Goal: Task Accomplishment & Management: Use online tool/utility

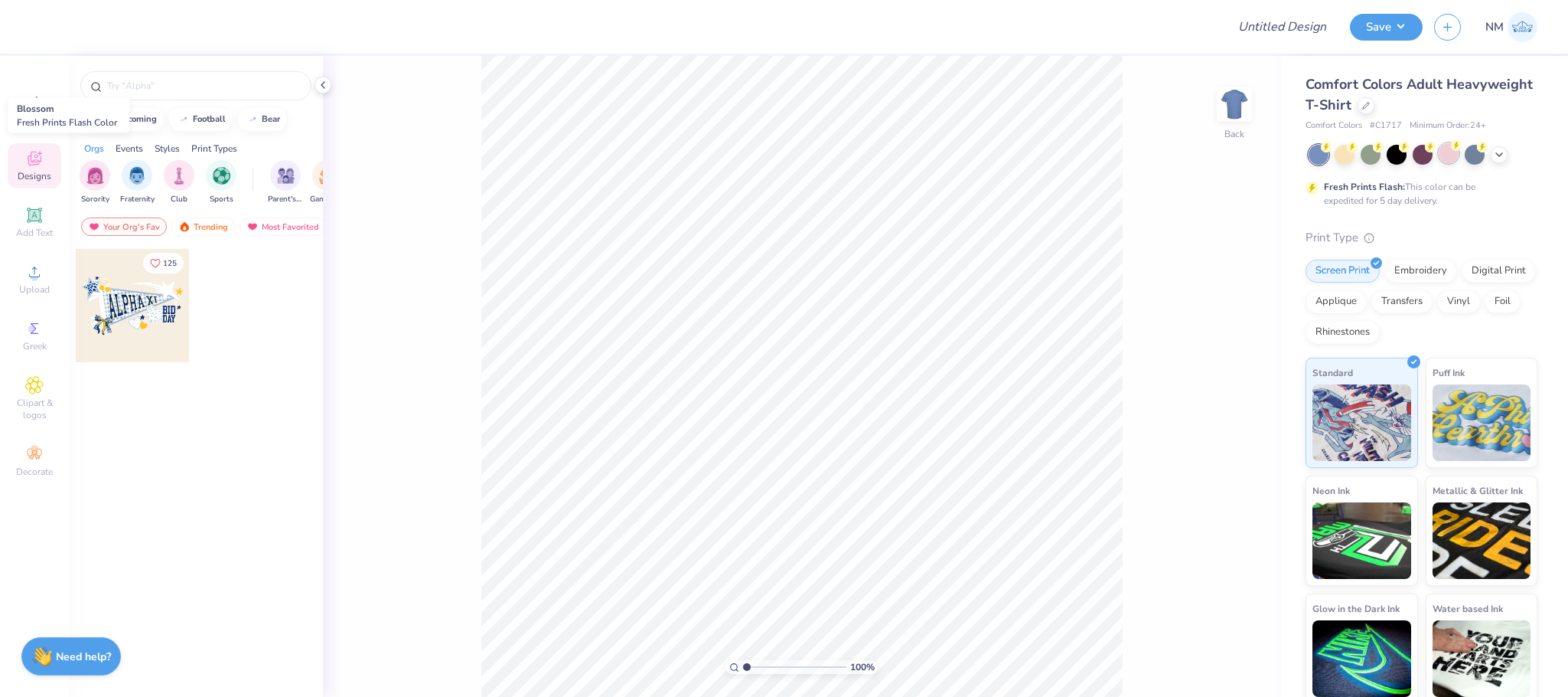
click at [1447, 147] on div at bounding box center [1449, 153] width 20 height 20
click at [123, 85] on input "text" at bounding box center [203, 85] width 196 height 15
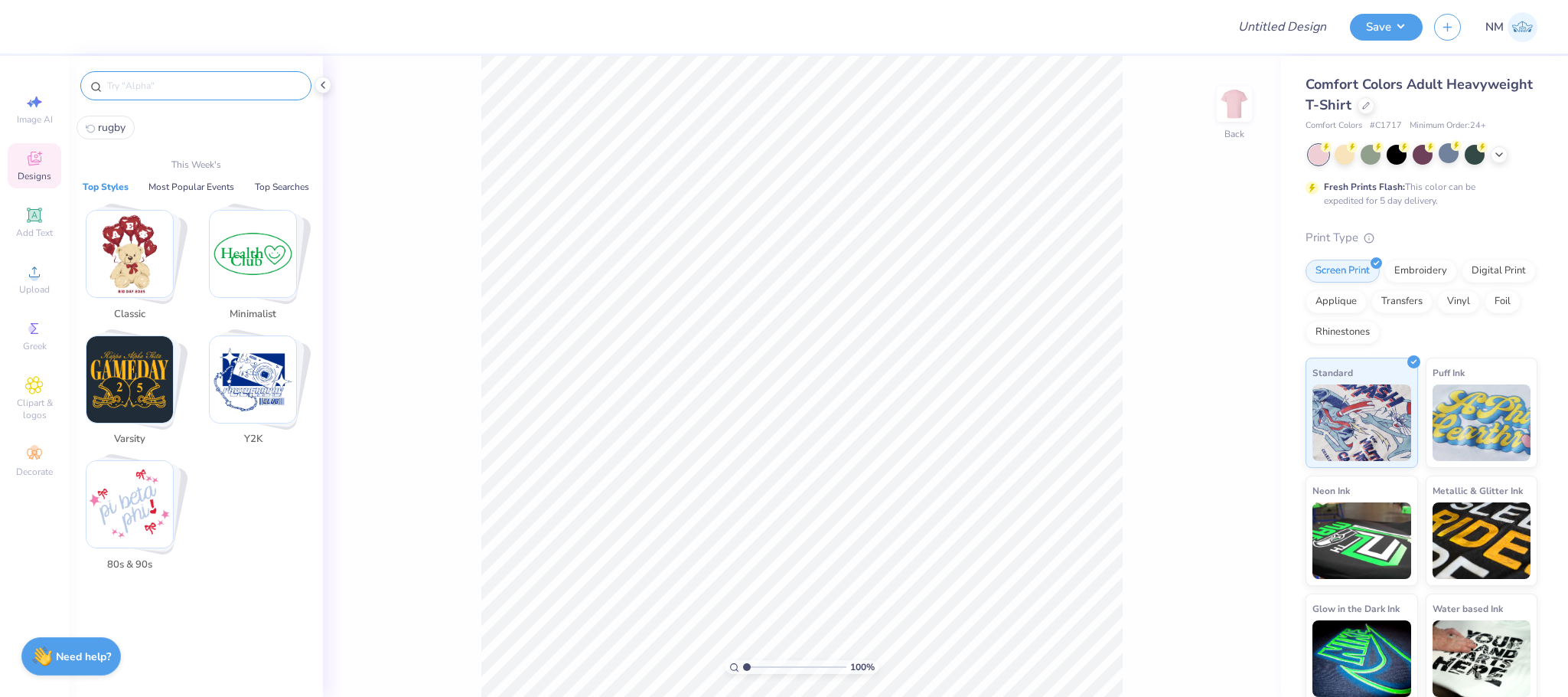
type input "g"
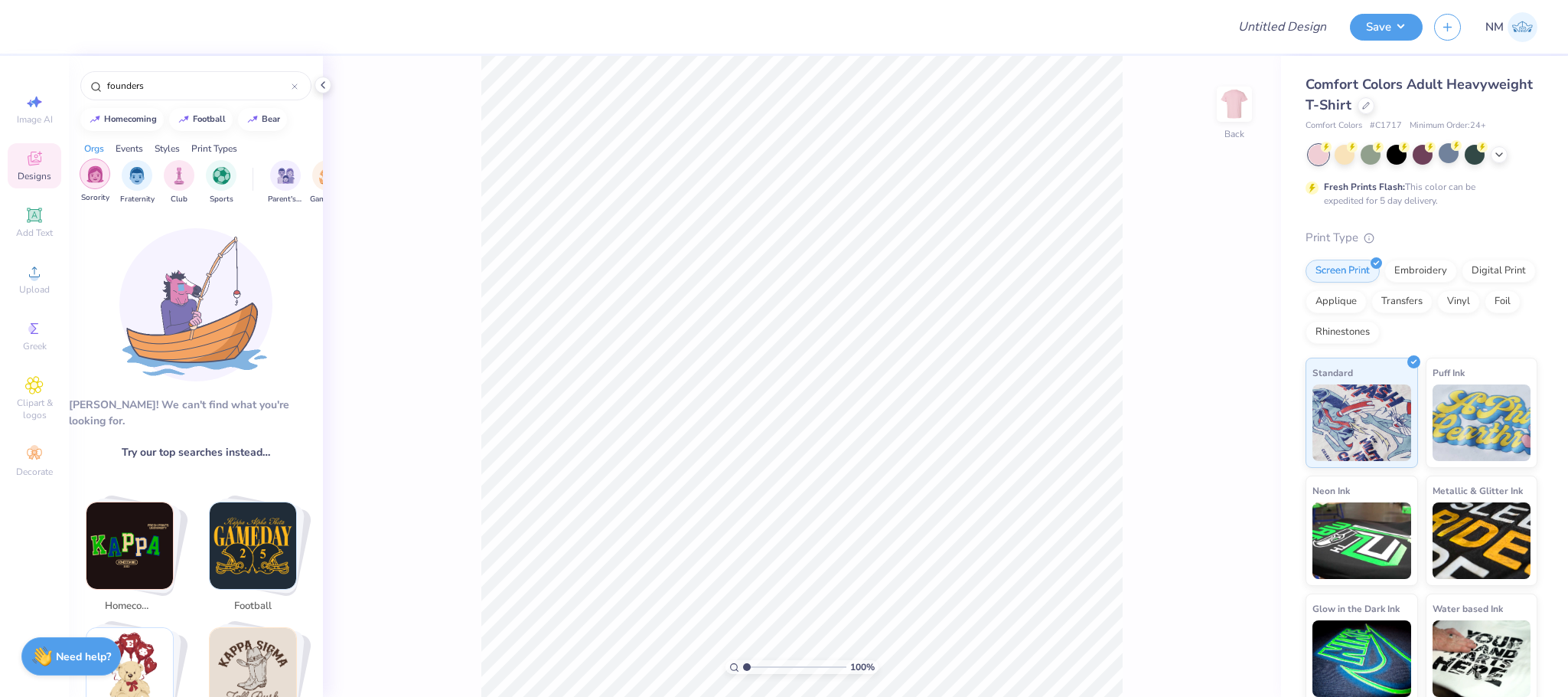
click at [86, 171] on img "filter for Sorority" at bounding box center [94, 174] width 17 height 17
click at [170, 74] on div "founders" at bounding box center [195, 85] width 231 height 29
click at [167, 85] on input "founders" at bounding box center [198, 85] width 186 height 15
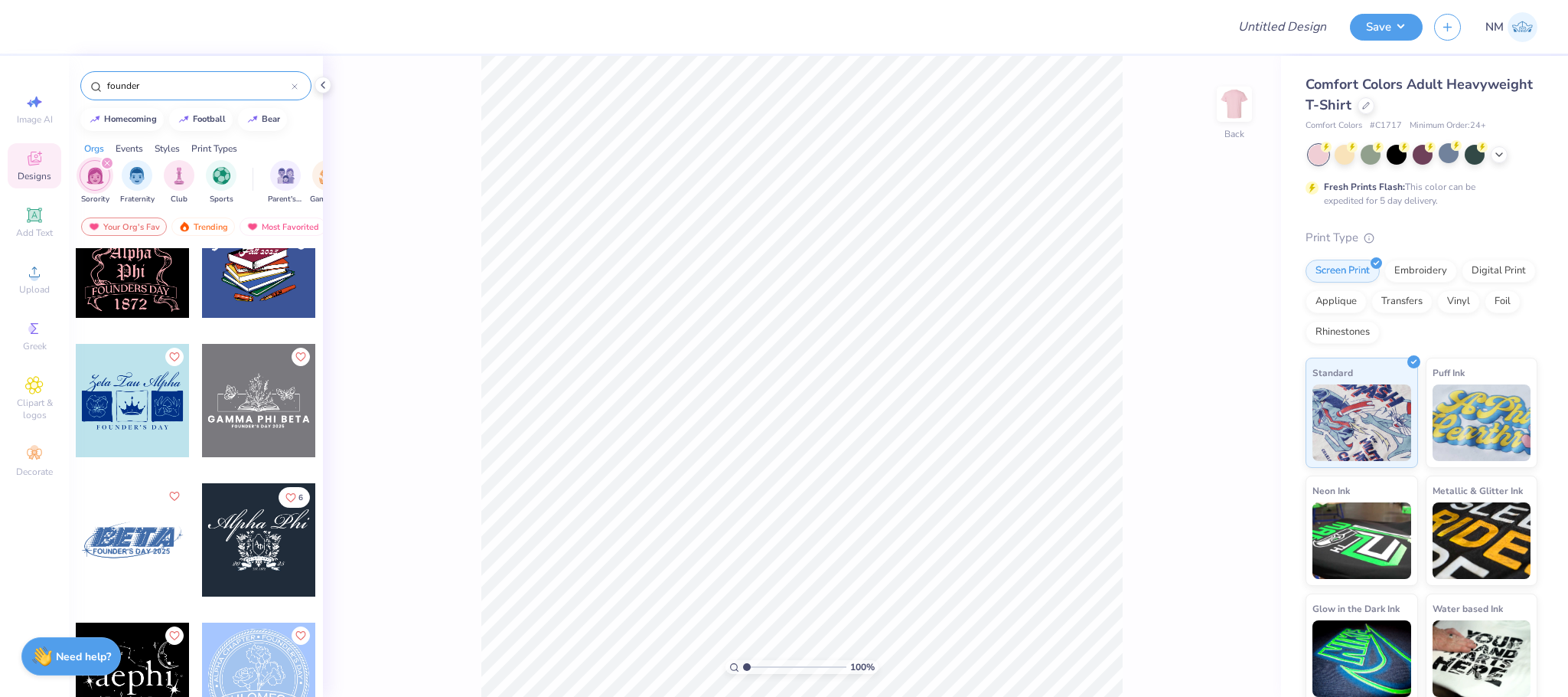
scroll to position [457, 0]
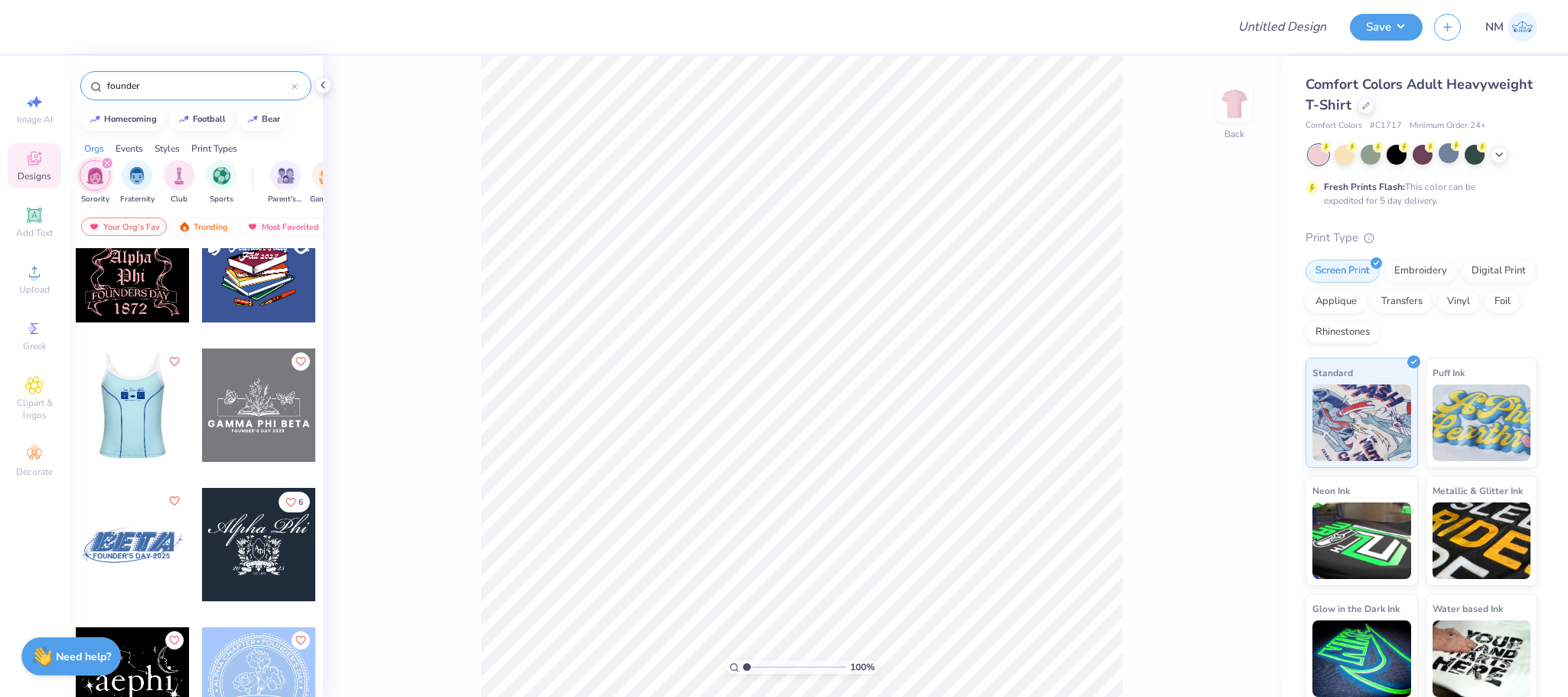
type input "founder"
click at [75, 425] on div at bounding box center [19, 404] width 113 height 114
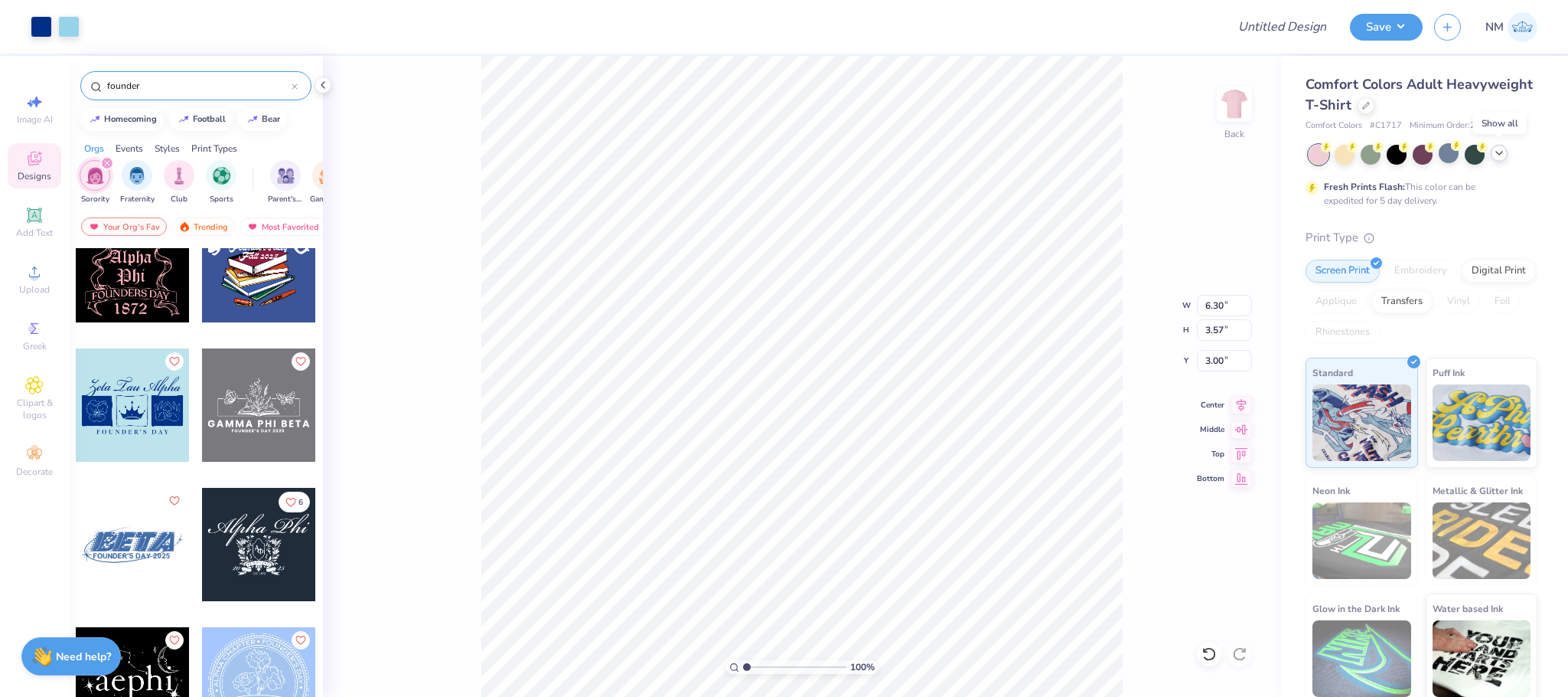
click at [1502, 155] on icon at bounding box center [1498, 152] width 12 height 12
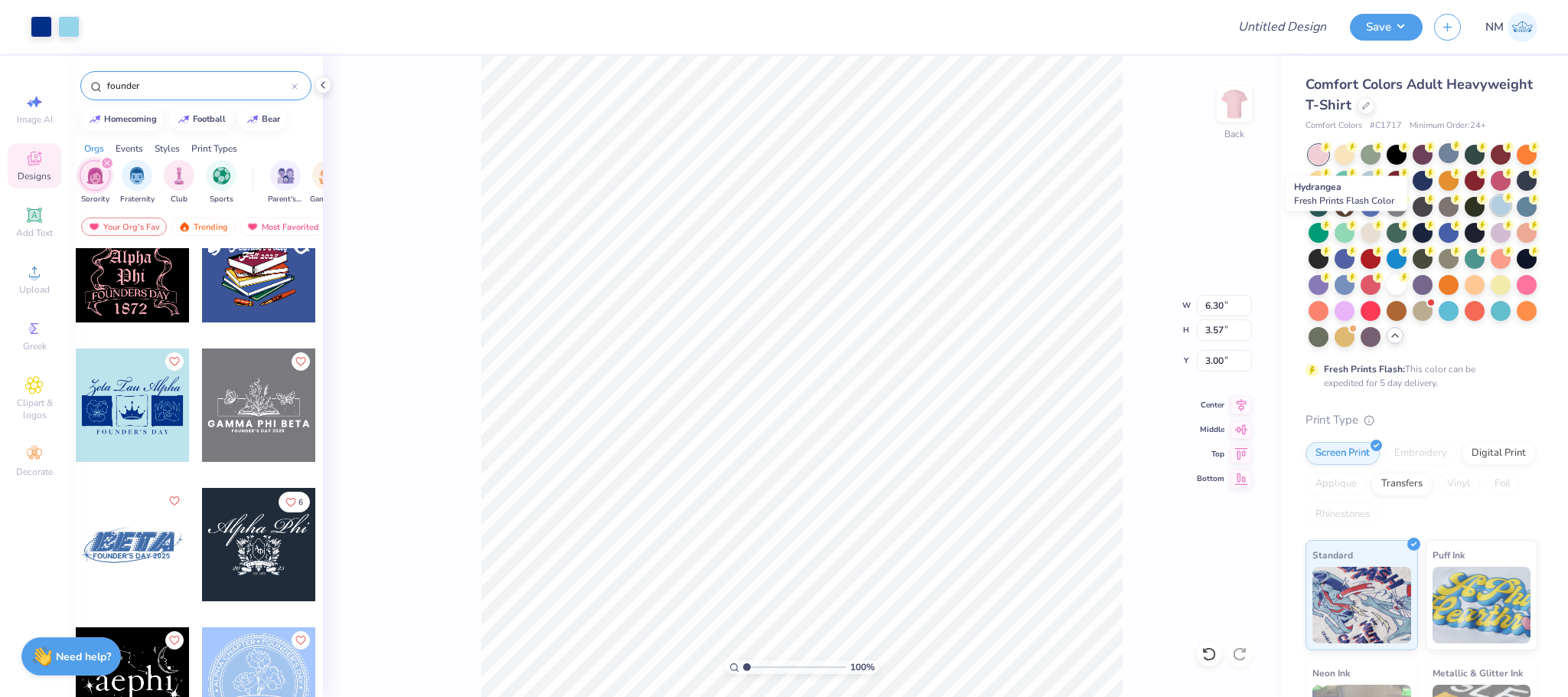
click at [1491, 215] on div at bounding box center [1501, 206] width 20 height 20
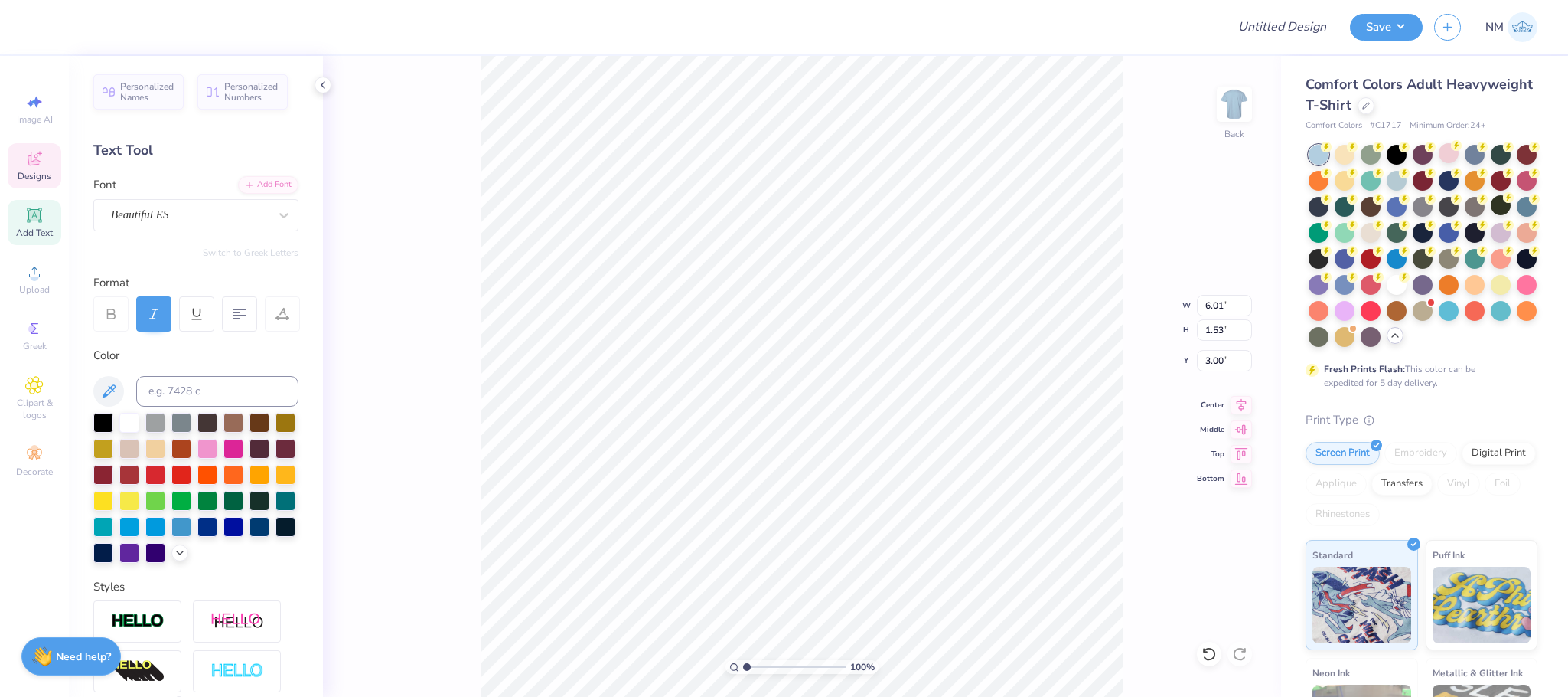
scroll to position [18, 2]
type textarea "Z"
type textarea "Delta Nu Zeta"
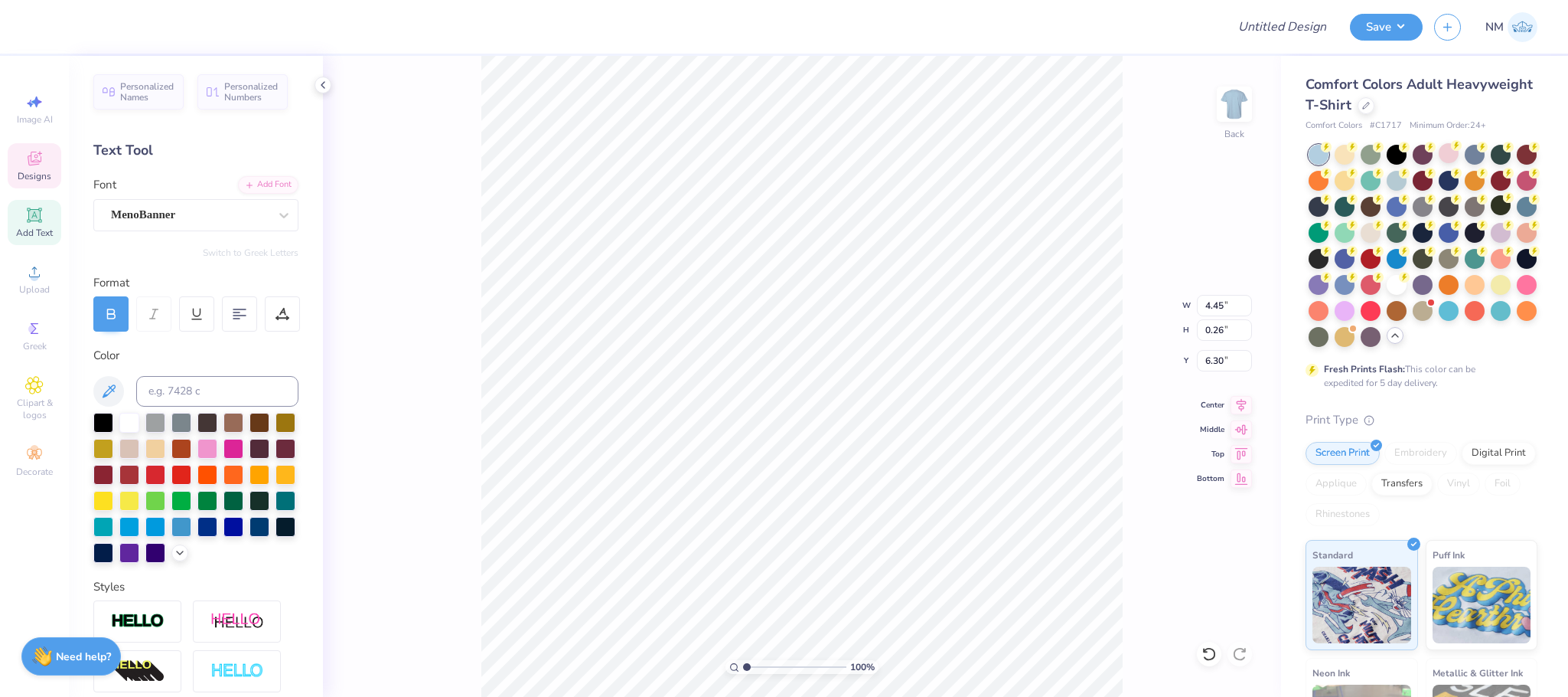
type textarea "FOUNDER’S DAY 2025"
type input "8.35"
type input "4.75"
type input "3.00"
click at [1373, 28] on button "Save" at bounding box center [1387, 25] width 73 height 27
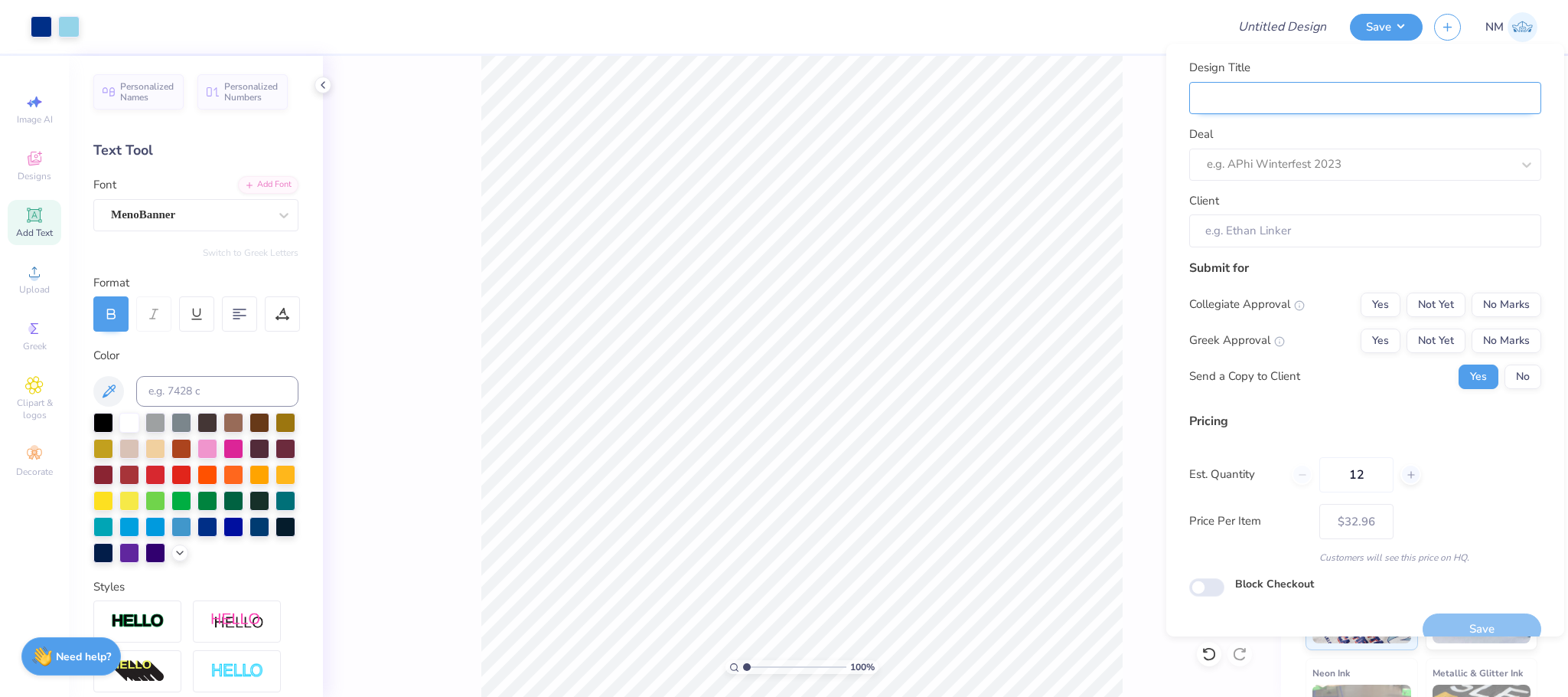
click at [1458, 87] on input "Design Title" at bounding box center [1365, 99] width 352 height 33
type input "D"
type input "DN"
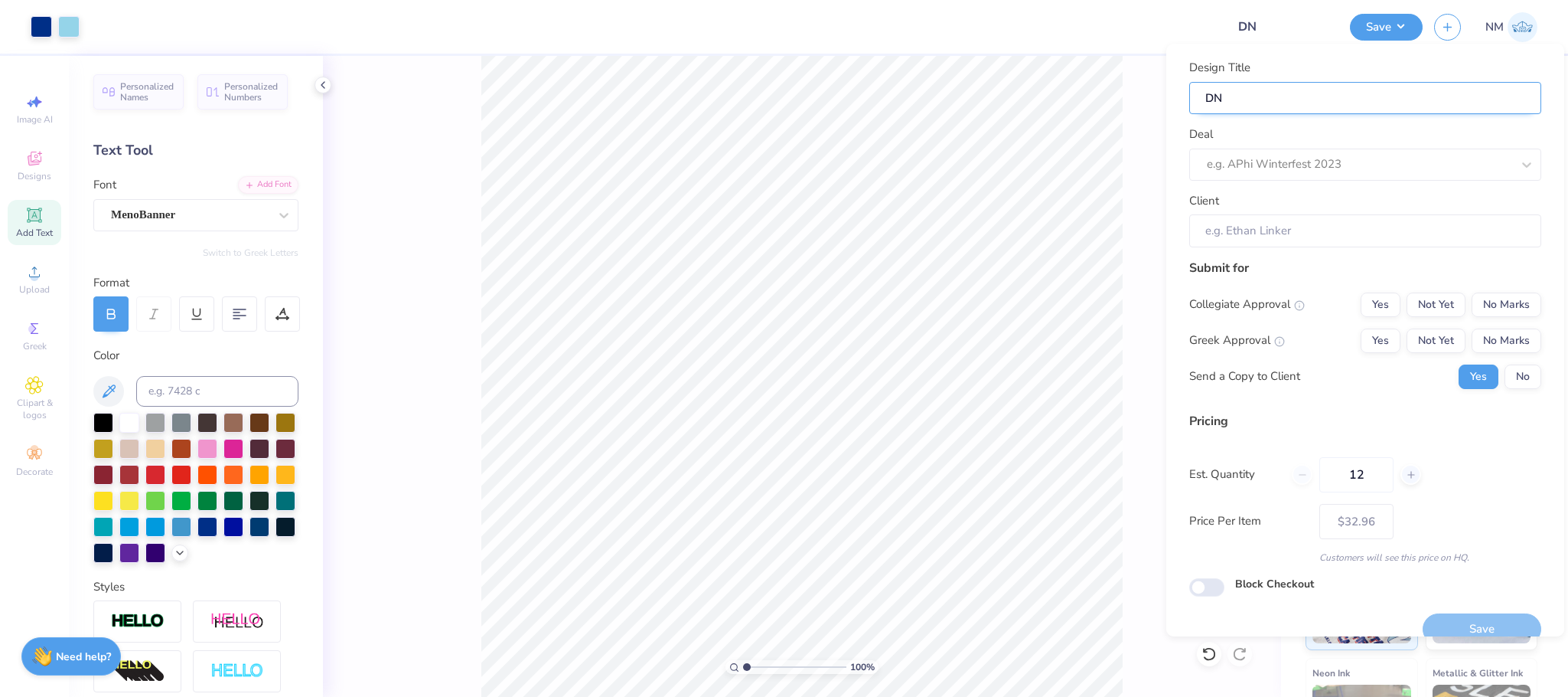
type input "DNX"
type input "DN"
type input "DNZ"
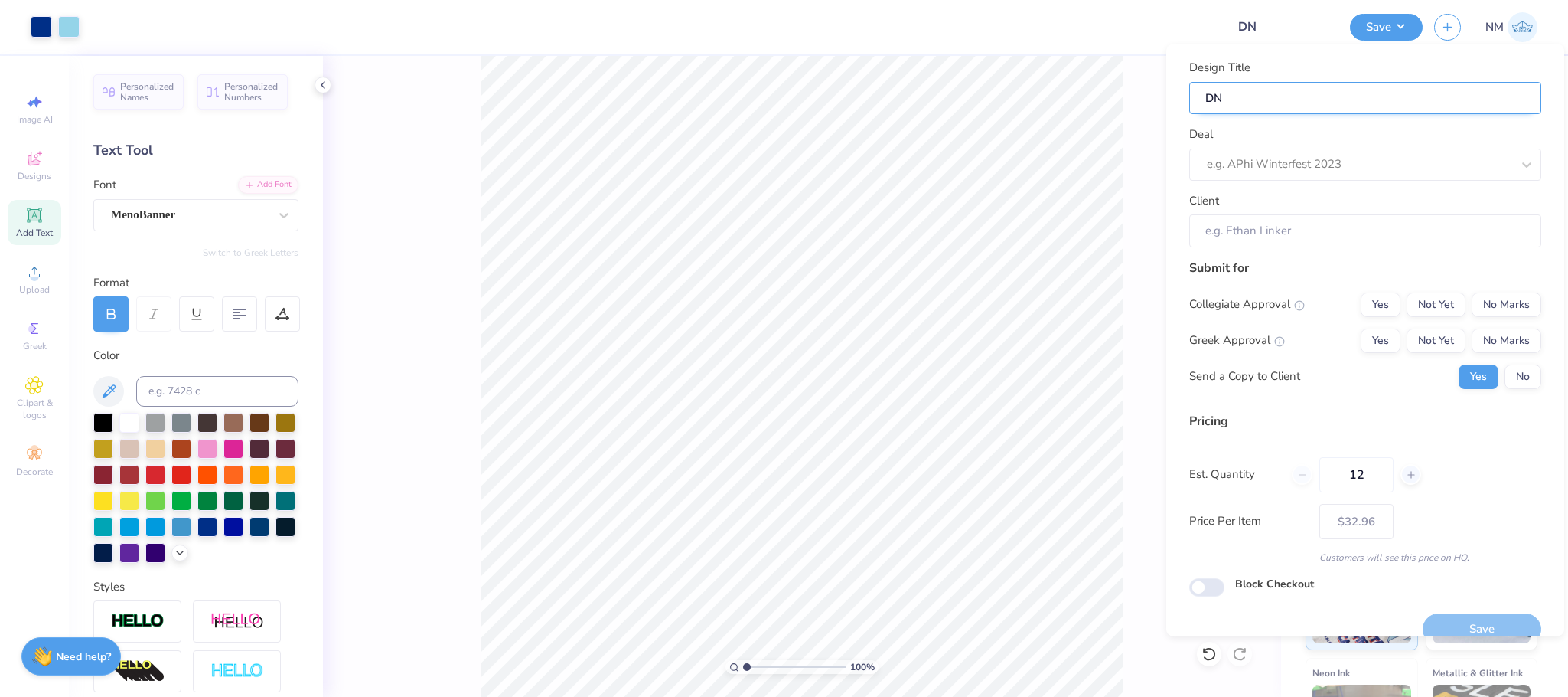
type input "DNZ"
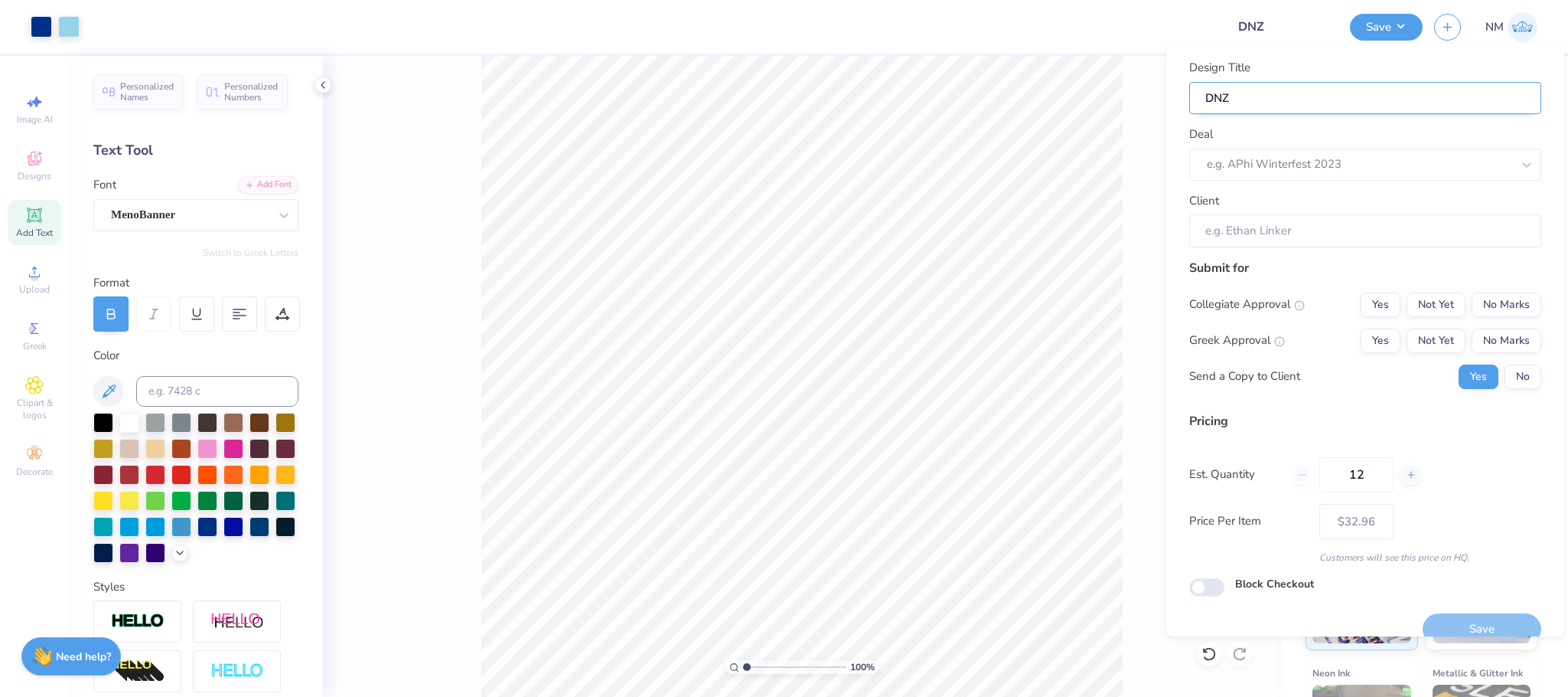
type input "DNZ"
type input "DNZ F"
type input "DNZ FO"
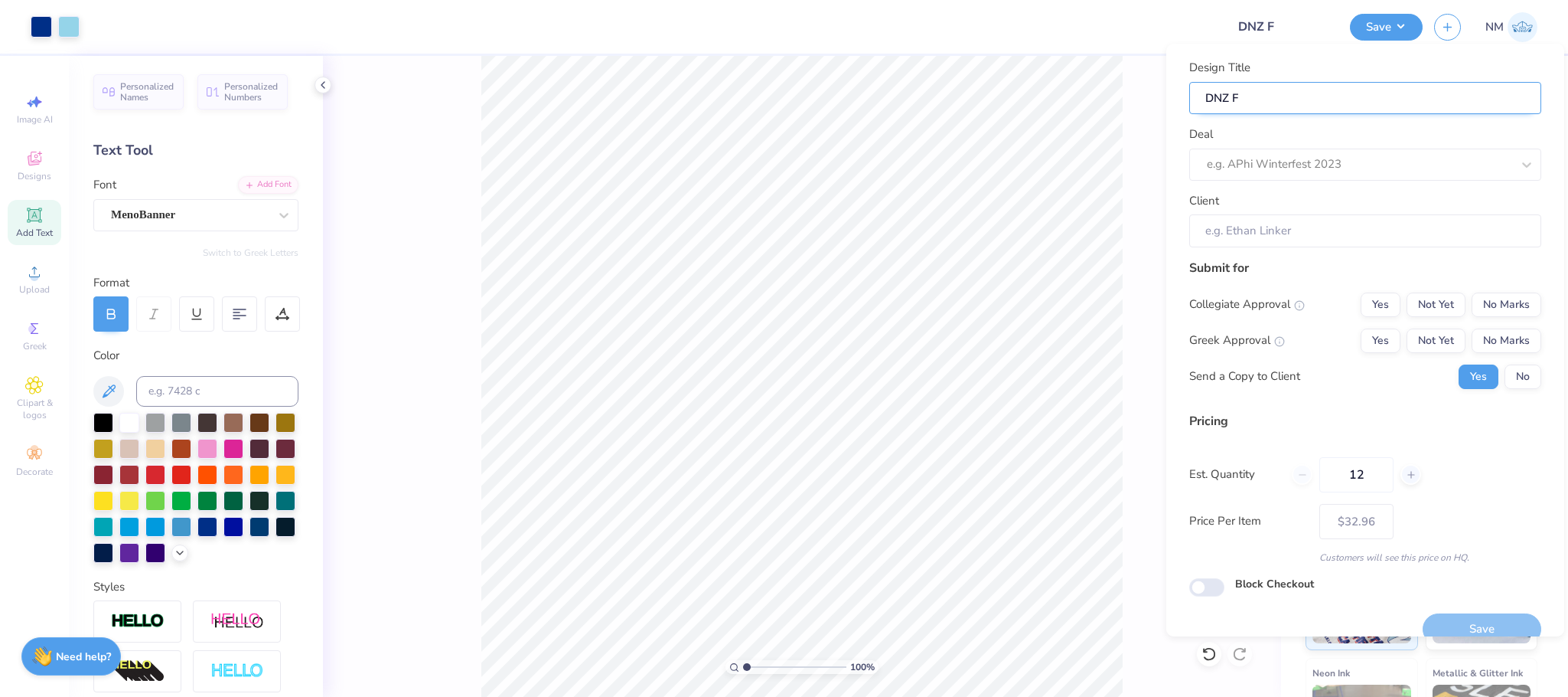
type input "DNZ FO"
type input "DNZ FOU"
type input "DNZ FOUN"
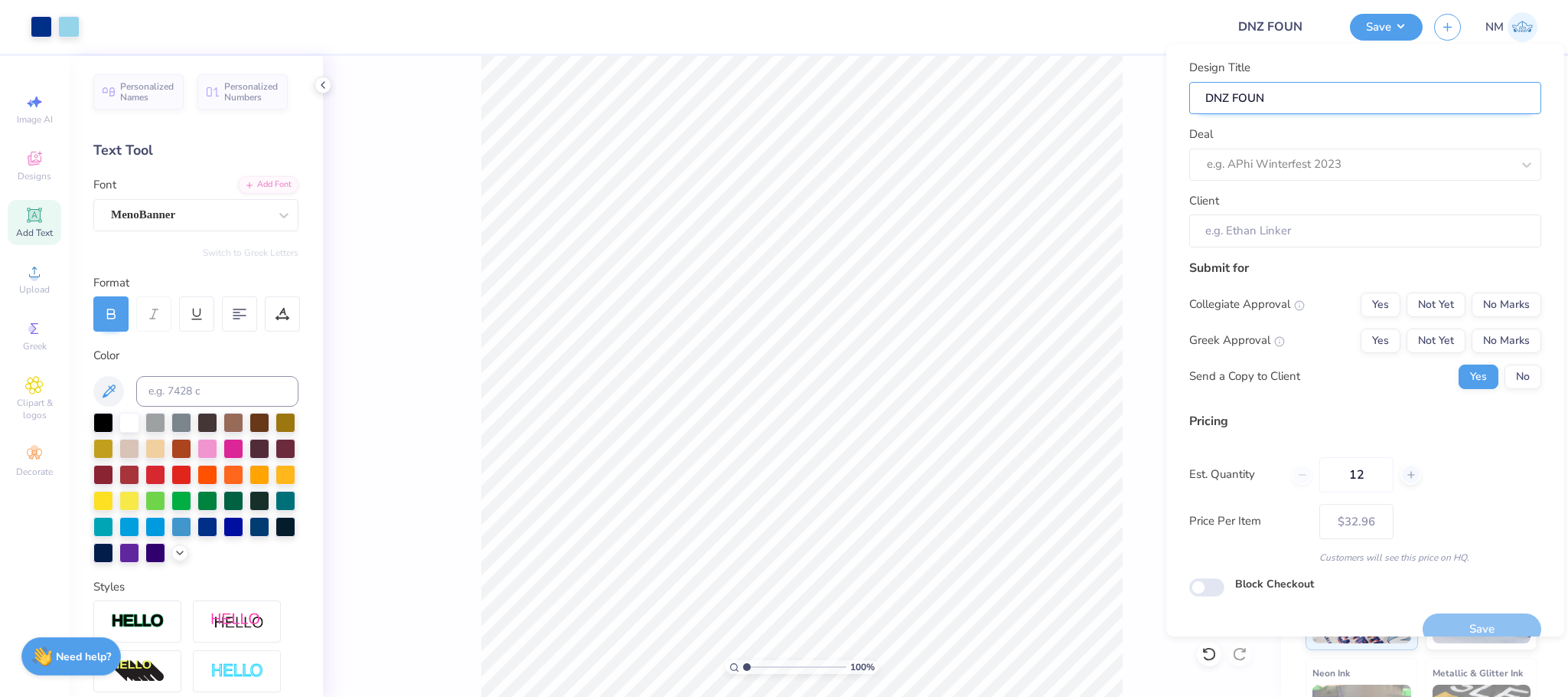
type input "DNZ FOUND"
type input "DNZ FOUNDE"
type input "DNZ FOUNDER"
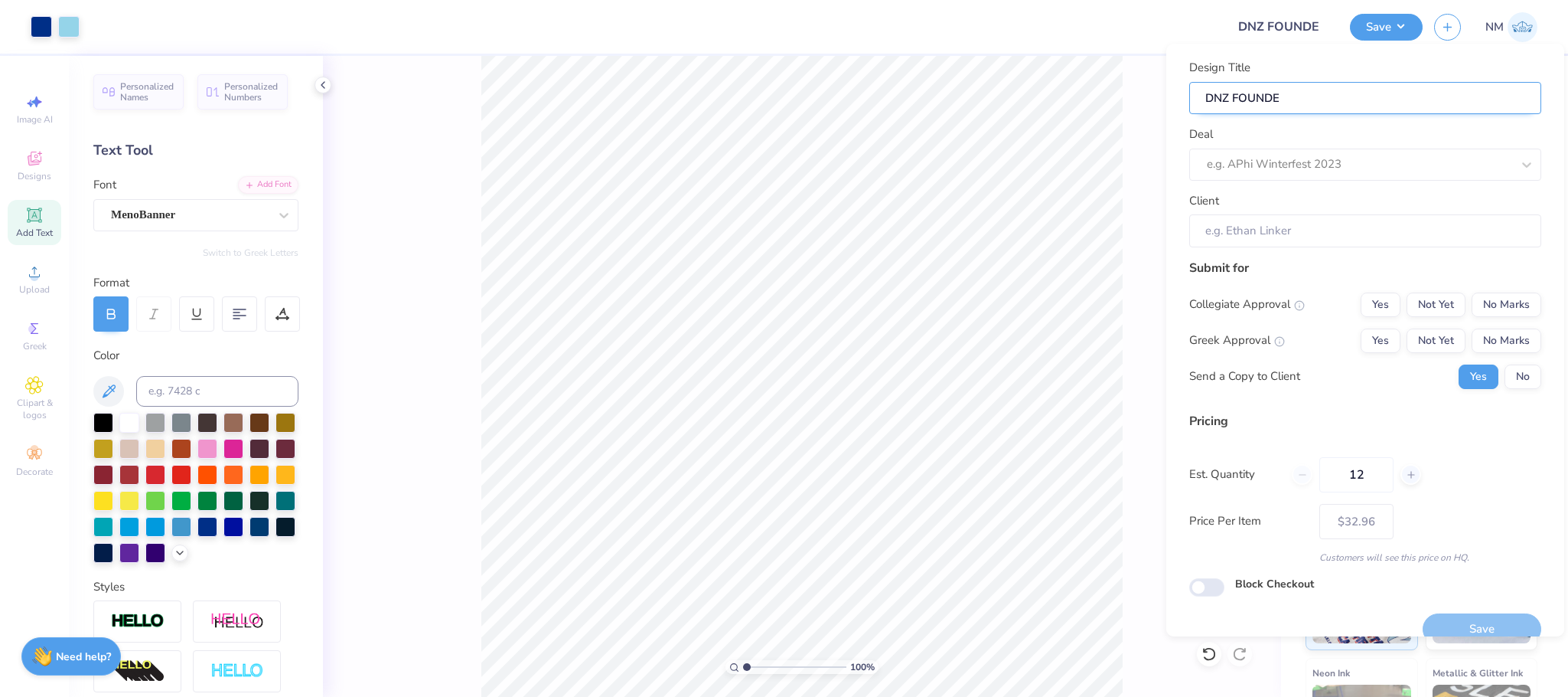
type input "DNZ FOUNDER"
type input "DNZ FOUNDERS"
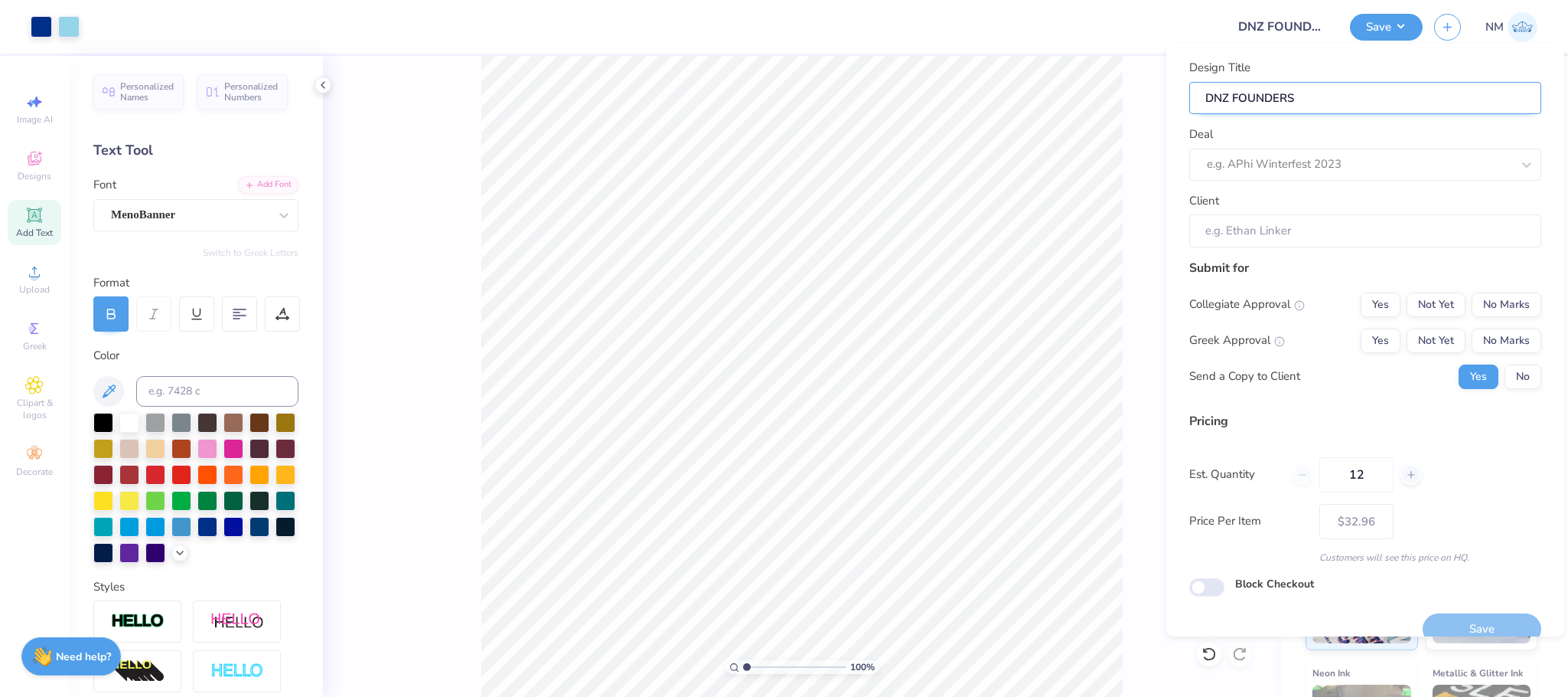
type input "DNZ FOUNDERS D"
type input "DNZ FOUNDERS DA"
type input "DNZ FOUNDERS DAT"
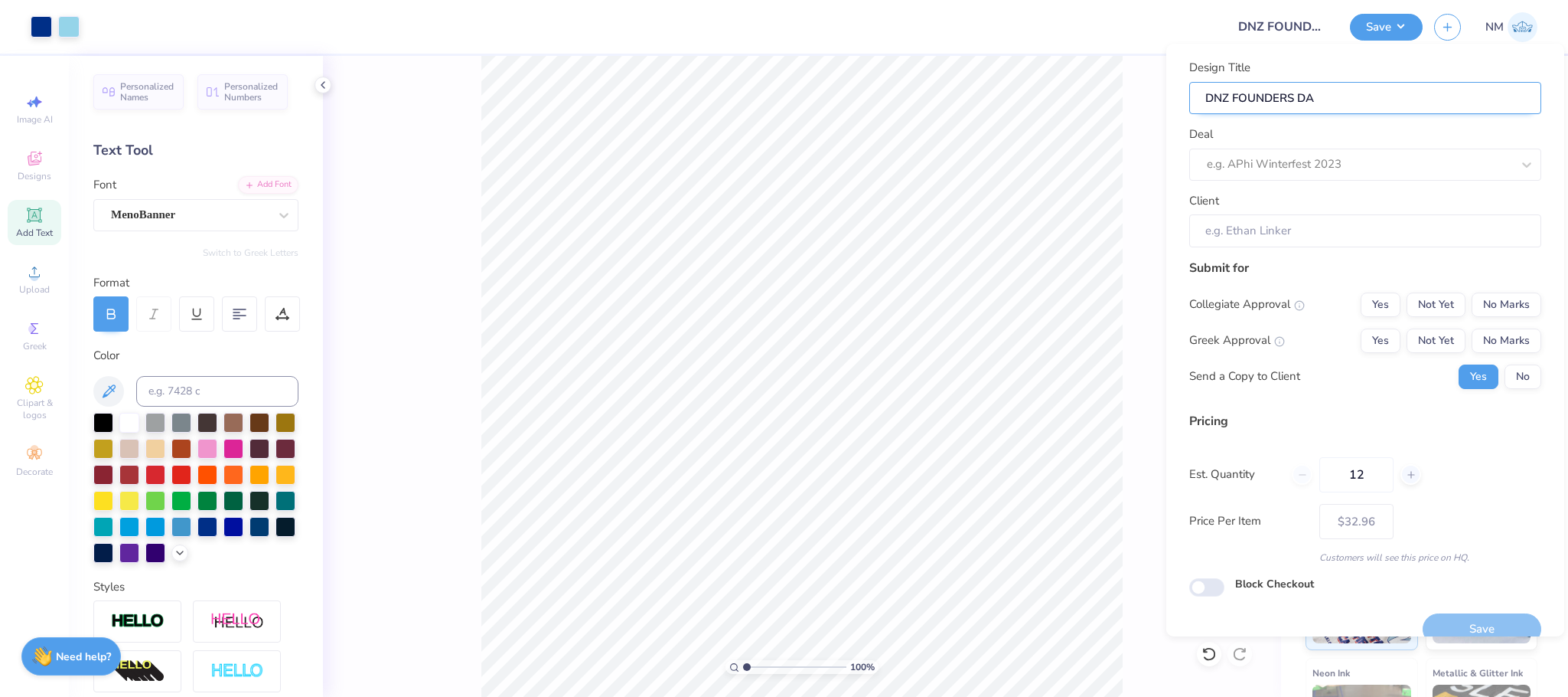
type input "DNZ FOUNDERS DAT"
type input "DNZ FOUNDERS DA"
type input "DNZ FOUNDERS DAT"
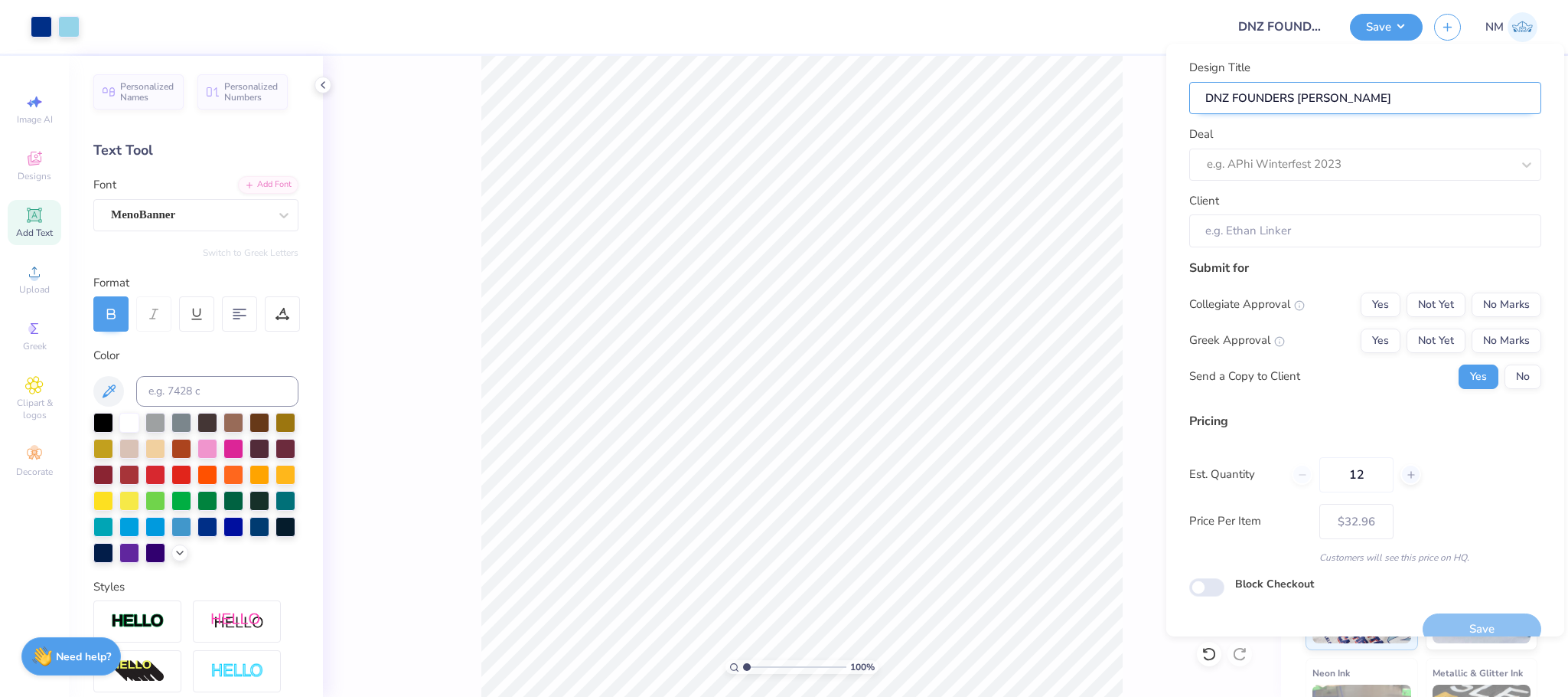
type input "DNZ FOUNDERS DA"
type input "DNZ FOUNDERS DAT"
type input "DNZ FOUNDERS DA"
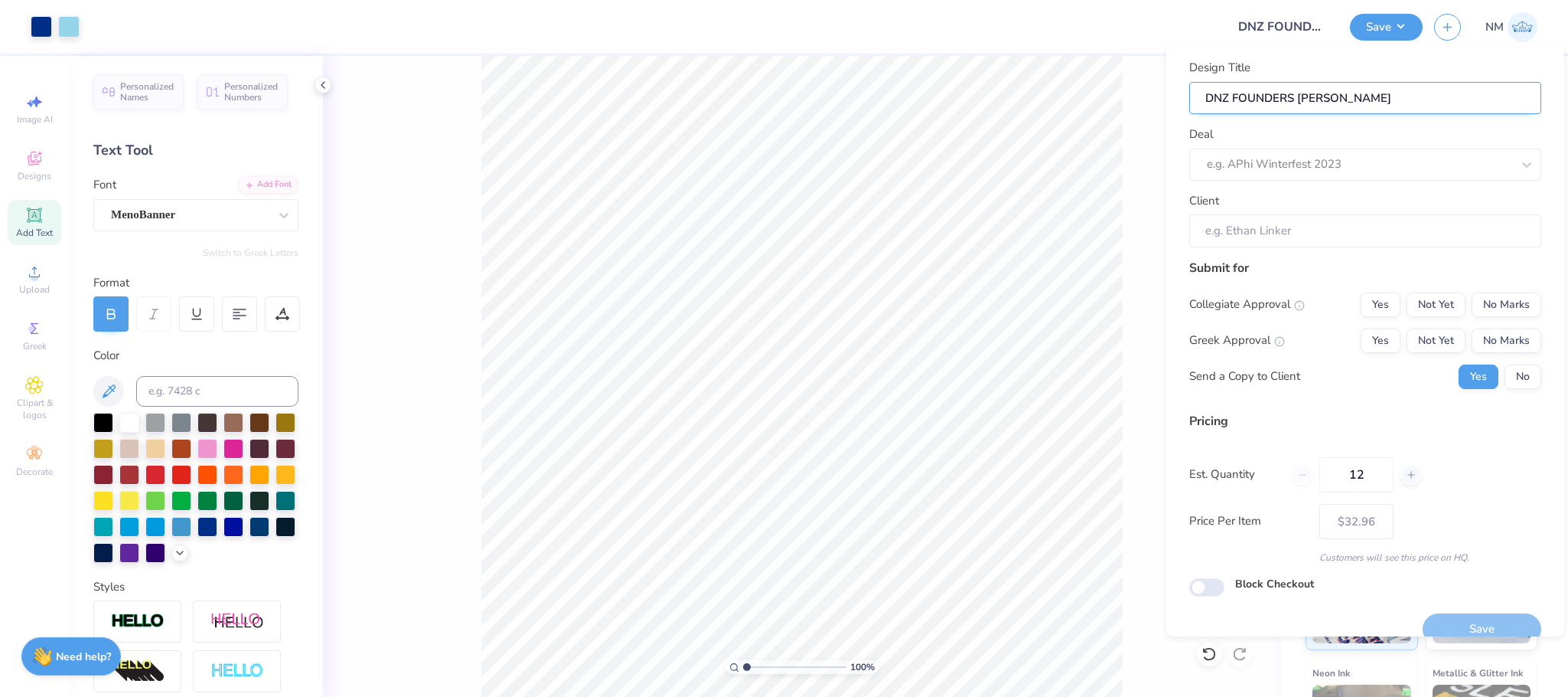
type input "DNZ FOUNDERS DA"
type input "DNZ FOUNDERS DAY"
click at [1519, 166] on icon at bounding box center [1527, 164] width 15 height 15
type input "DNZ"
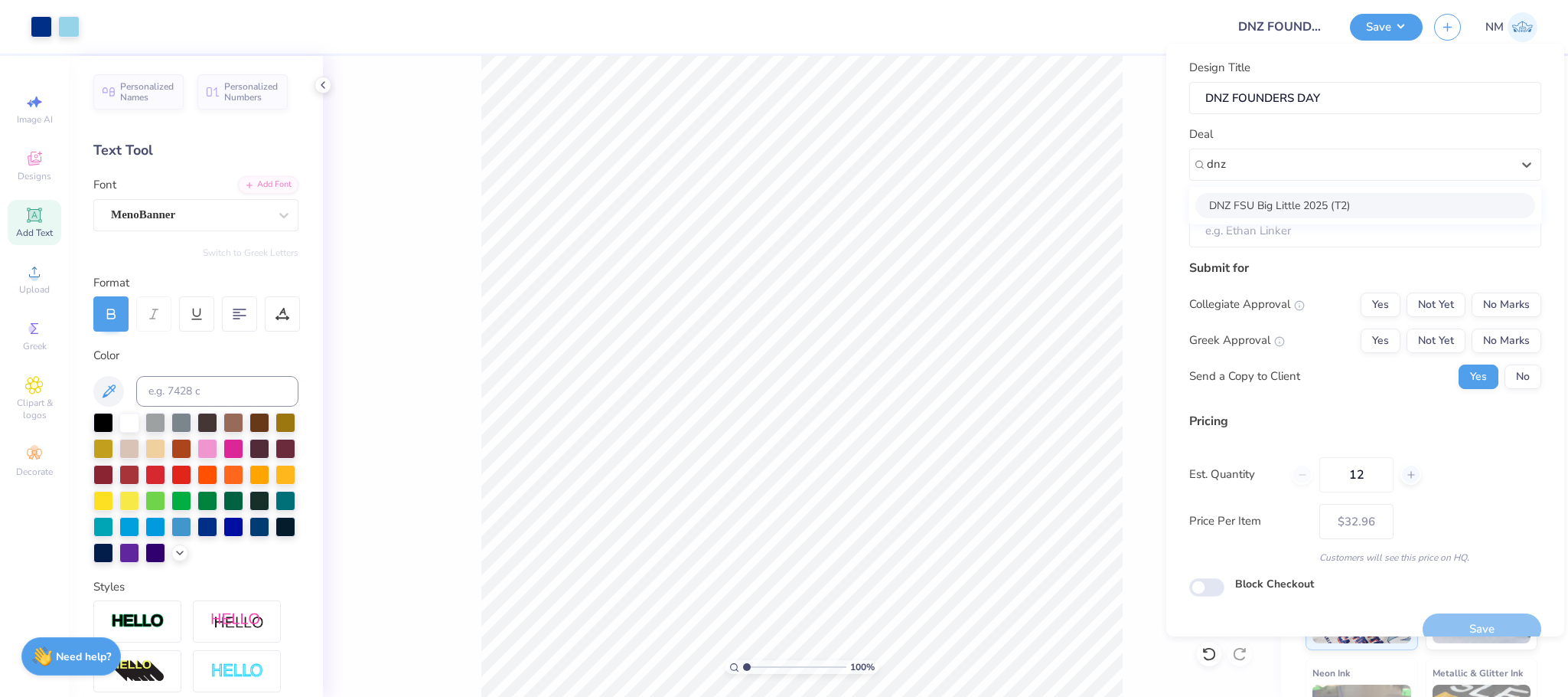
click at [1300, 205] on div "DNZ FSU Big Little 2025 (T2)" at bounding box center [1365, 206] width 340 height 25
type input "dnz"
type input "Raquelle ,"
click at [1512, 307] on button "No Marks" at bounding box center [1507, 305] width 70 height 25
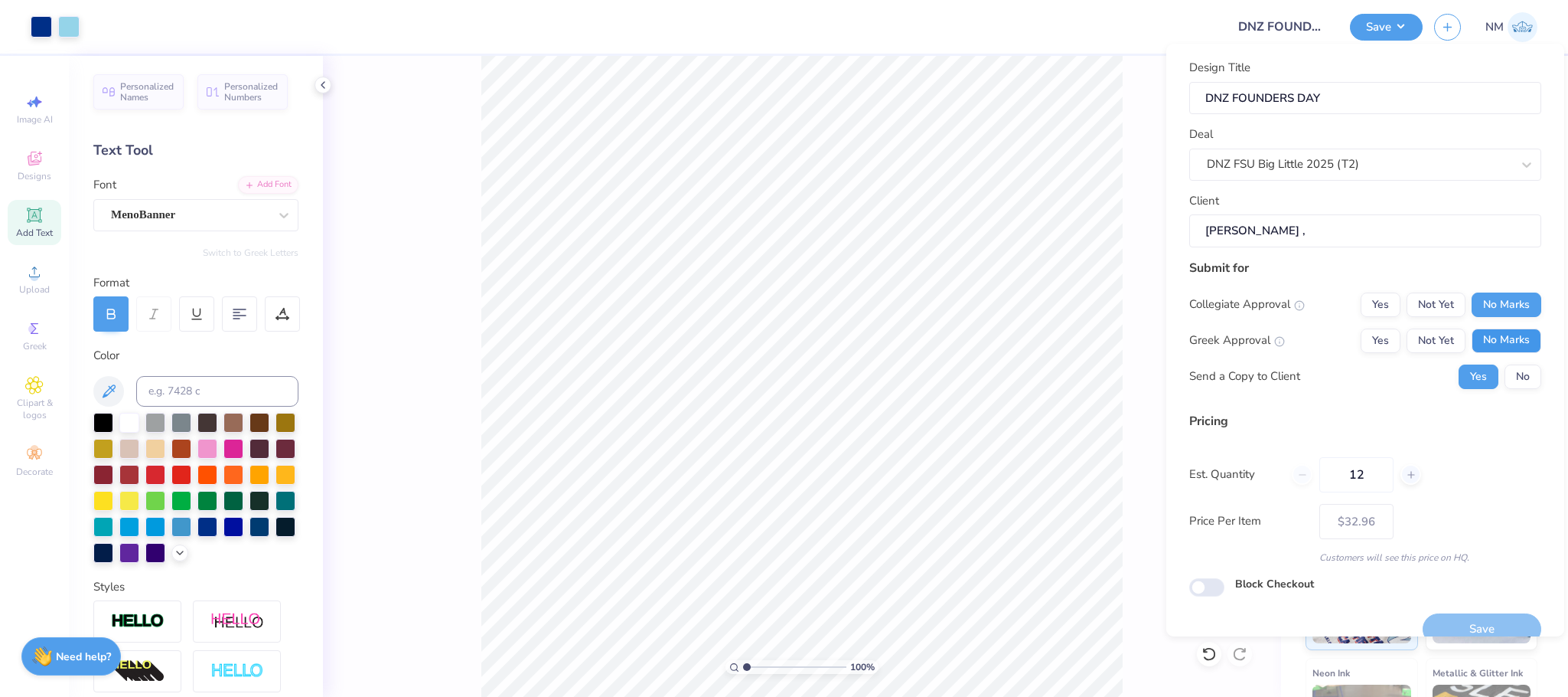
click at [1502, 331] on button "No Marks" at bounding box center [1507, 341] width 70 height 25
click at [1508, 359] on div "Collegiate Approval Yes Not Yet No Marks Greek Approval Yes Not Yet No Marks Se…" at bounding box center [1365, 341] width 352 height 96
click at [1507, 370] on button "No" at bounding box center [1522, 377] width 36 height 25
click at [1432, 343] on button "Not Yet" at bounding box center [1435, 341] width 59 height 25
type input "$32.96"
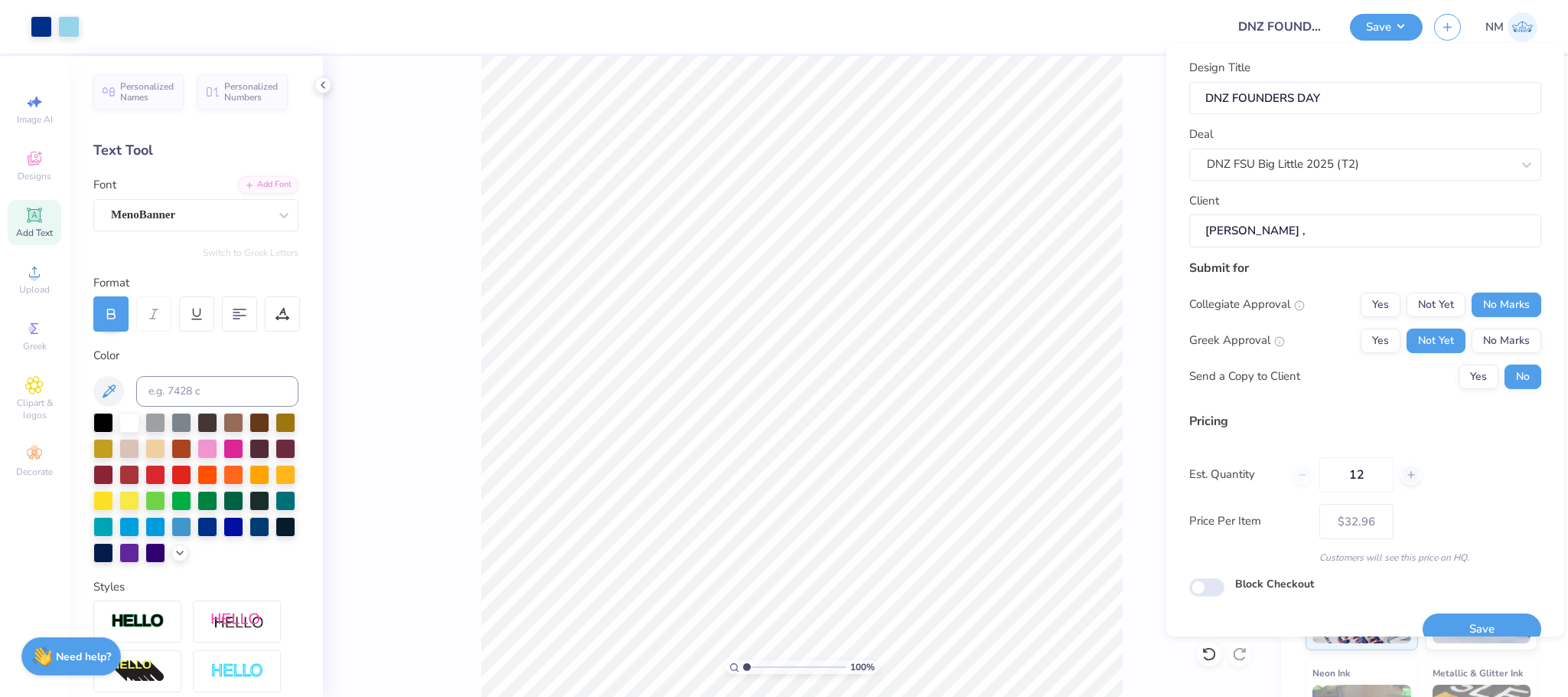
scroll to position [25, 0]
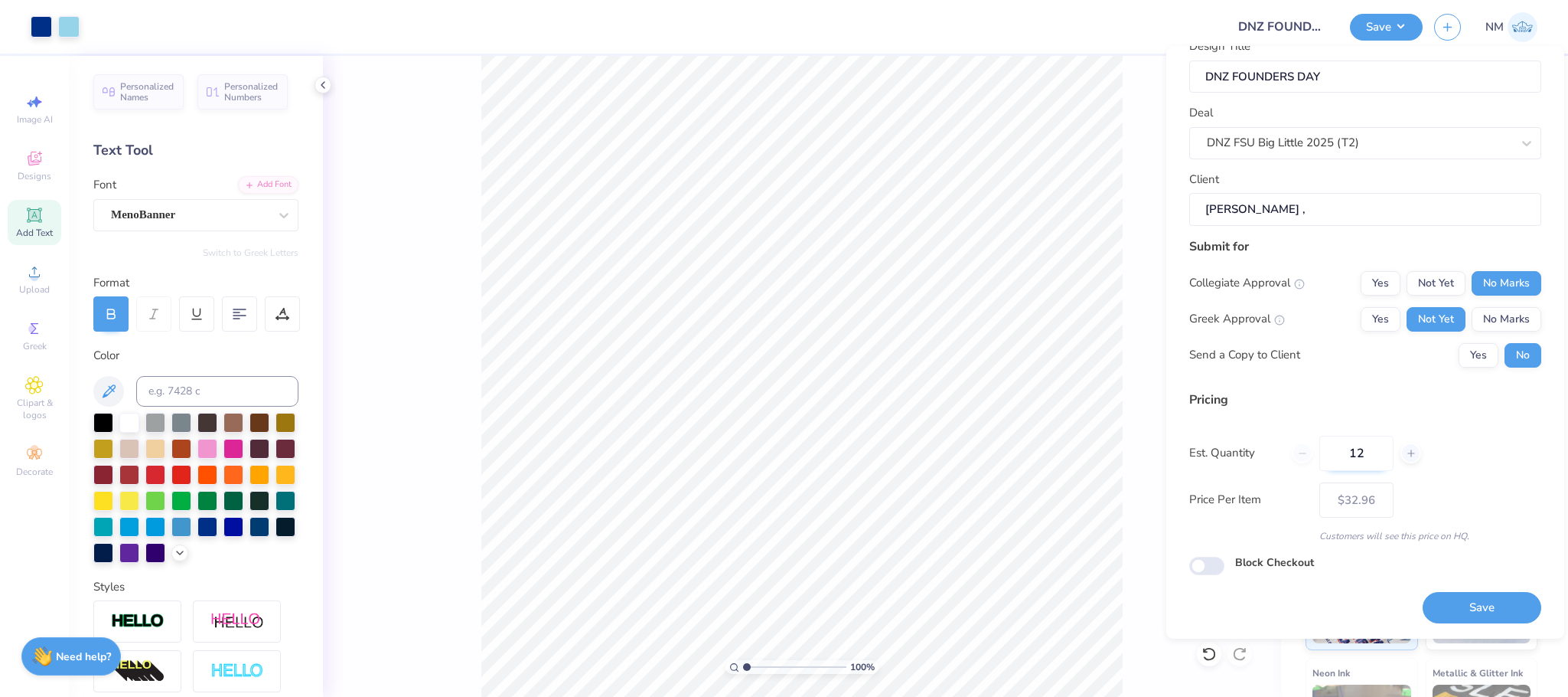
click at [1372, 457] on input "12" at bounding box center [1357, 453] width 75 height 35
type input "1"
type input "50"
type input "$18.10"
type input "50"
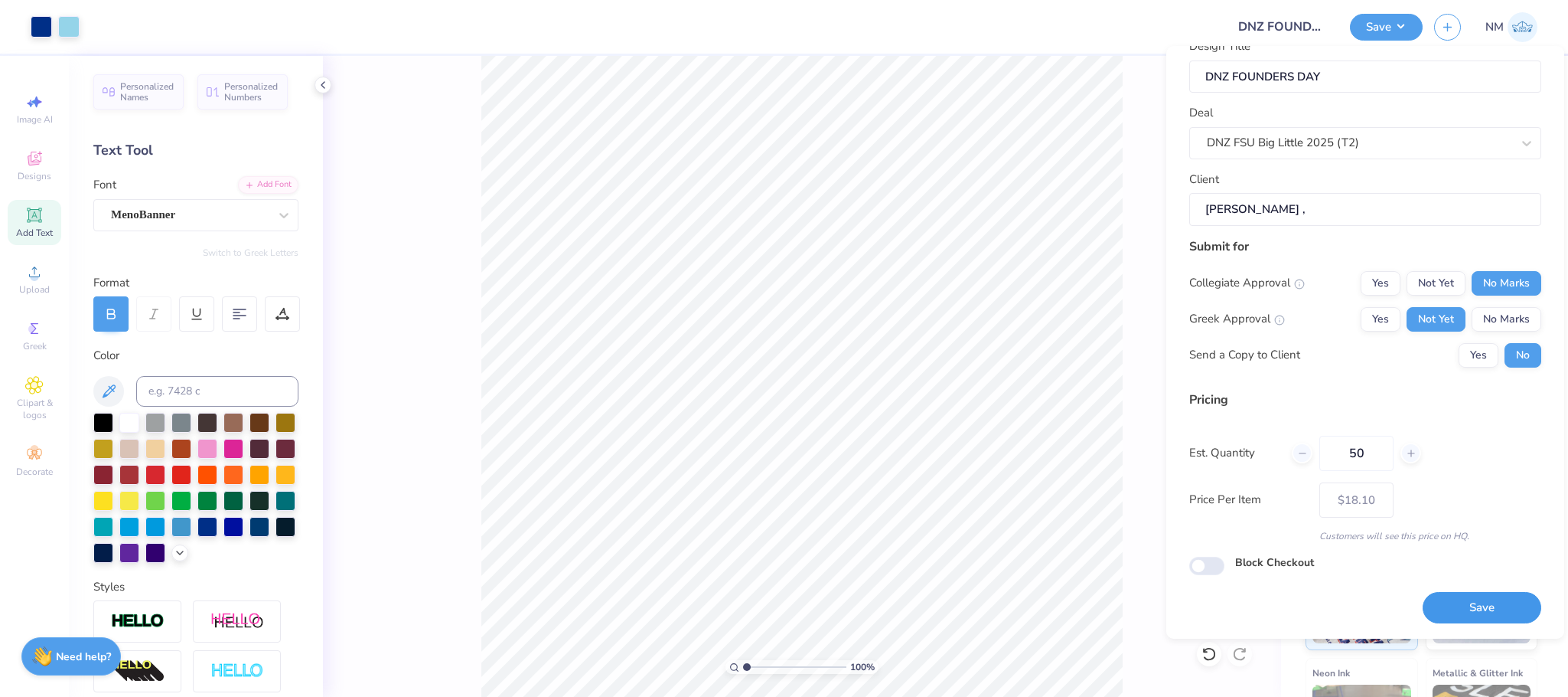
click at [1492, 599] on button "Save" at bounding box center [1481, 607] width 118 height 31
type input "$18.10"
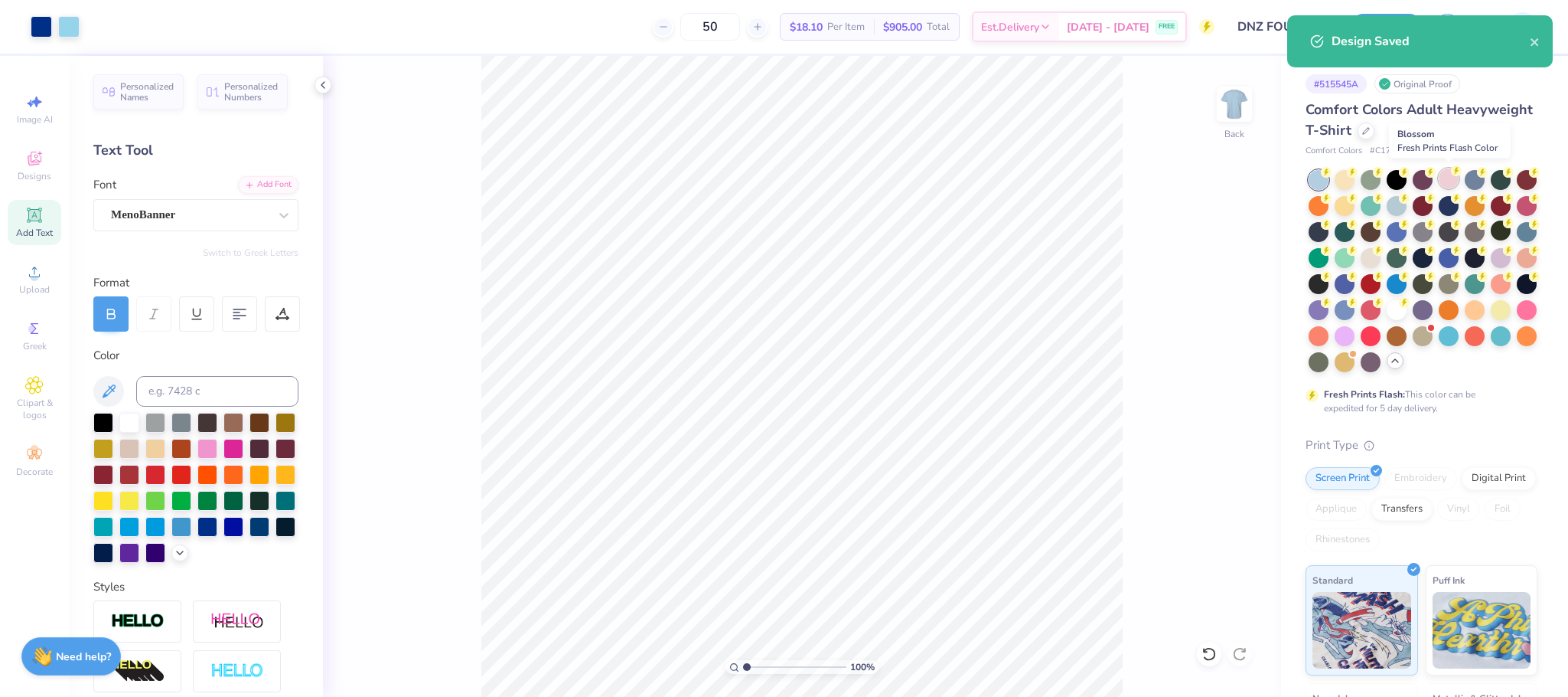
click at [1452, 175] on icon at bounding box center [1456, 171] width 11 height 11
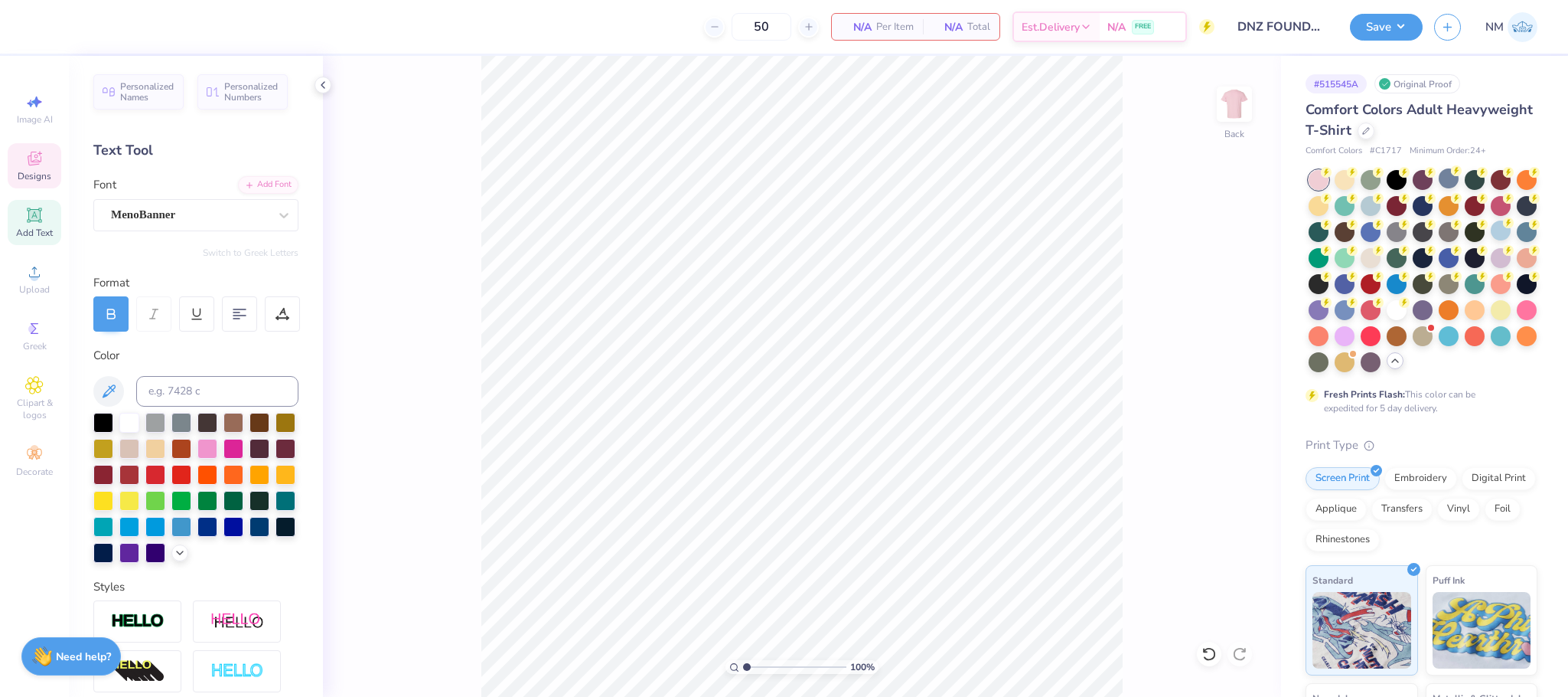
click at [33, 166] on icon at bounding box center [34, 158] width 18 height 18
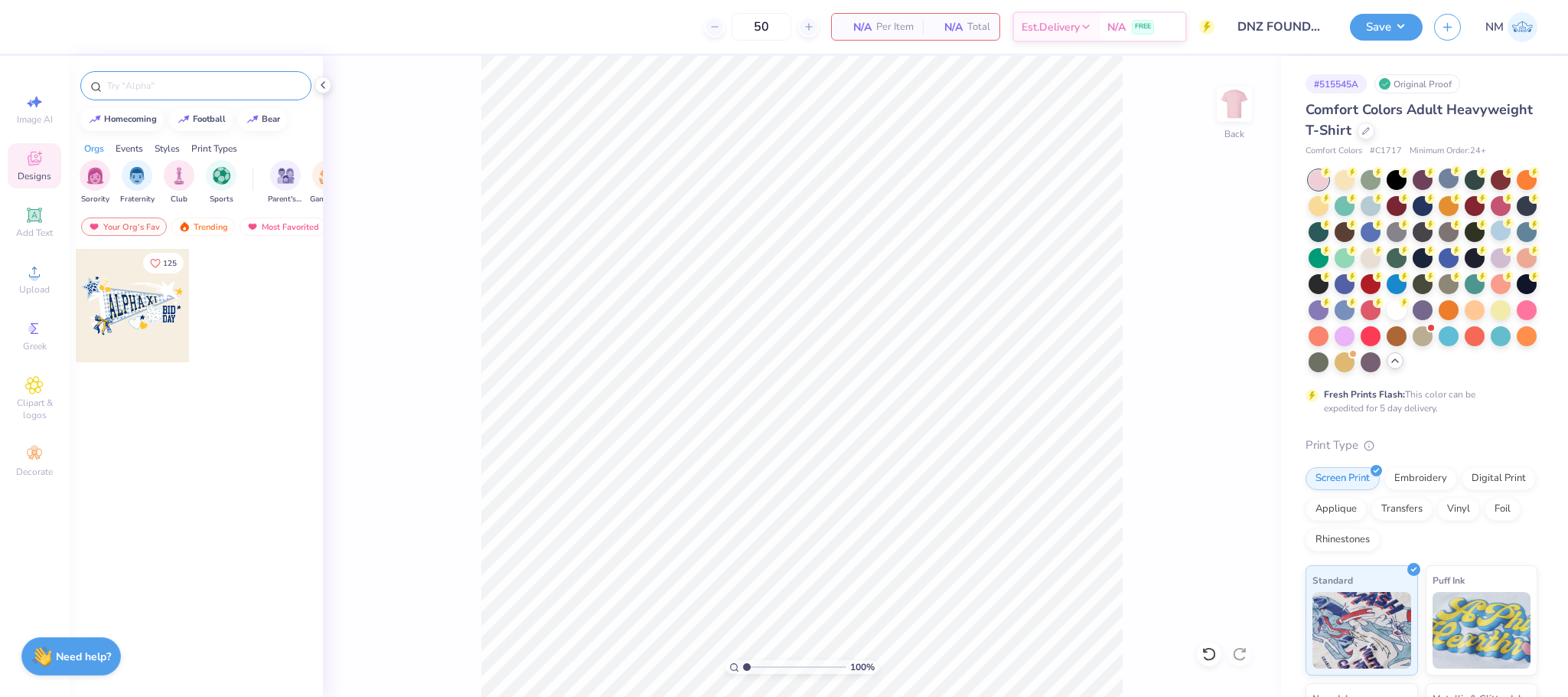
click at [166, 76] on div at bounding box center [195, 85] width 231 height 29
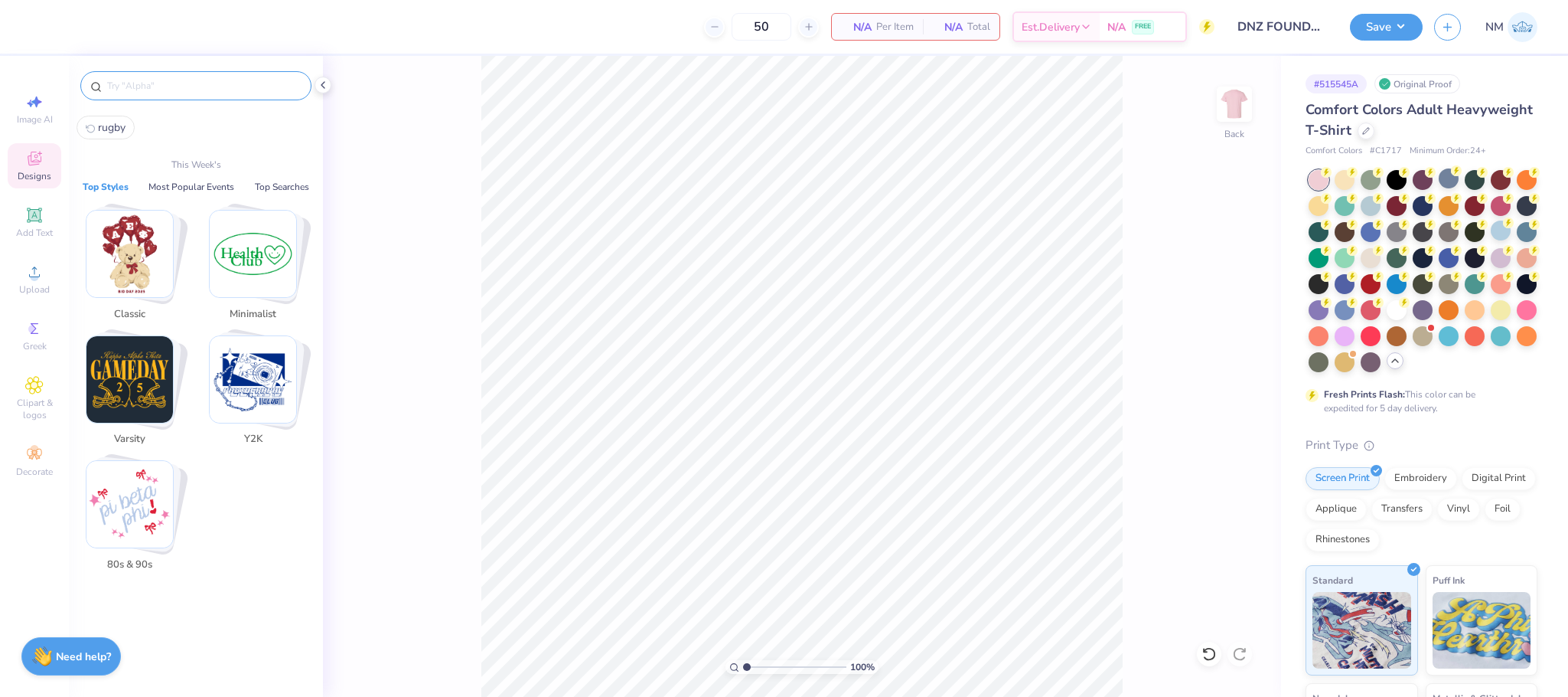
click at [167, 93] on input "text" at bounding box center [203, 85] width 196 height 15
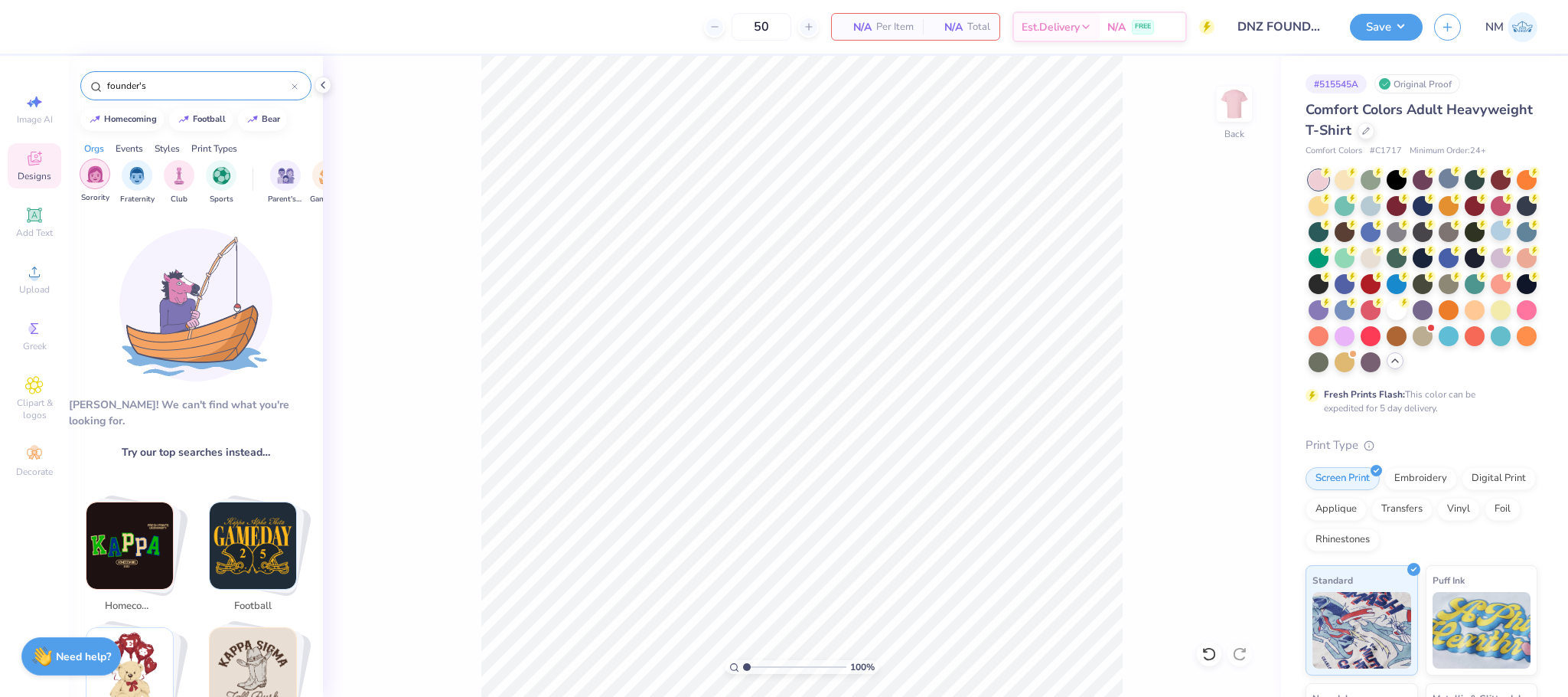
type input "founder's"
click at [93, 168] on img "filter for Sorority" at bounding box center [94, 174] width 17 height 17
click at [235, 92] on input "founder's" at bounding box center [198, 85] width 186 height 15
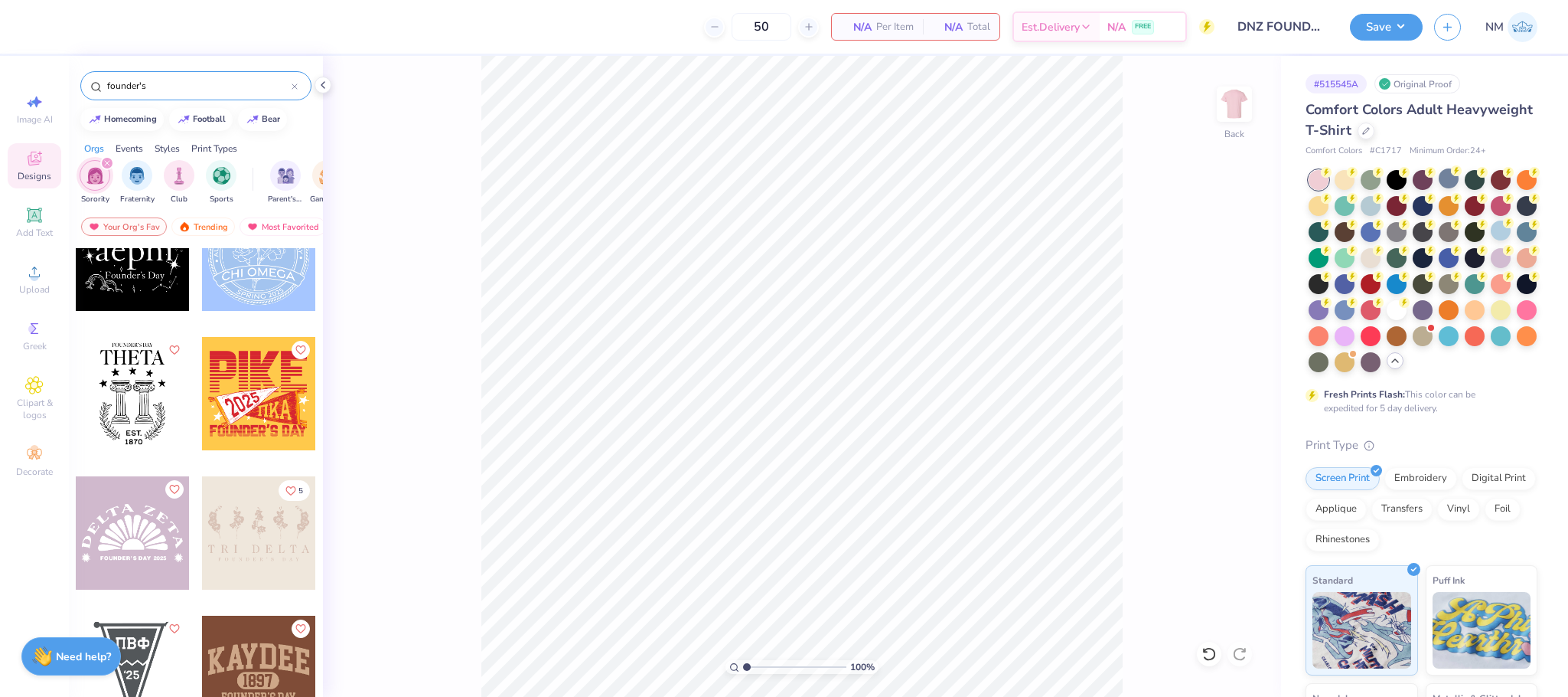
scroll to position [850, 0]
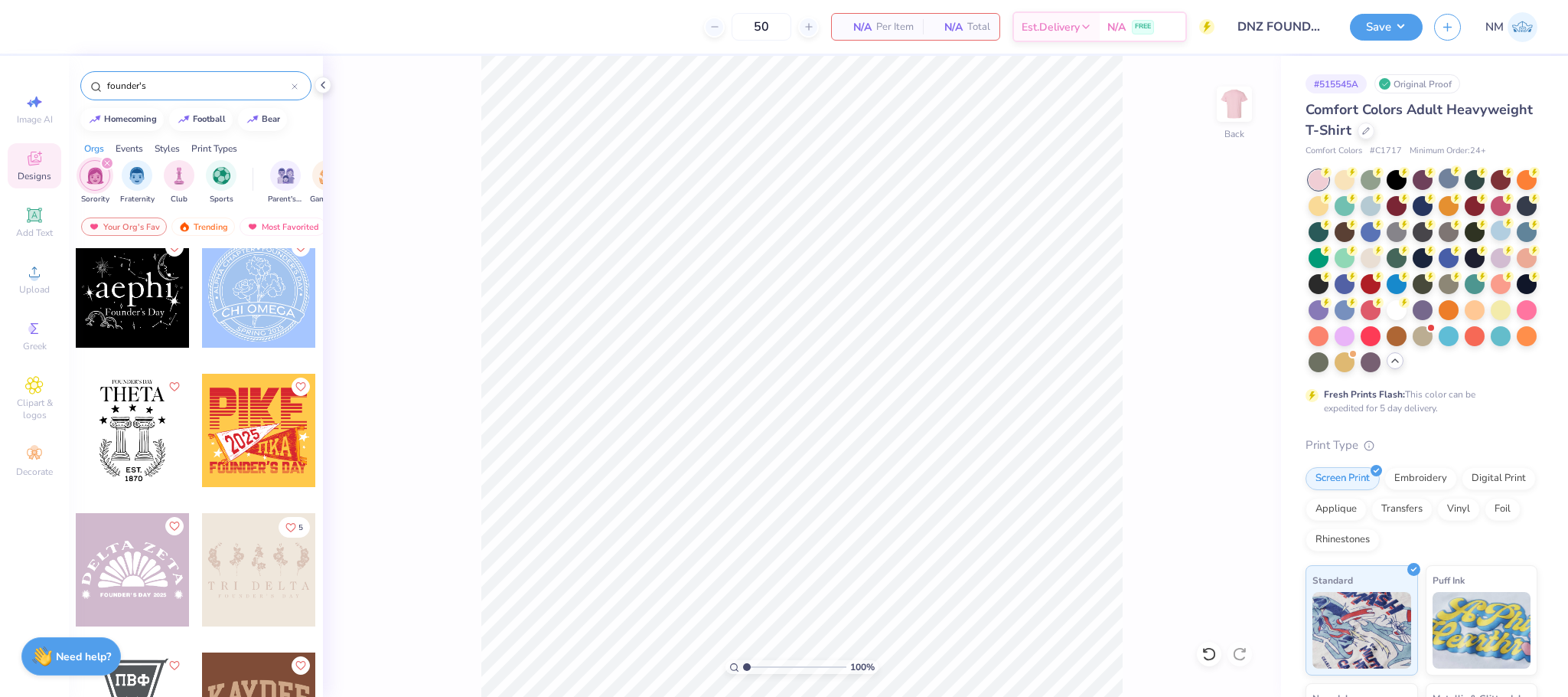
click at [263, 572] on div at bounding box center [258, 569] width 113 height 114
click at [39, 26] on div at bounding box center [41, 26] width 22 height 22
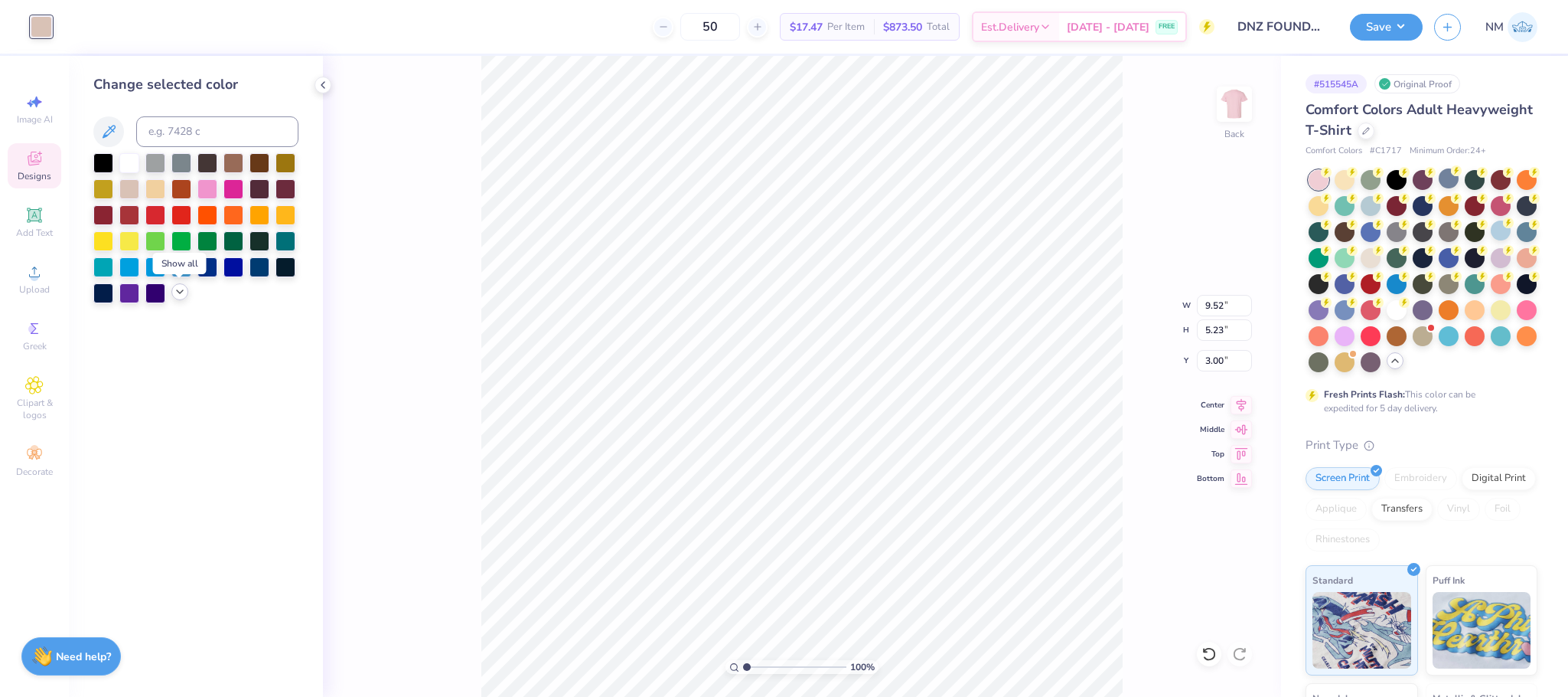
click at [176, 297] on icon at bounding box center [180, 292] width 12 height 12
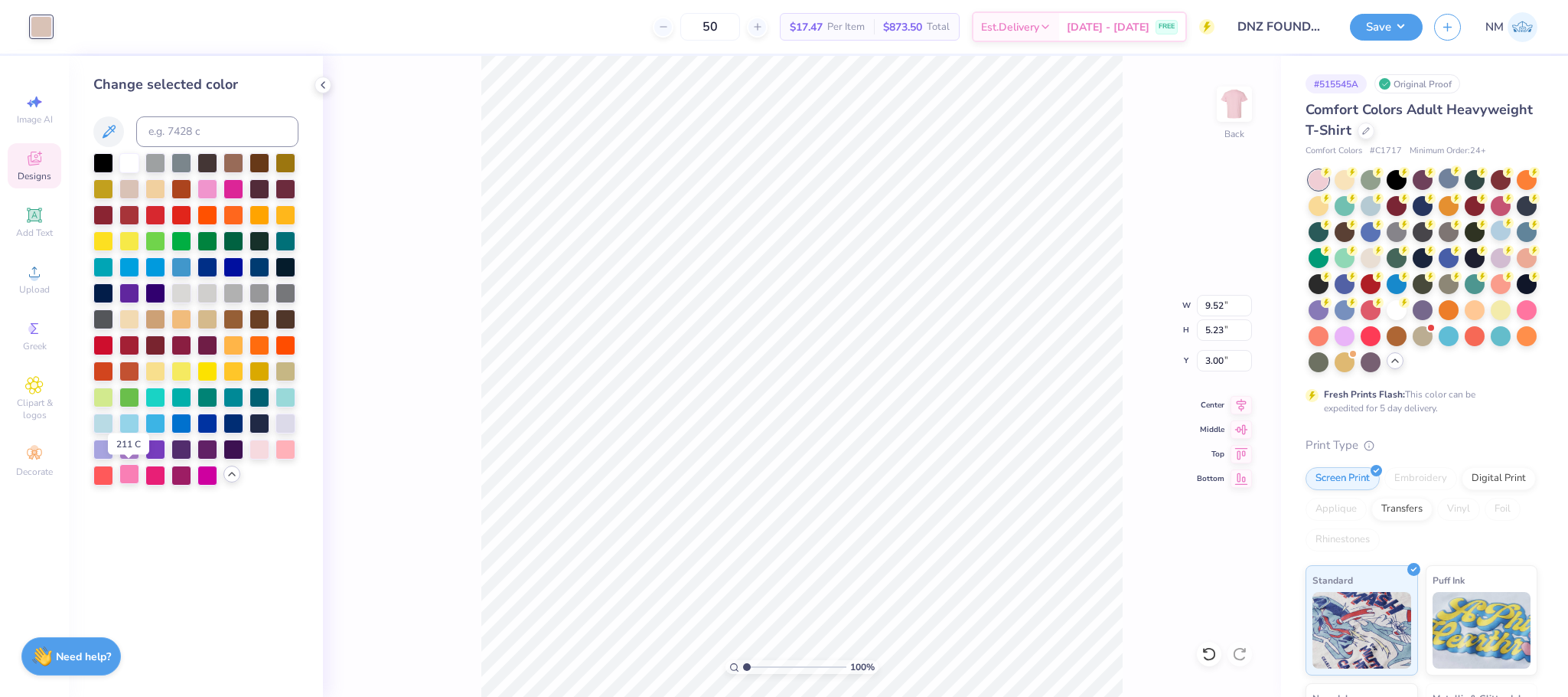
click at [131, 480] on div at bounding box center [129, 474] width 20 height 20
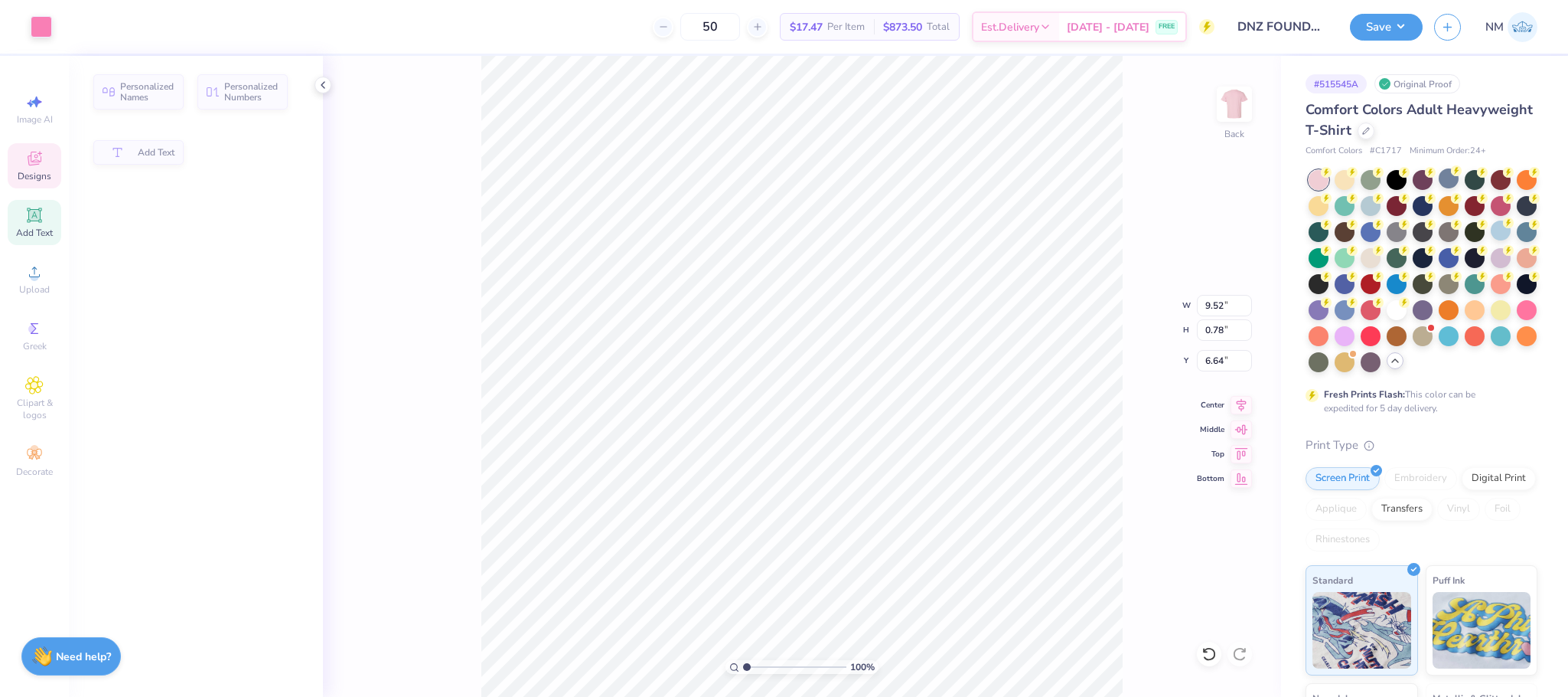
type input "0.78"
type input "6.64"
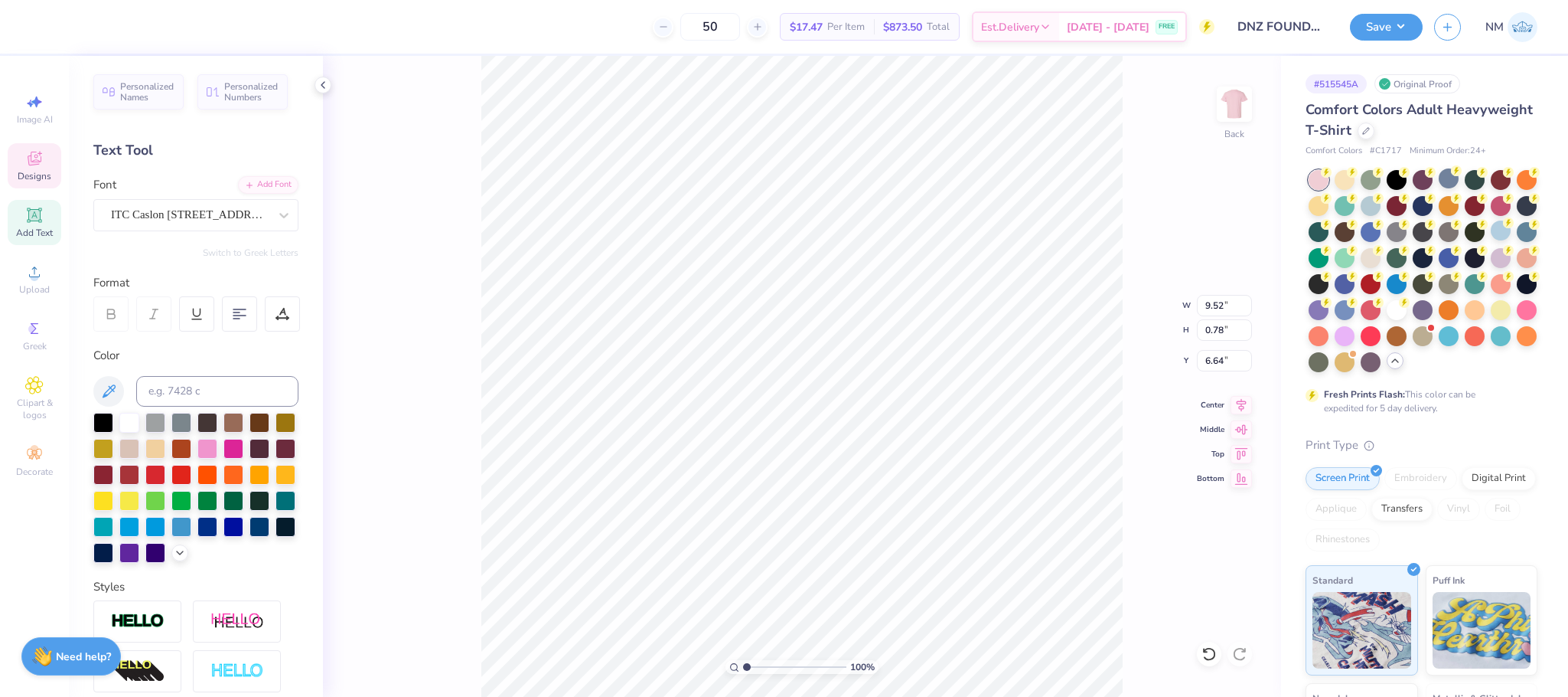
scroll to position [18, 2]
type textarea "T"
type textarea "DELTA ZETA"
click at [1387, 35] on button "Save" at bounding box center [1387, 25] width 73 height 27
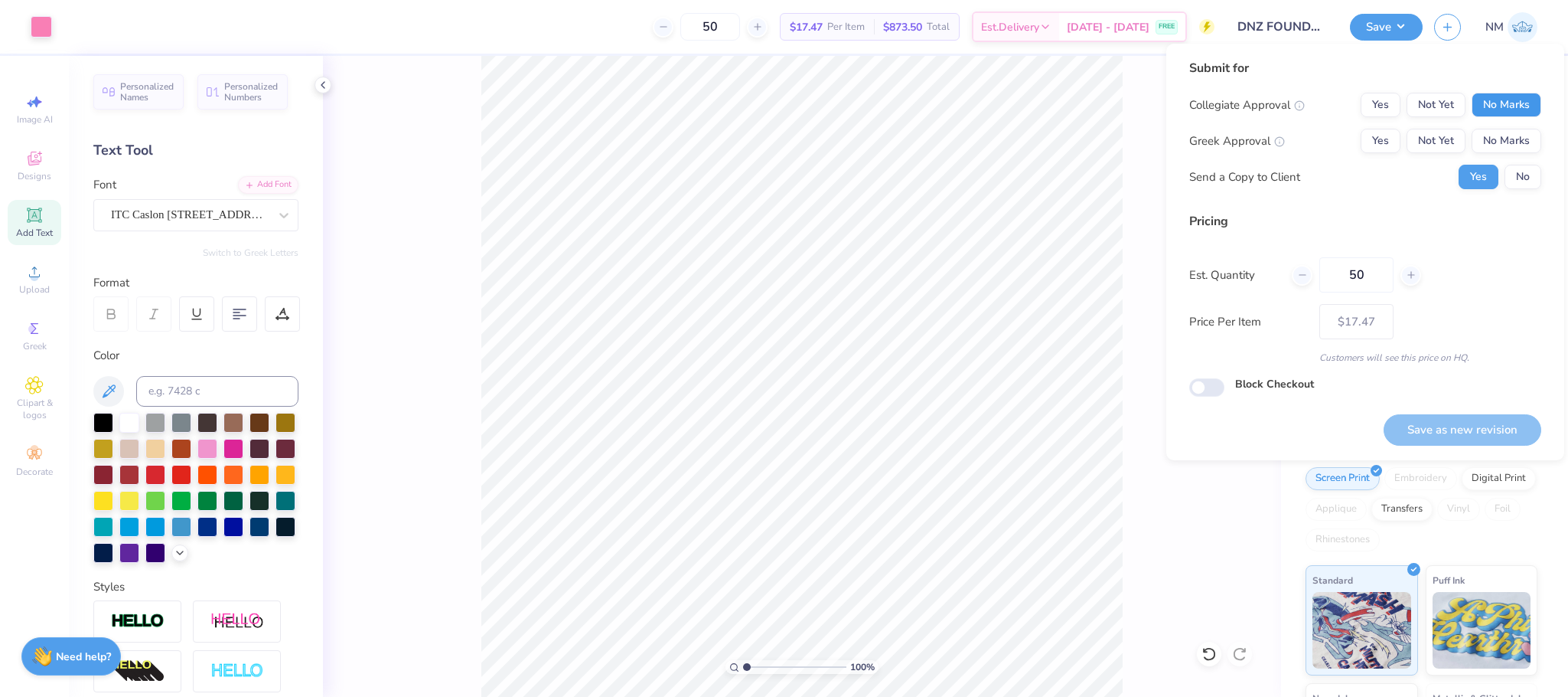
click at [1488, 97] on button "No Marks" at bounding box center [1507, 105] width 70 height 25
click at [1499, 134] on button "No Marks" at bounding box center [1507, 141] width 70 height 25
click at [1511, 166] on button "No" at bounding box center [1522, 177] width 36 height 25
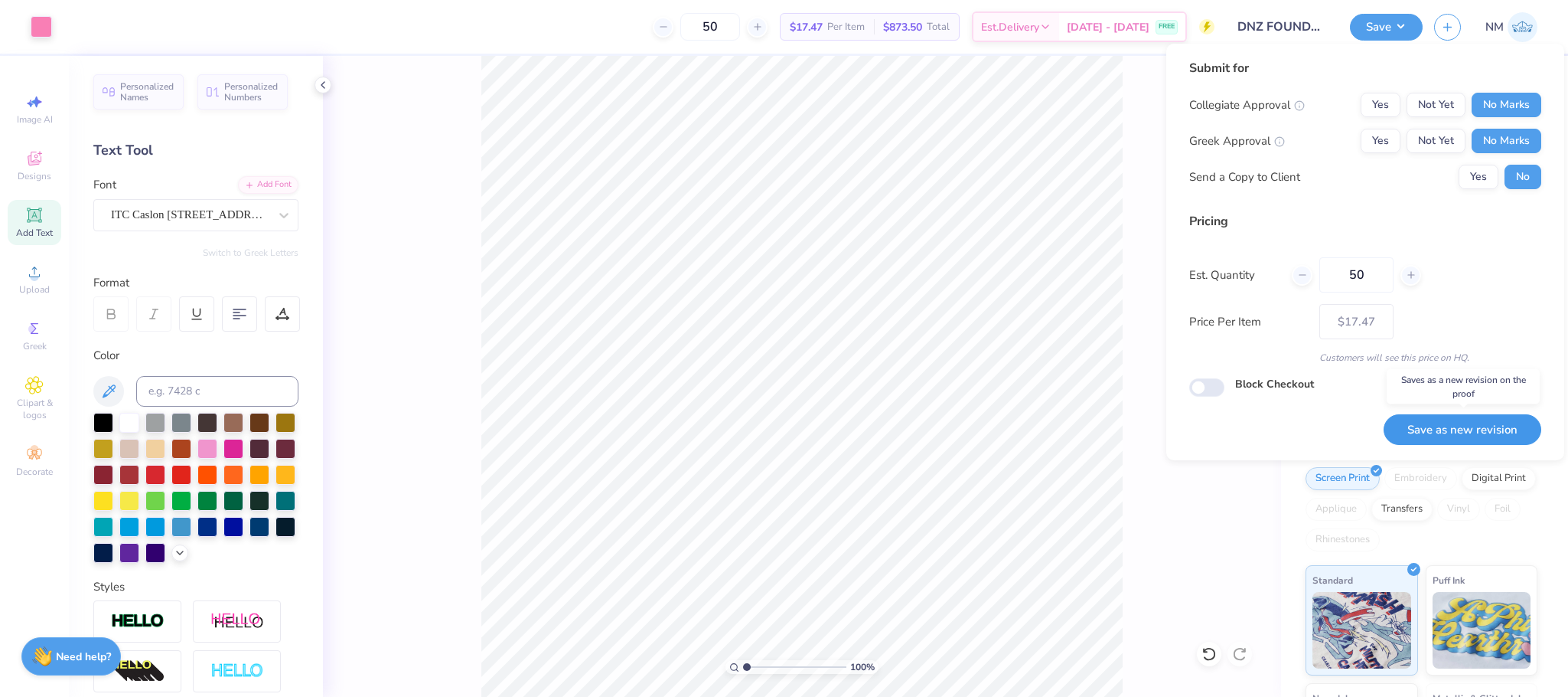
click at [1445, 414] on button "Save as new revision" at bounding box center [1462, 430] width 157 height 31
type input "$17.47"
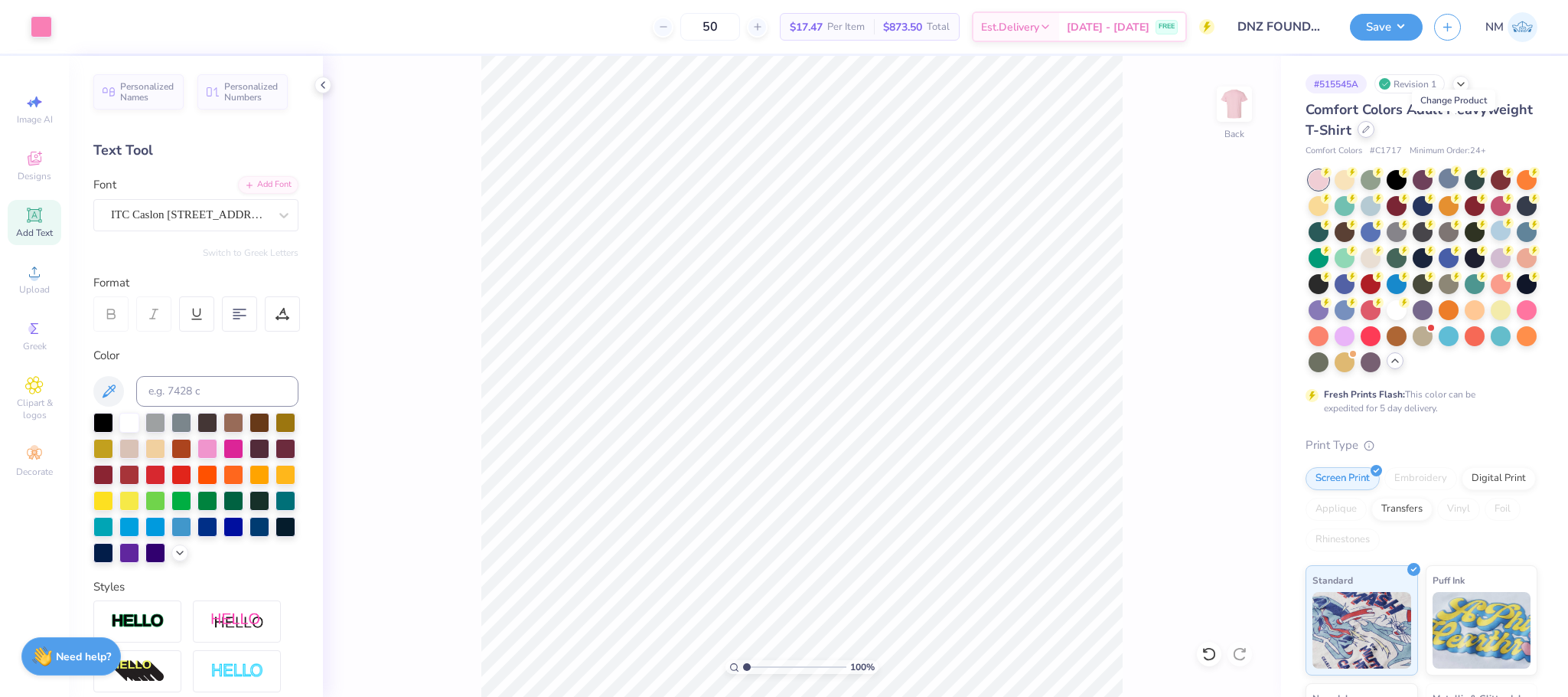
click at [1370, 133] on icon at bounding box center [1365, 129] width 7 height 7
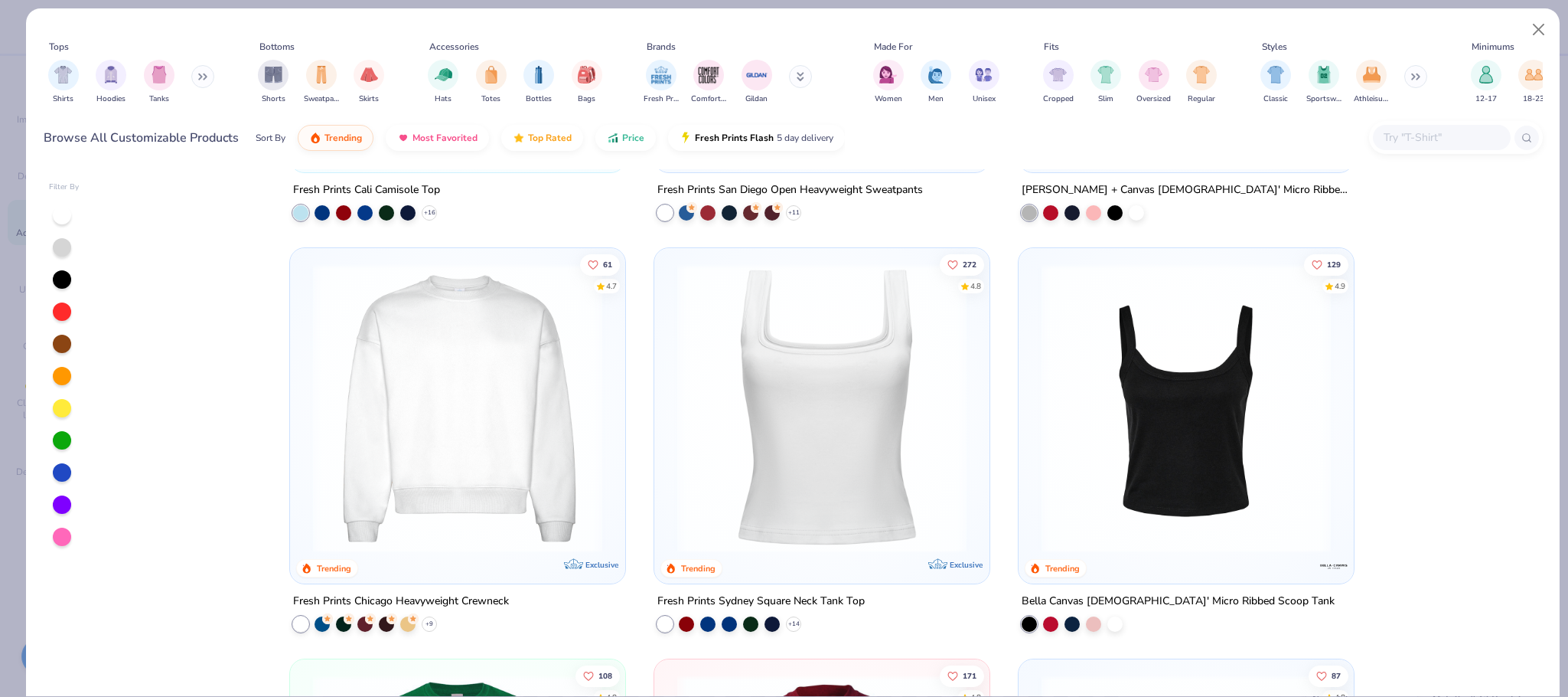
scroll to position [972, 0]
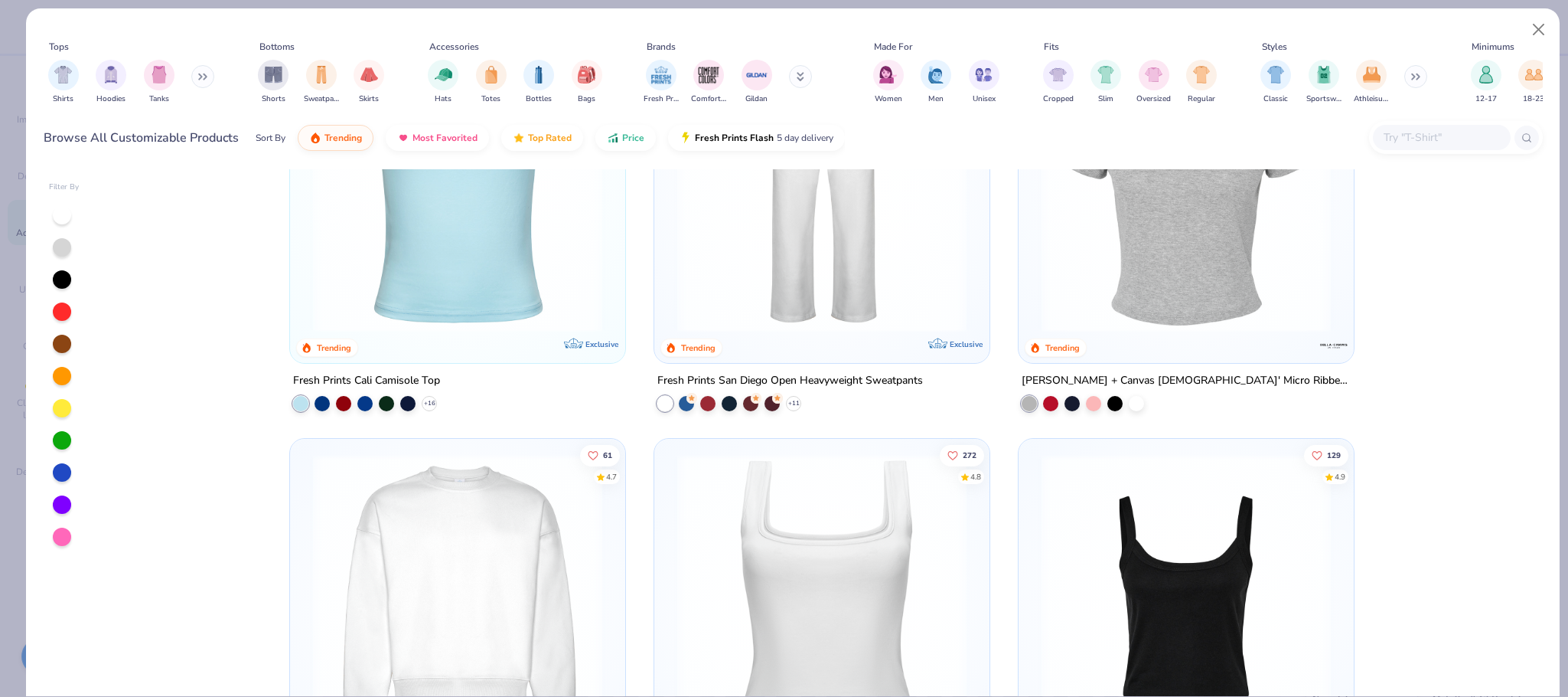
drag, startPoint x: 1500, startPoint y: 352, endPoint x: 1502, endPoint y: 283, distance: 69.0
click at [1502, 283] on div "244 4.8 Trending Exclusive Fresh Prints Boston Heavyweight Hoodie + 9 5 4.6 Tre…" at bounding box center [823, 433] width 1440 height 527
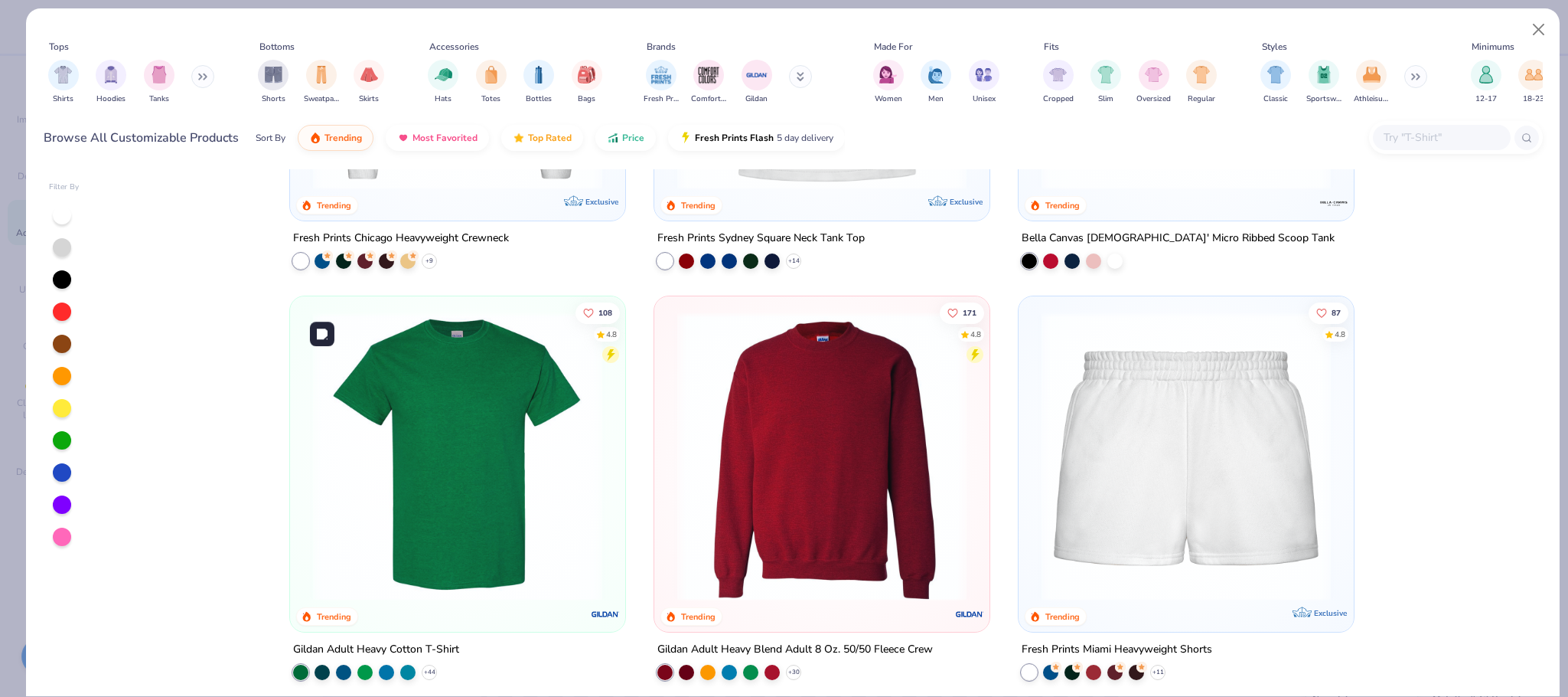
scroll to position [1987, 0]
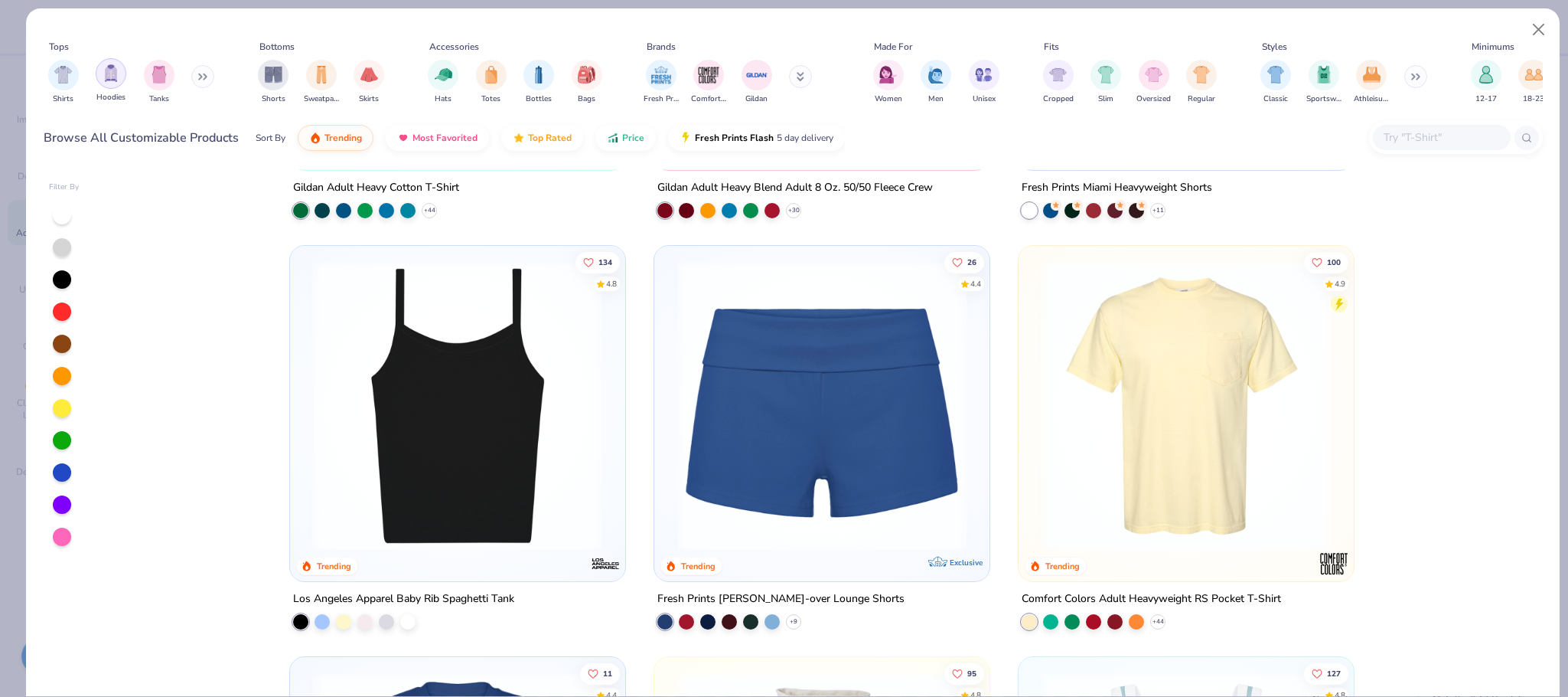
click at [101, 81] on div "filter for Hoodies" at bounding box center [110, 73] width 31 height 31
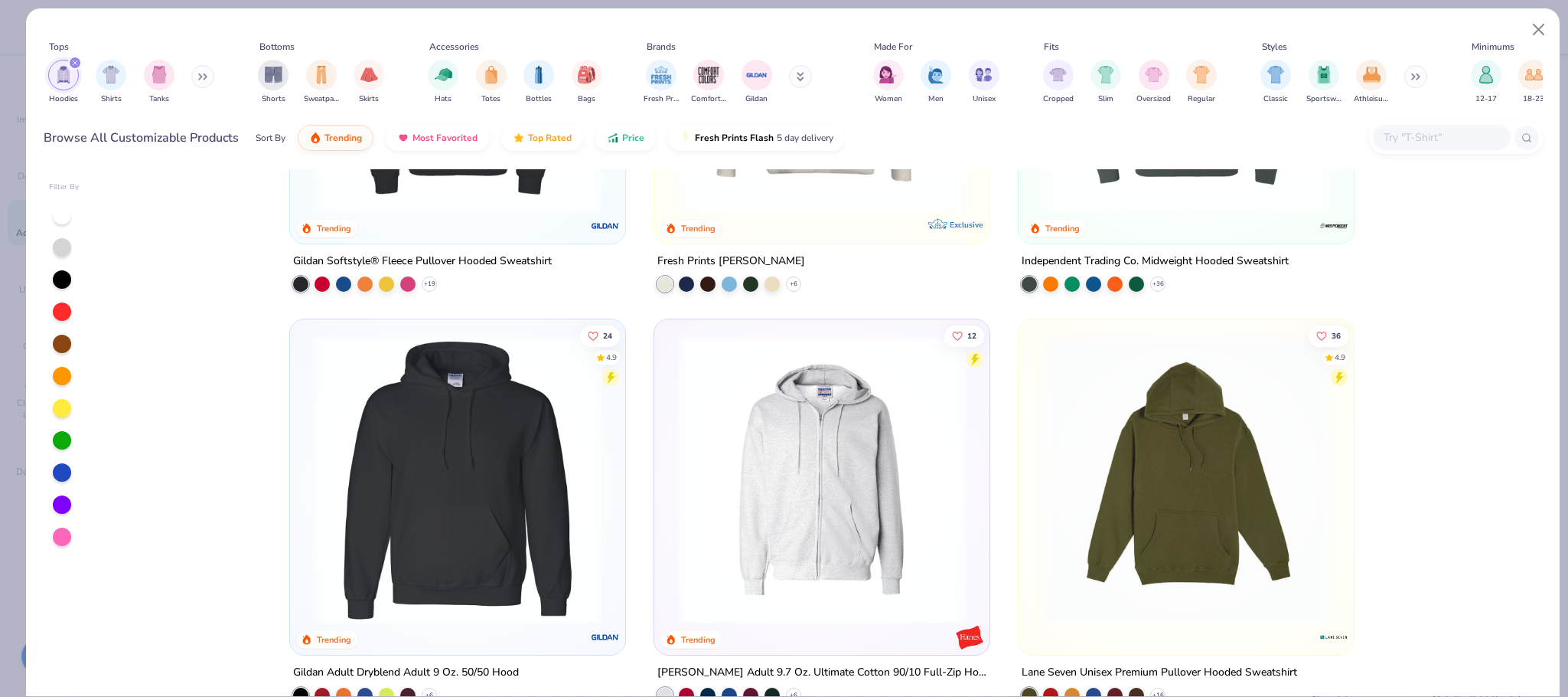
scroll to position [1312, 0]
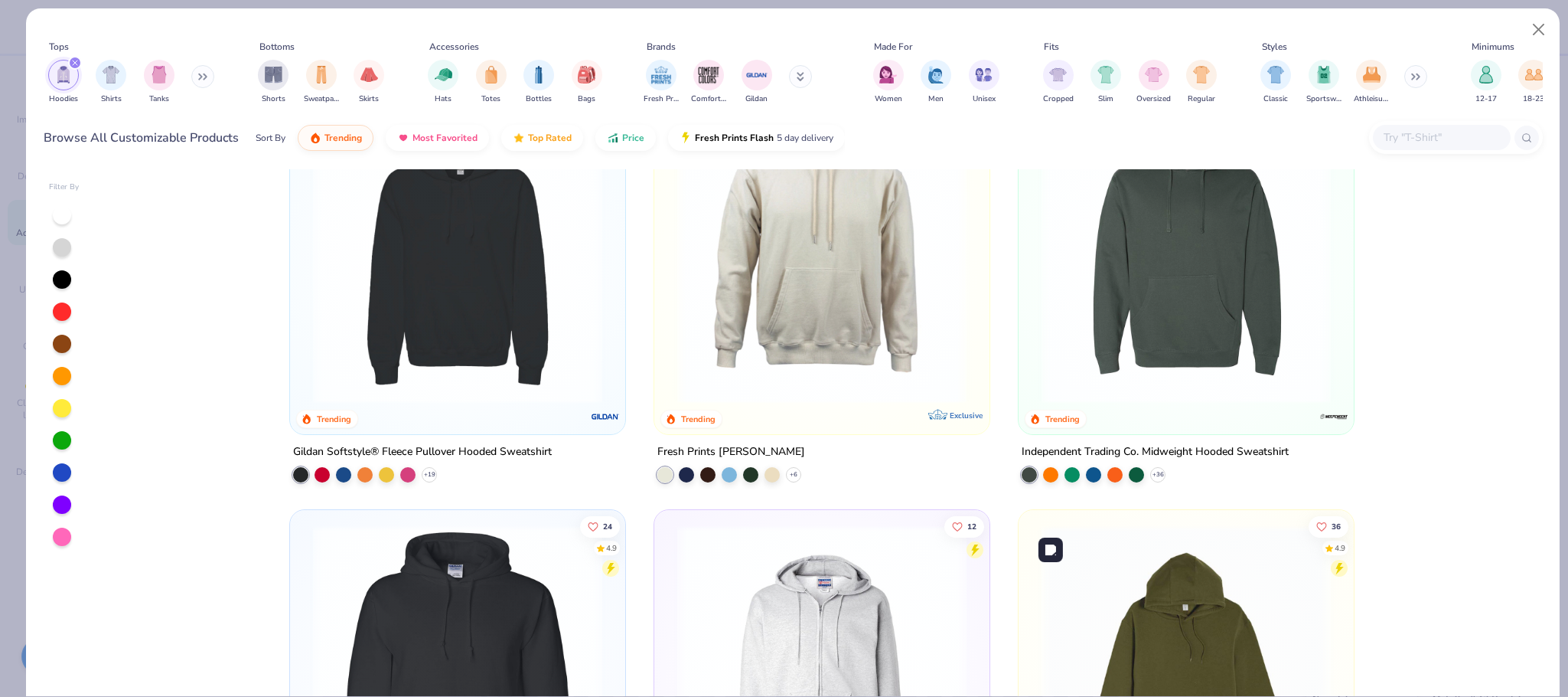
click at [1141, 559] on img at bounding box center [1186, 670] width 305 height 289
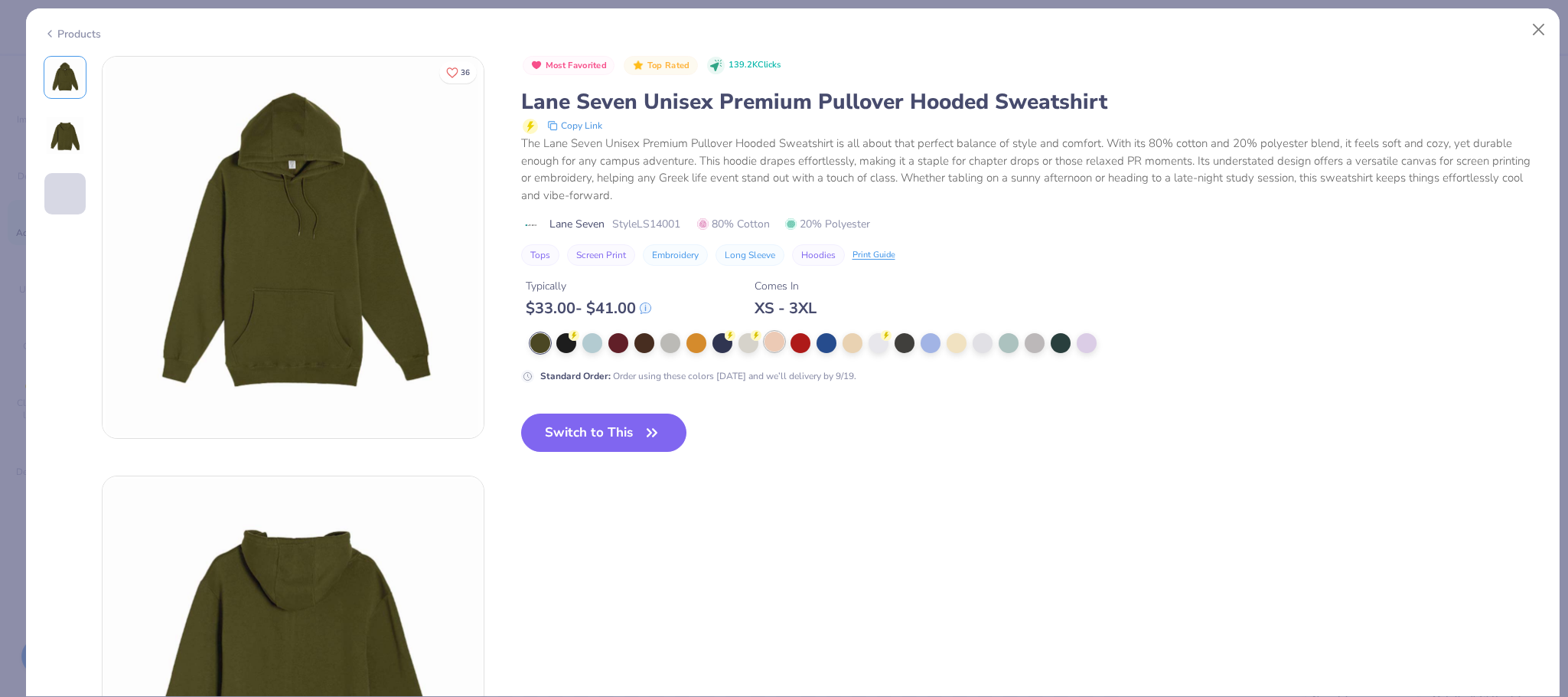
click at [777, 351] on div at bounding box center [774, 341] width 20 height 20
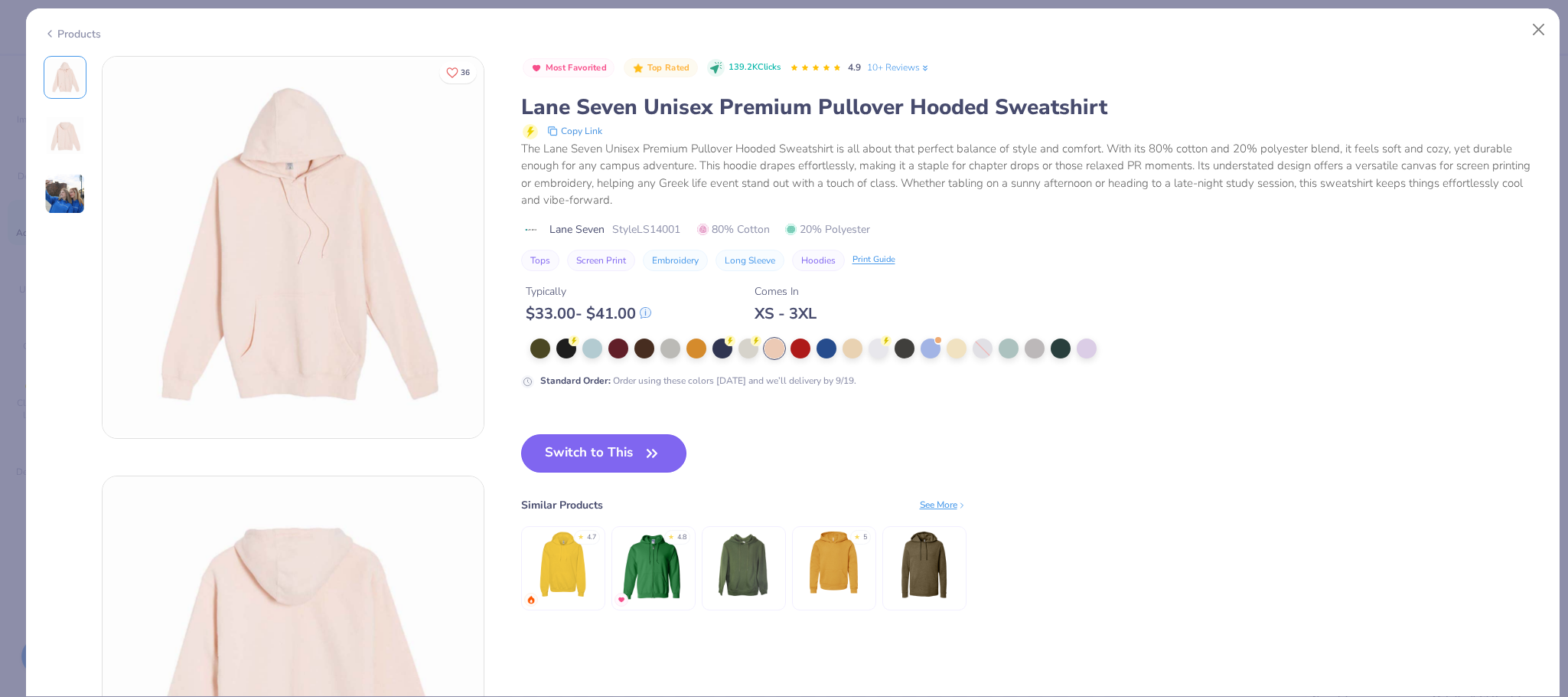
click at [566, 438] on button "Switch to This" at bounding box center [604, 453] width 166 height 38
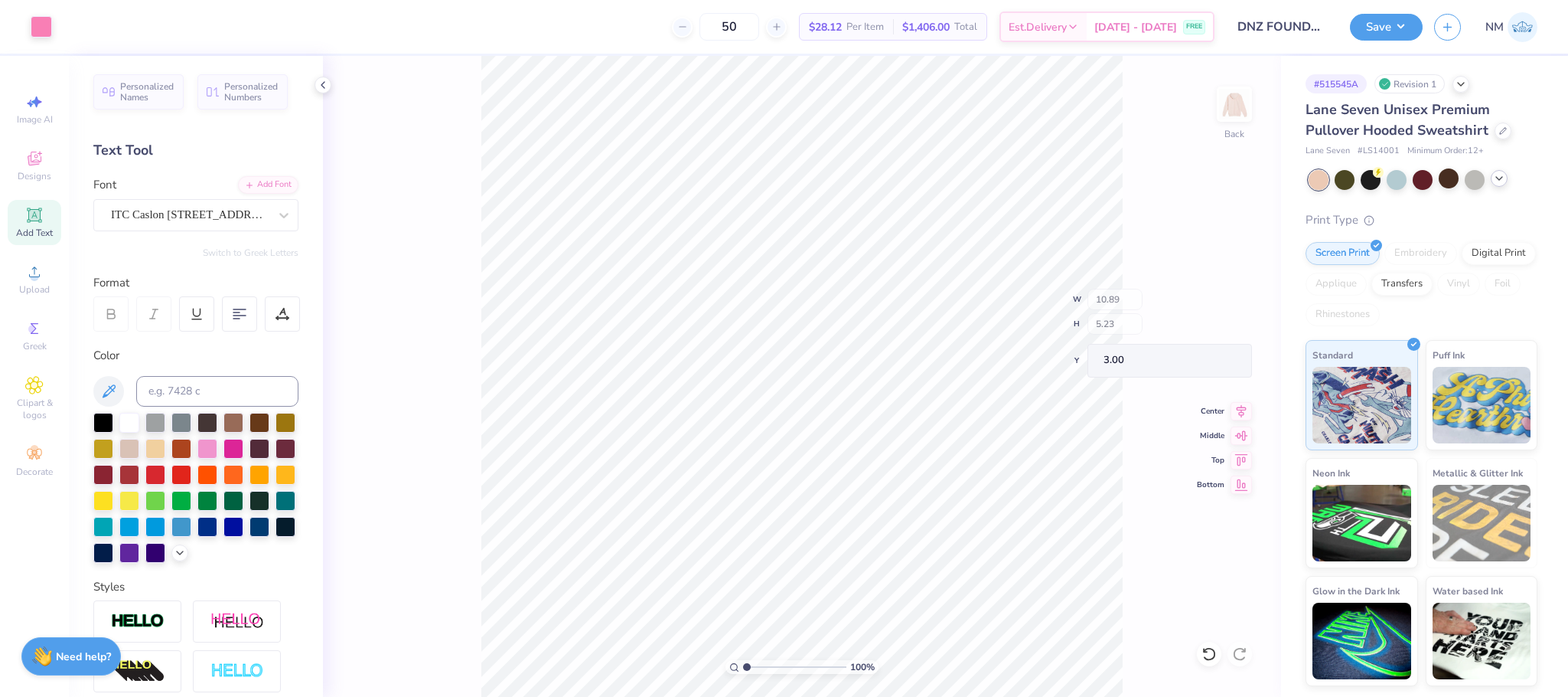
type input "3.00"
click at [1399, 23] on button "Save" at bounding box center [1387, 25] width 73 height 27
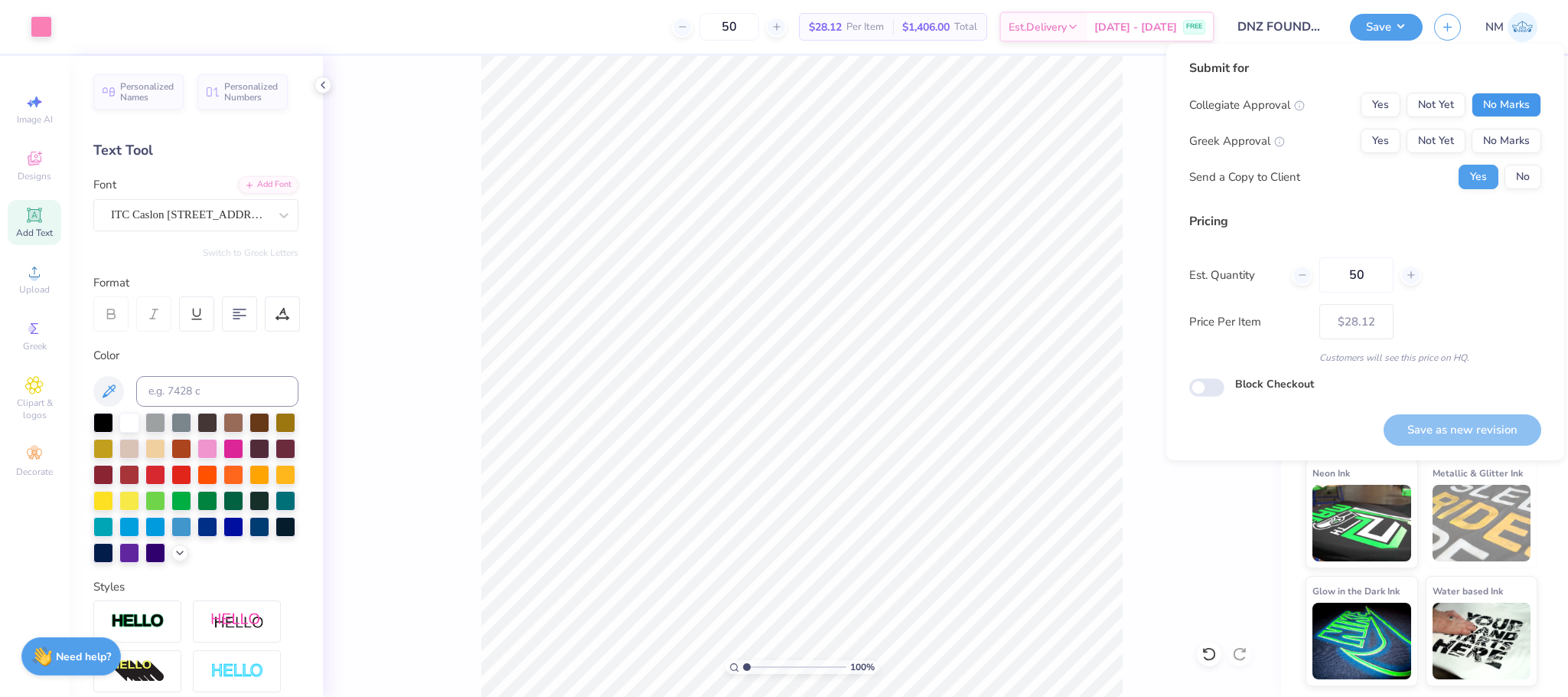
click at [1516, 104] on button "No Marks" at bounding box center [1507, 105] width 70 height 25
click at [1513, 136] on button "No Marks" at bounding box center [1507, 141] width 70 height 25
click at [1522, 172] on button "No" at bounding box center [1522, 177] width 36 height 25
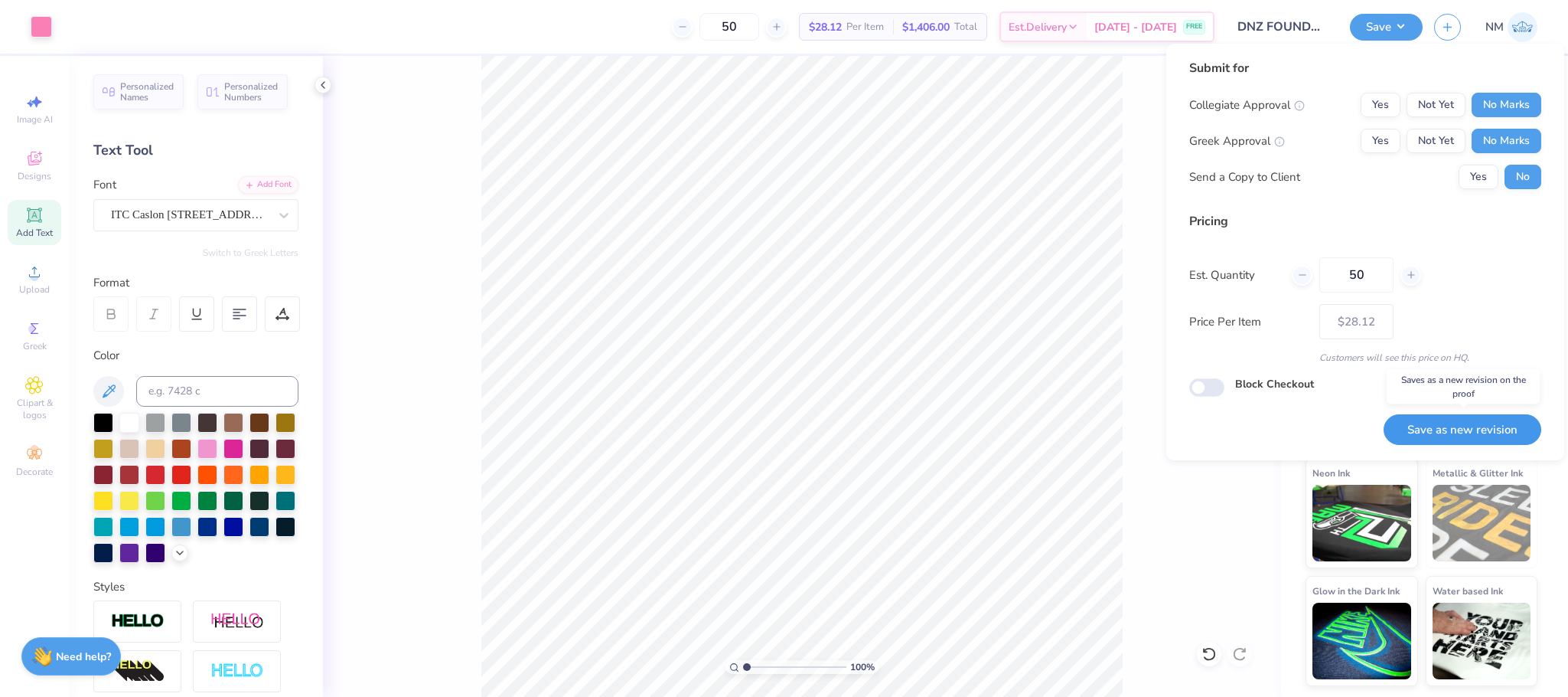
click at [1491, 432] on button "Save as new revision" at bounding box center [1462, 430] width 157 height 31
type input "$28.12"
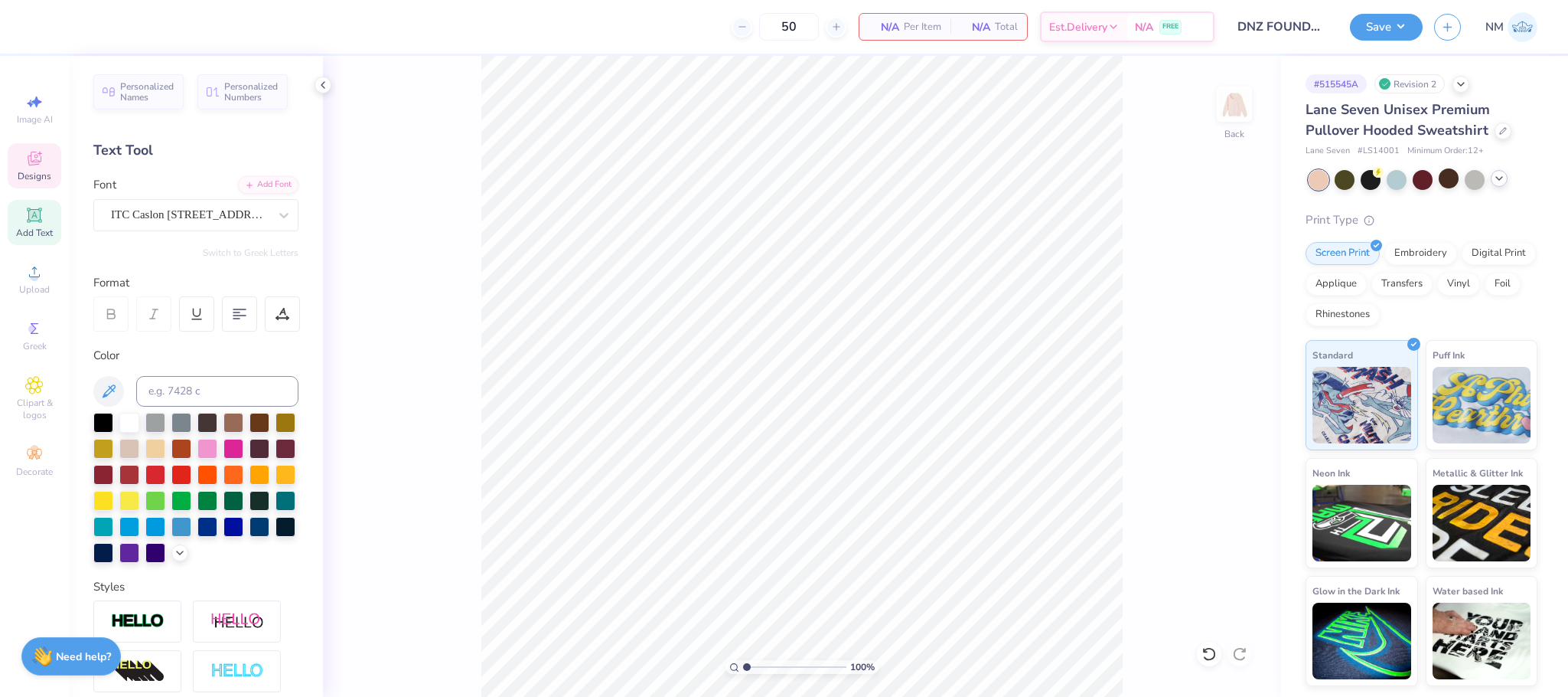
click at [44, 175] on span "Designs" at bounding box center [34, 176] width 34 height 12
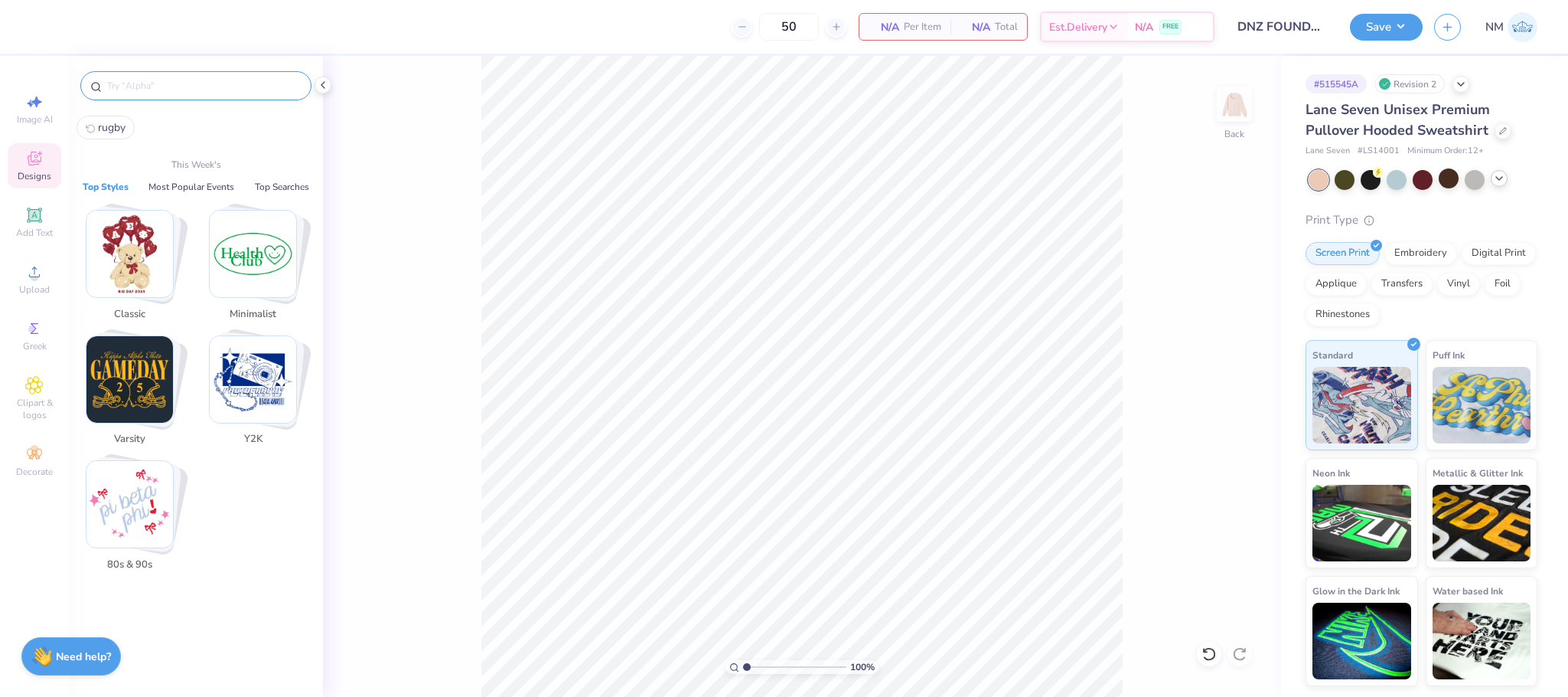
click at [136, 80] on input "text" at bounding box center [203, 85] width 196 height 15
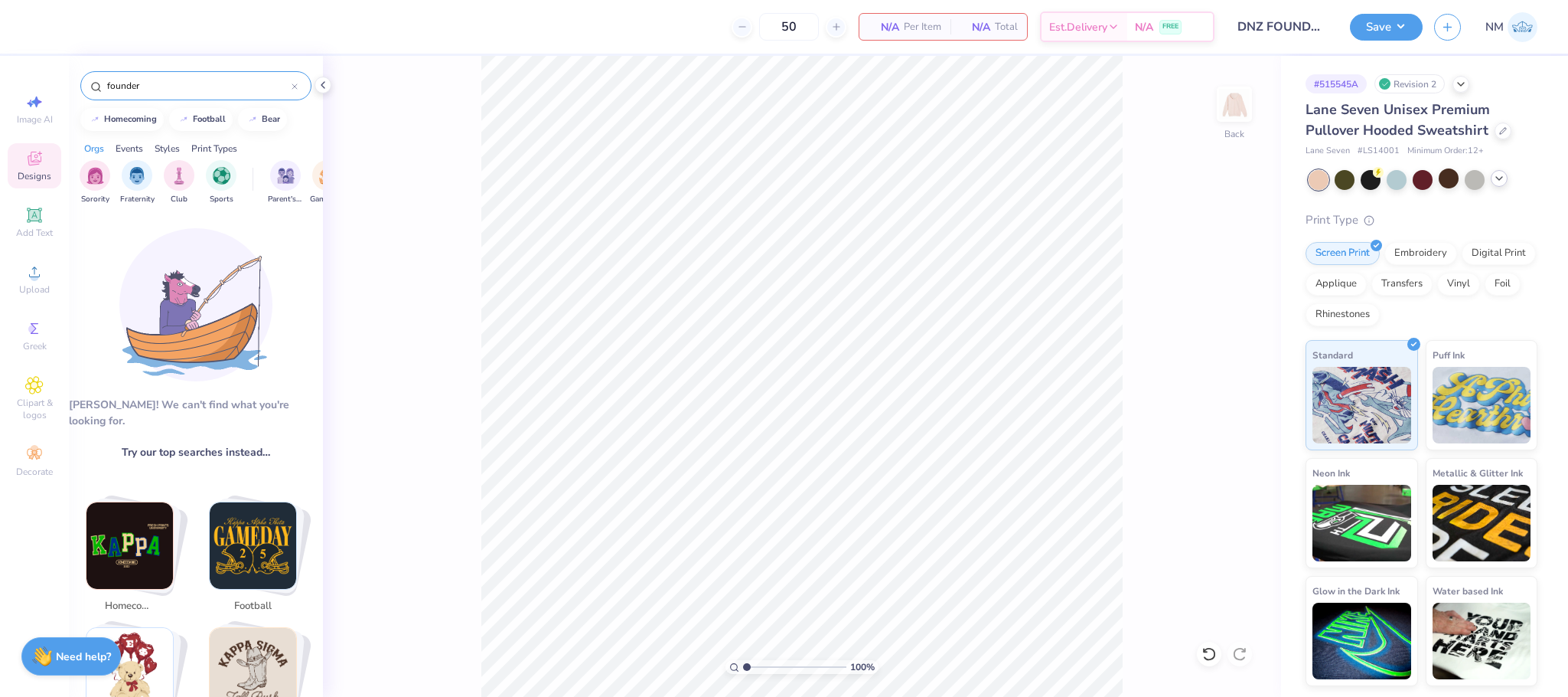
click at [147, 85] on input "founder" at bounding box center [198, 85] width 186 height 15
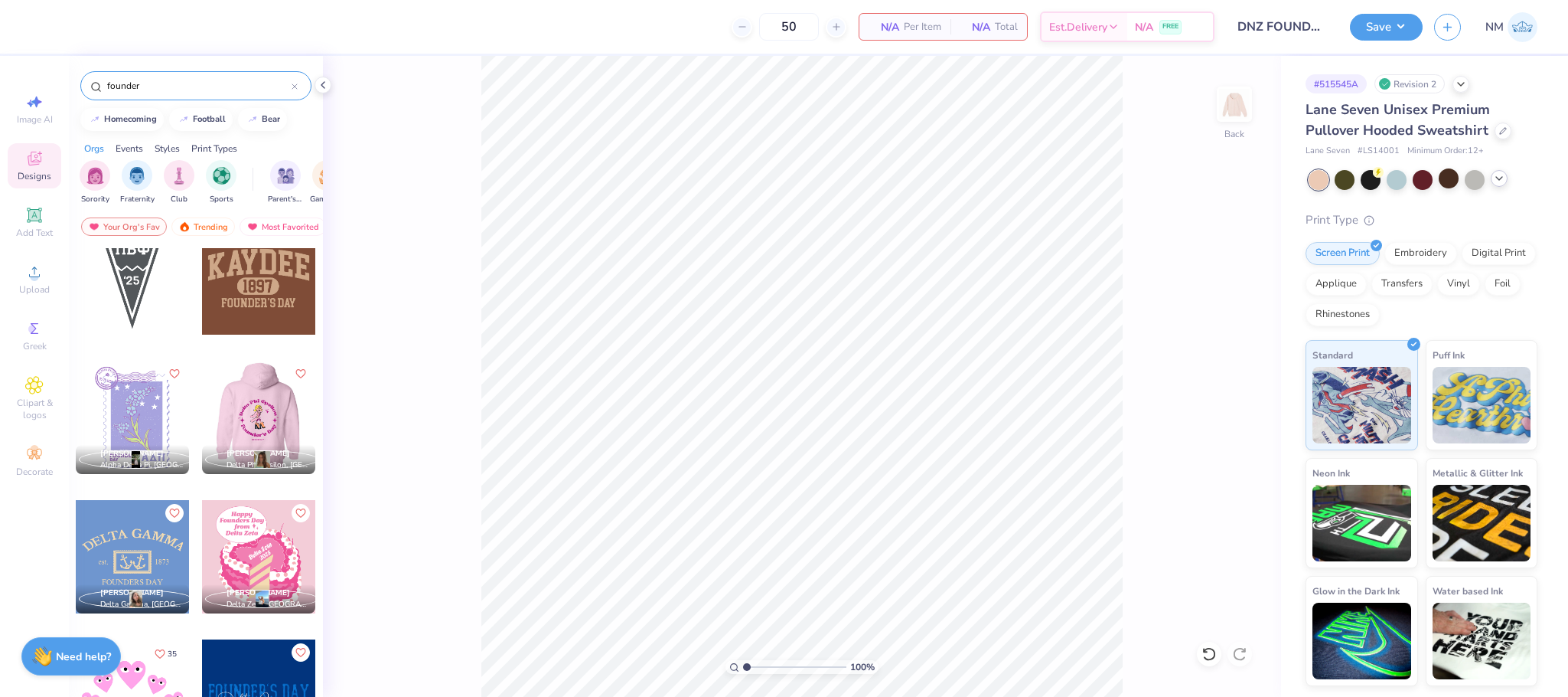
scroll to position [1323, 0]
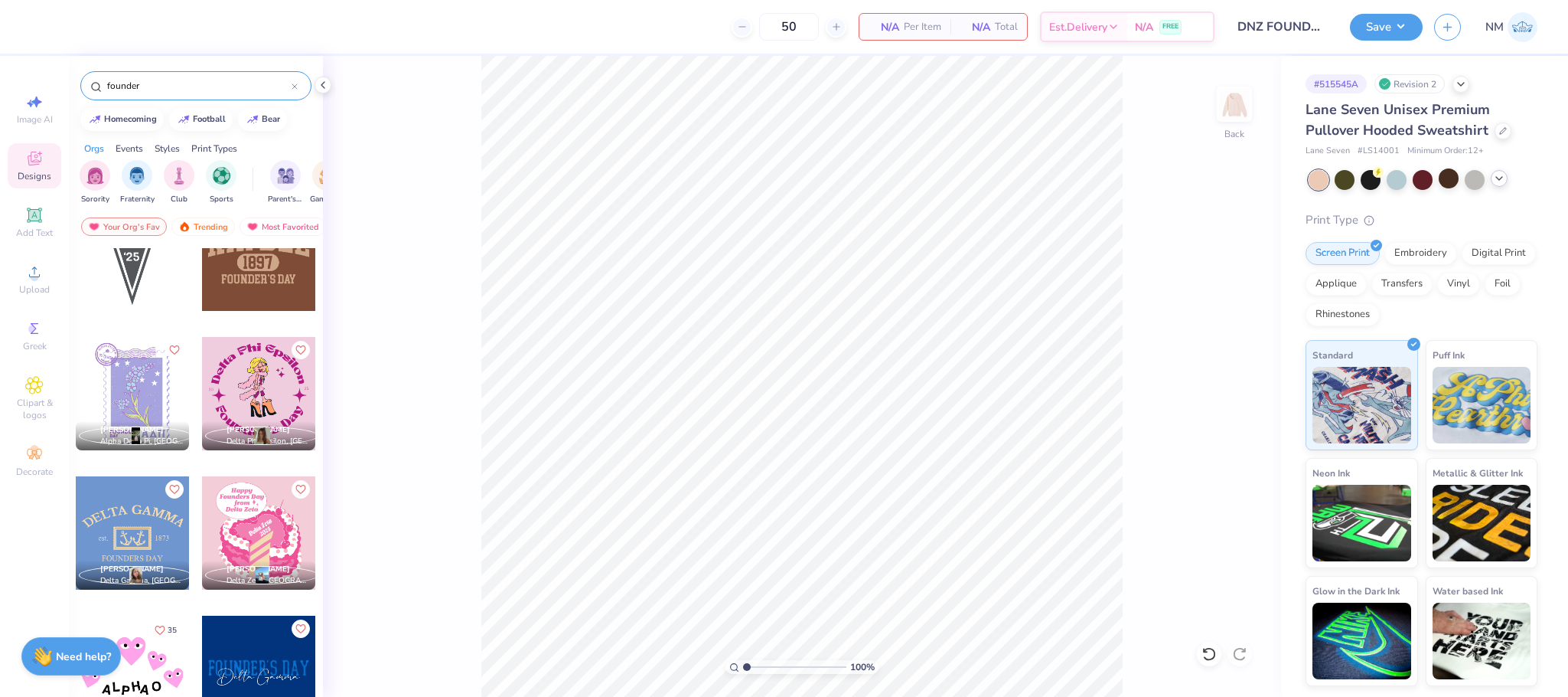
type input "founder"
click at [202, 641] on div at bounding box center [145, 672] width 113 height 114
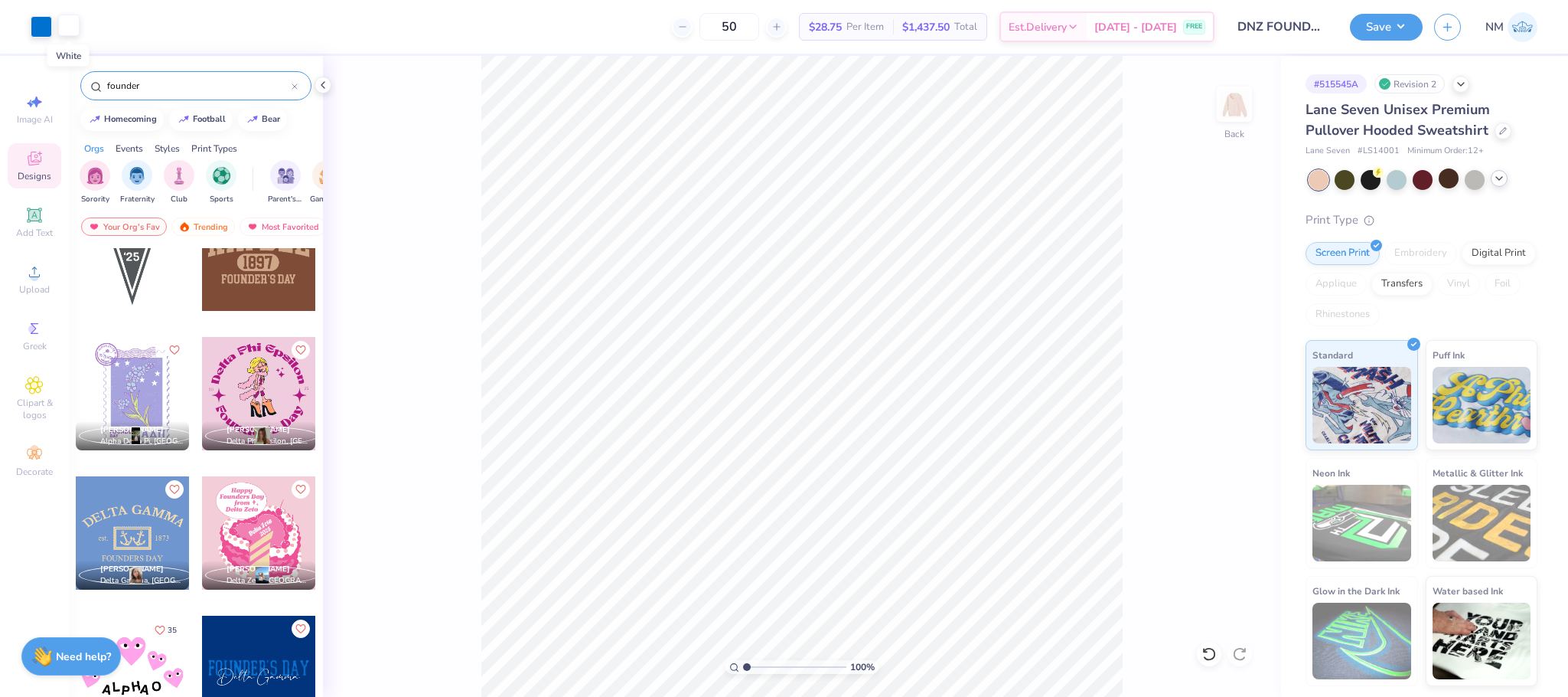
click at [69, 32] on div at bounding box center [69, 26] width 22 height 22
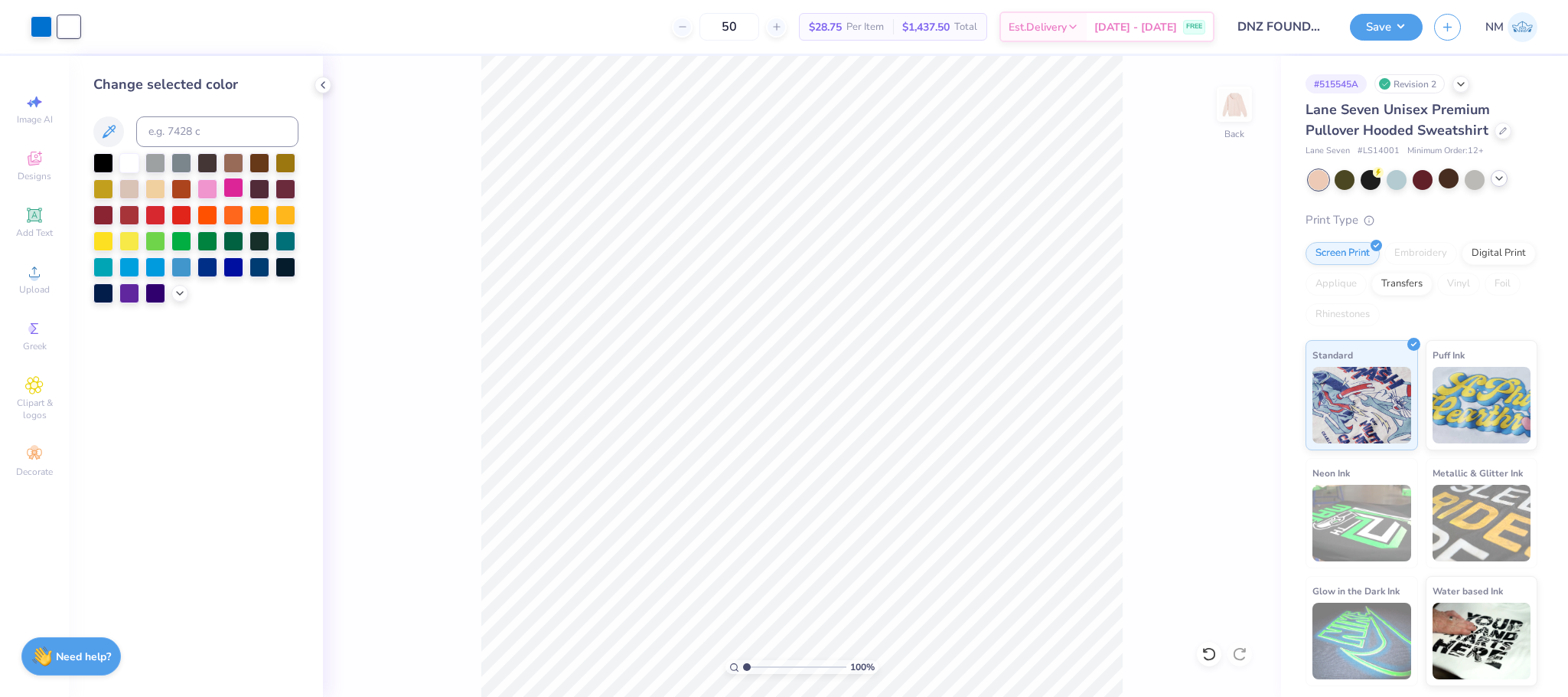
click at [229, 189] on div at bounding box center [234, 187] width 20 height 20
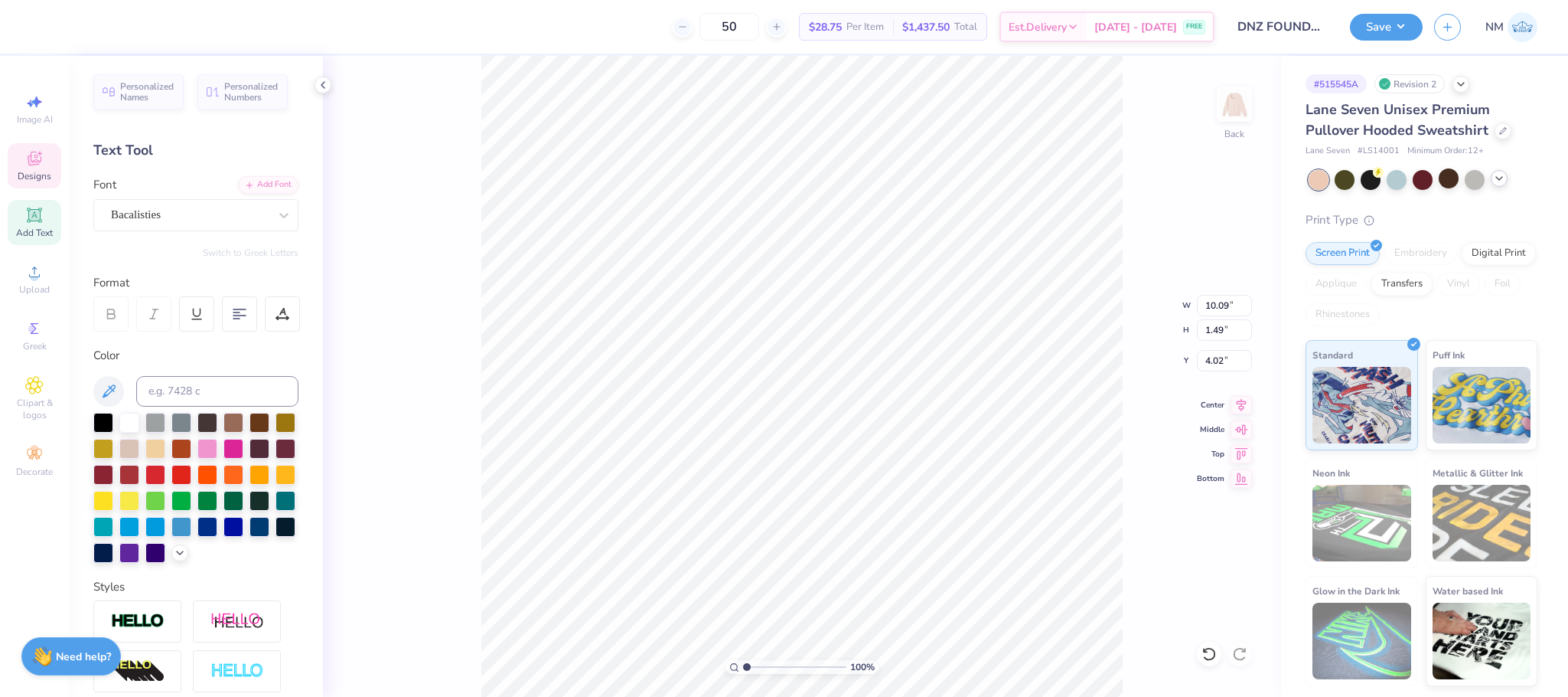
scroll to position [18, 2]
type textarea "Delta Nu Zeta"
click at [1387, 177] on div at bounding box center [1397, 178] width 20 height 20
type input "11.07"
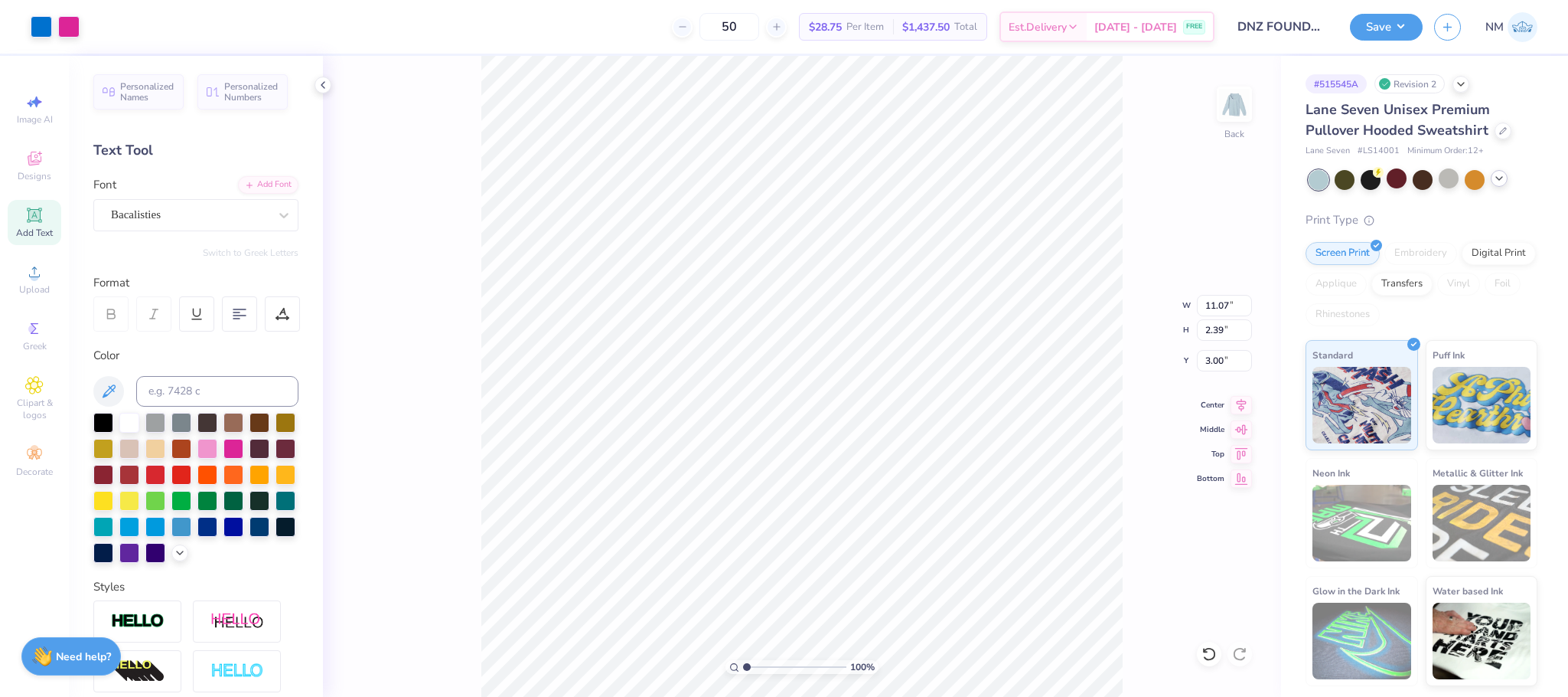
type input "2.39"
click at [1494, 176] on icon at bounding box center [1498, 178] width 12 height 12
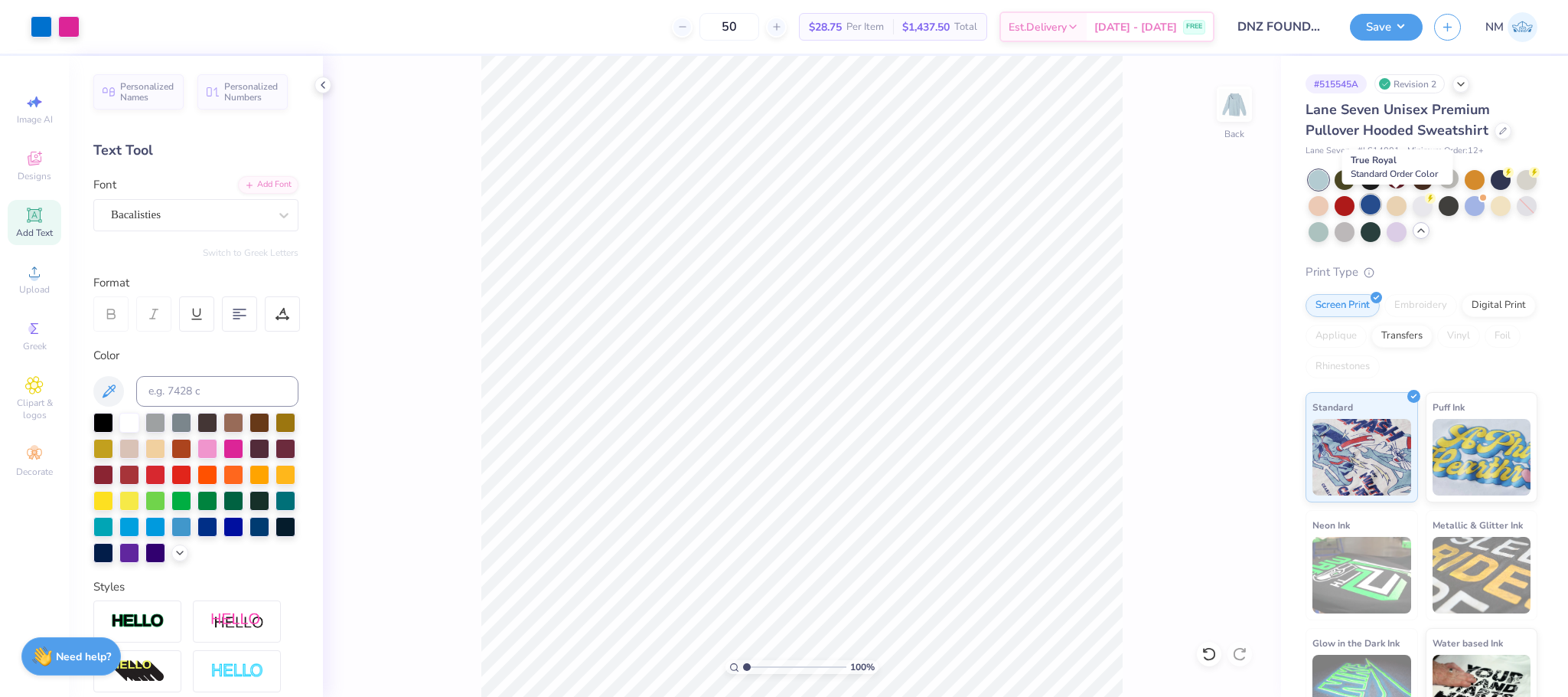
click at [1381, 203] on div at bounding box center [1371, 205] width 20 height 20
click at [1517, 188] on div at bounding box center [1527, 178] width 20 height 20
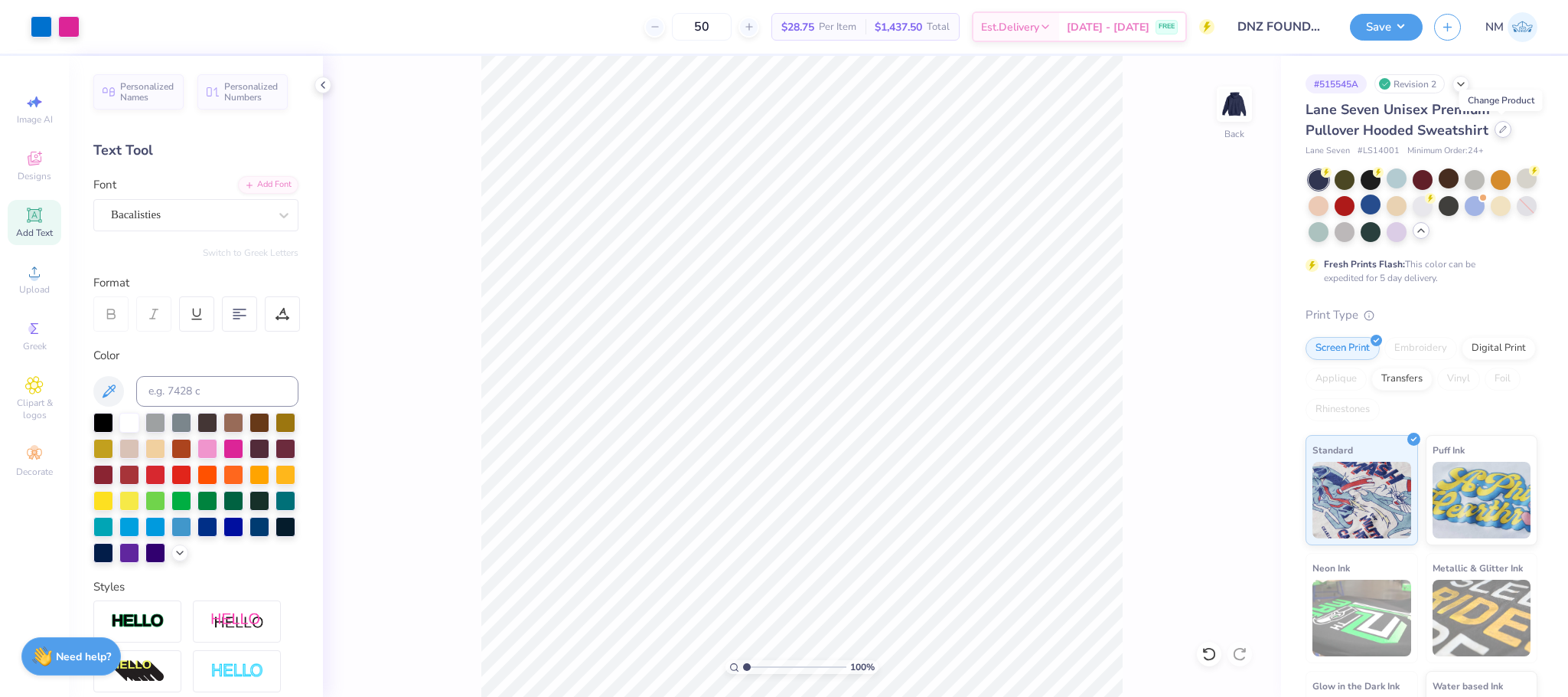
click at [1499, 126] on icon at bounding box center [1503, 129] width 7 height 7
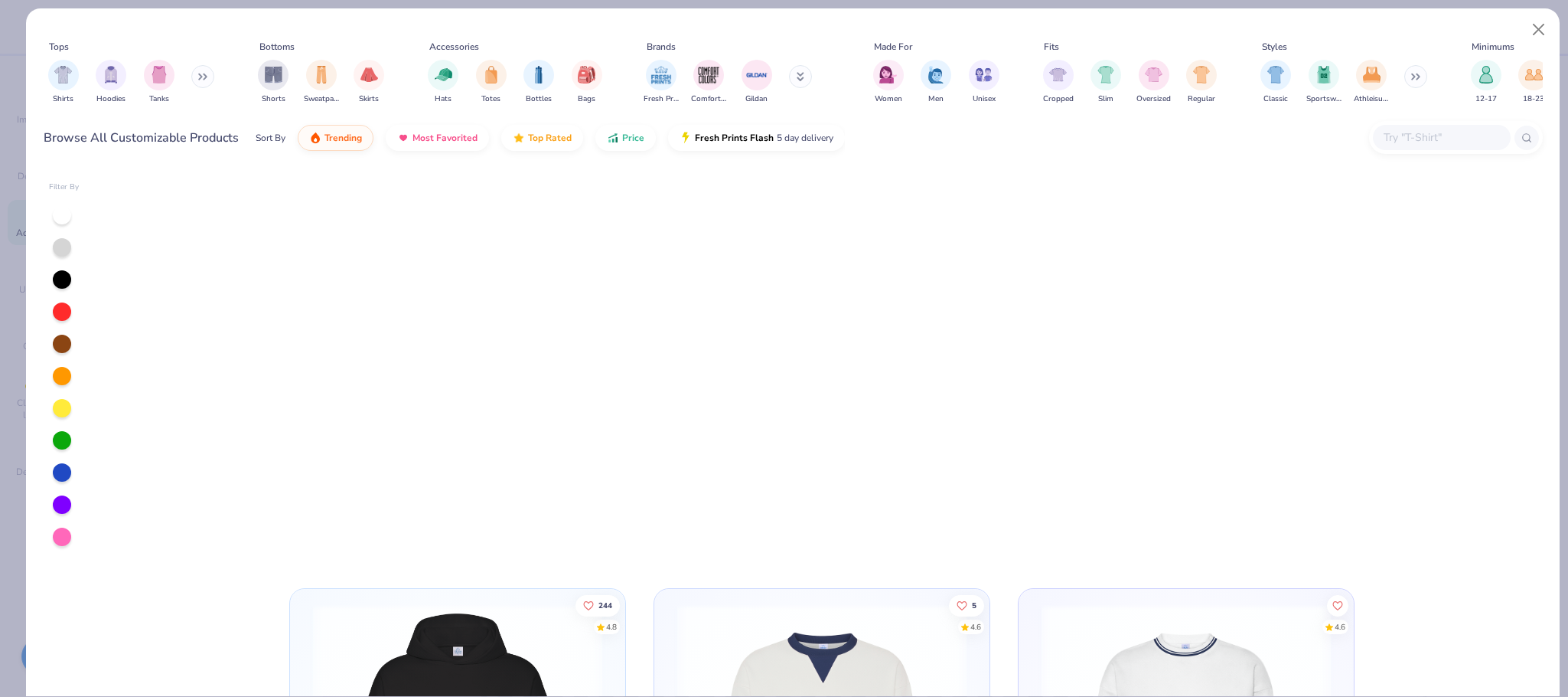
scroll to position [922, 0]
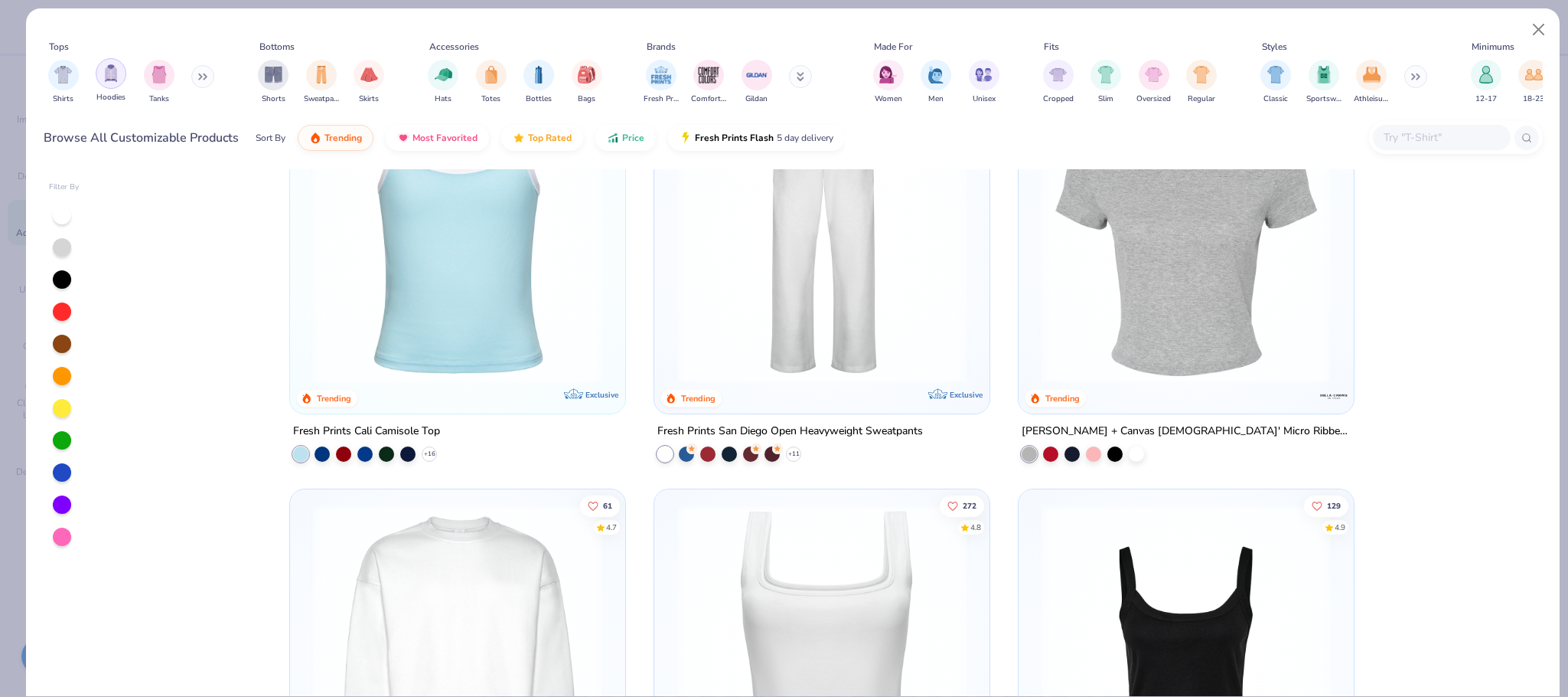
click at [120, 76] on div "filter for Hoodies" at bounding box center [110, 73] width 31 height 31
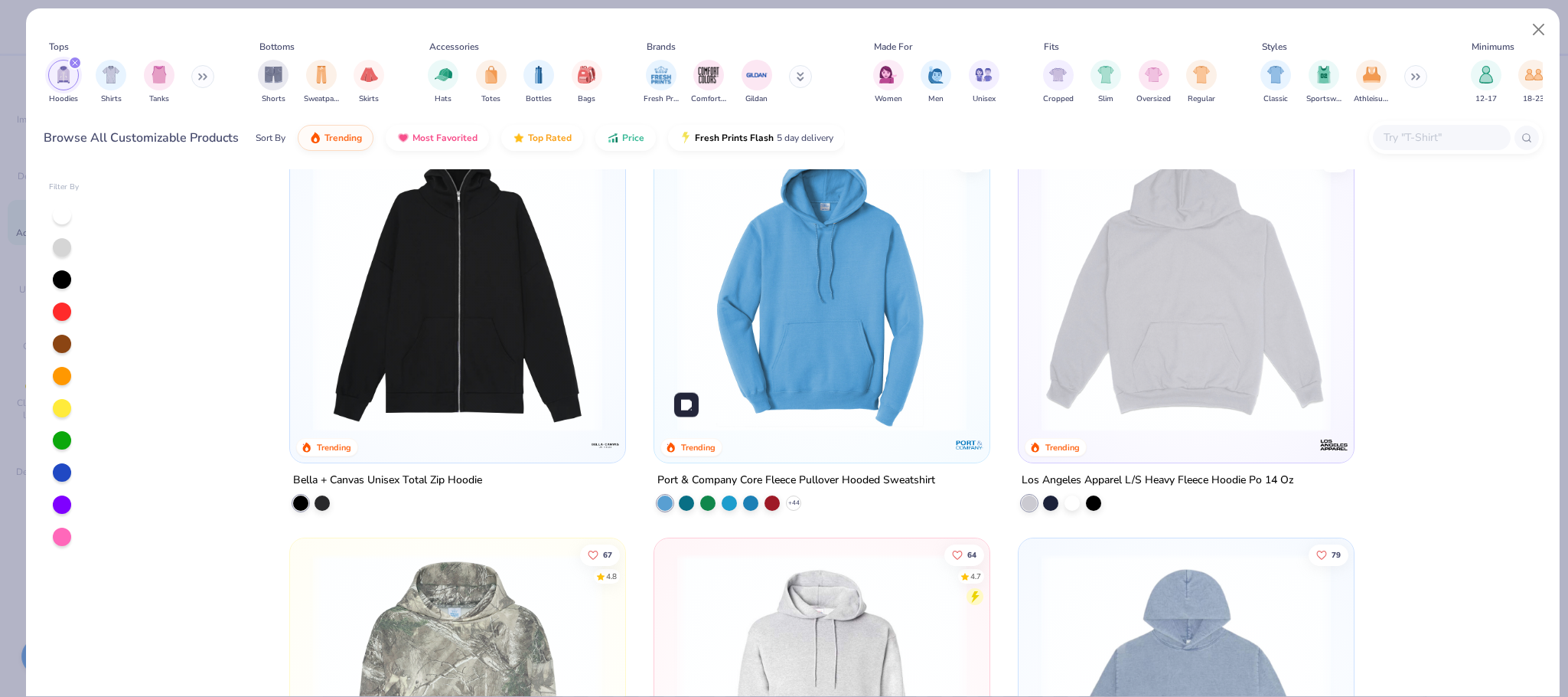
scroll to position [923, 0]
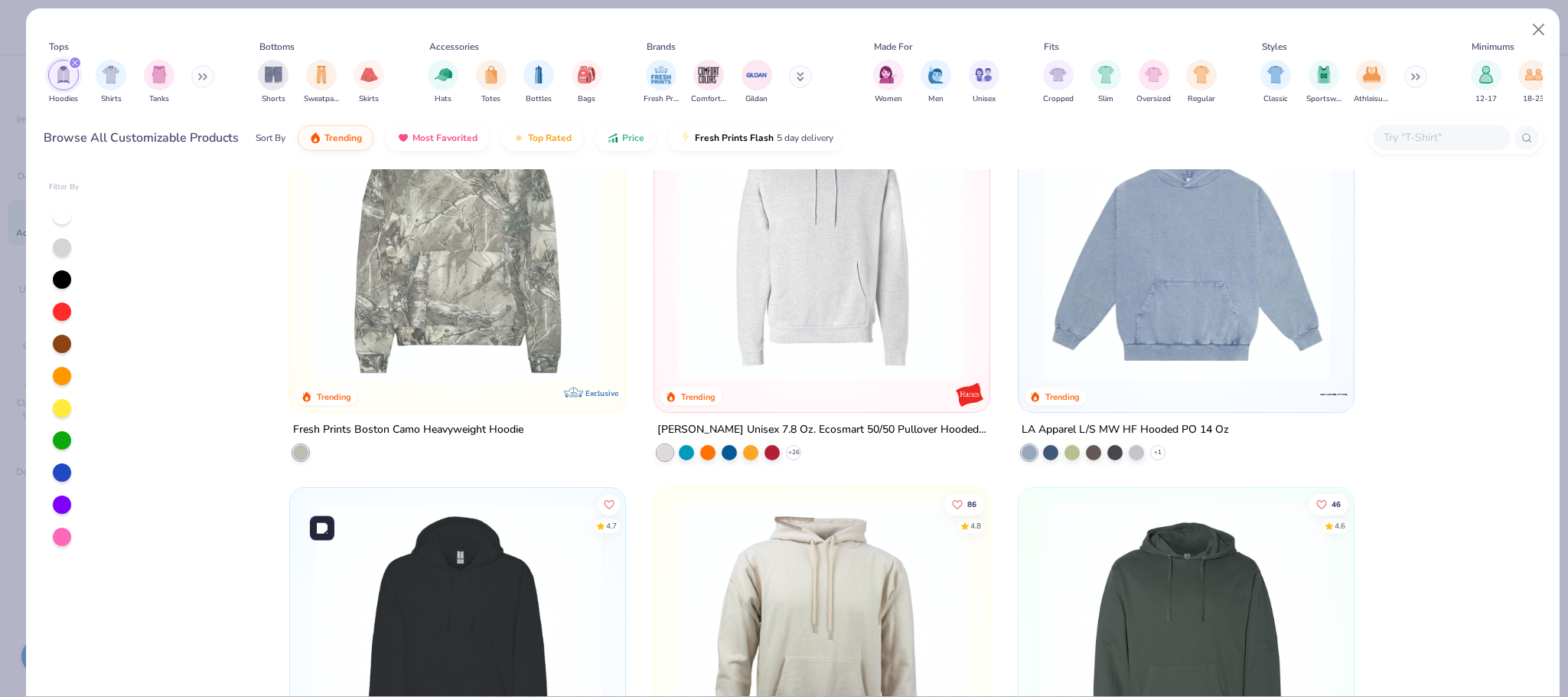
click at [462, 531] on img at bounding box center [458, 647] width 305 height 289
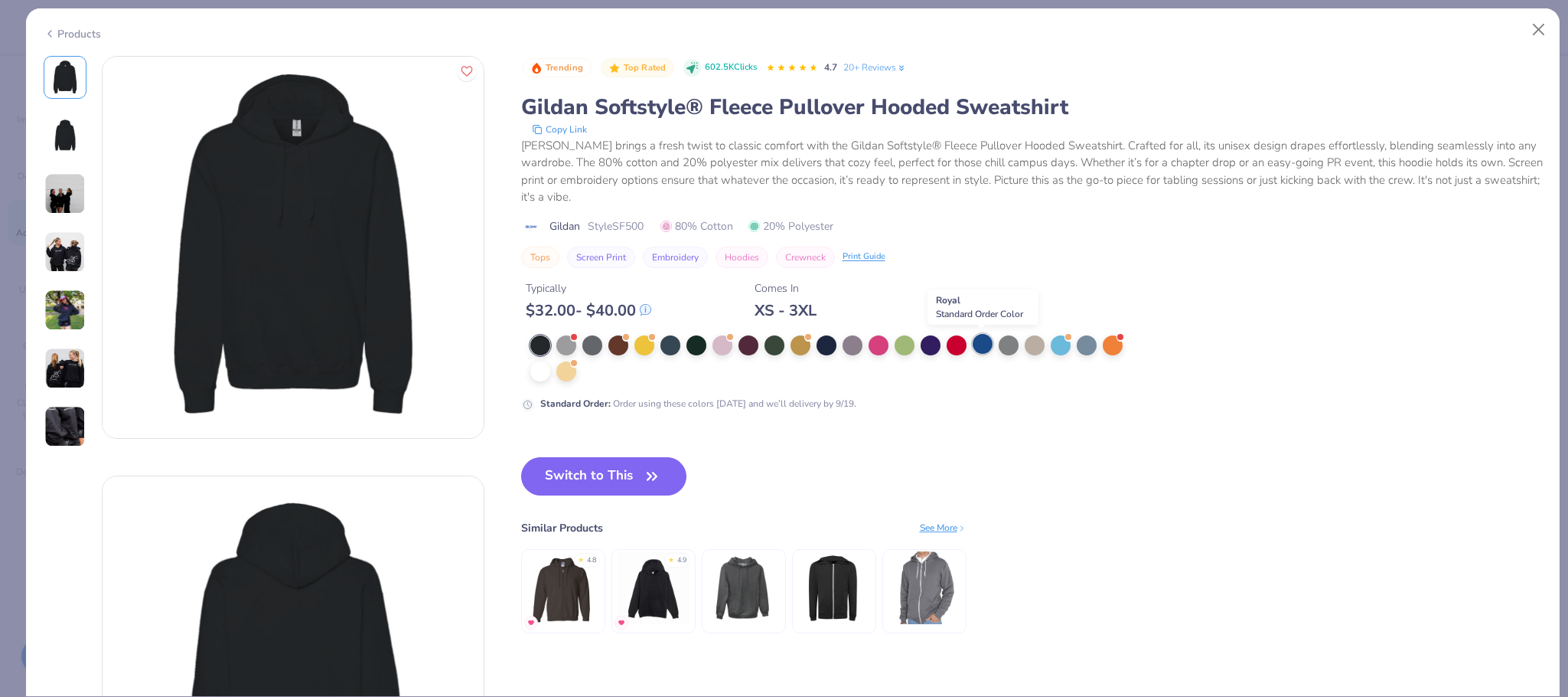
click at [979, 343] on div at bounding box center [982, 344] width 20 height 20
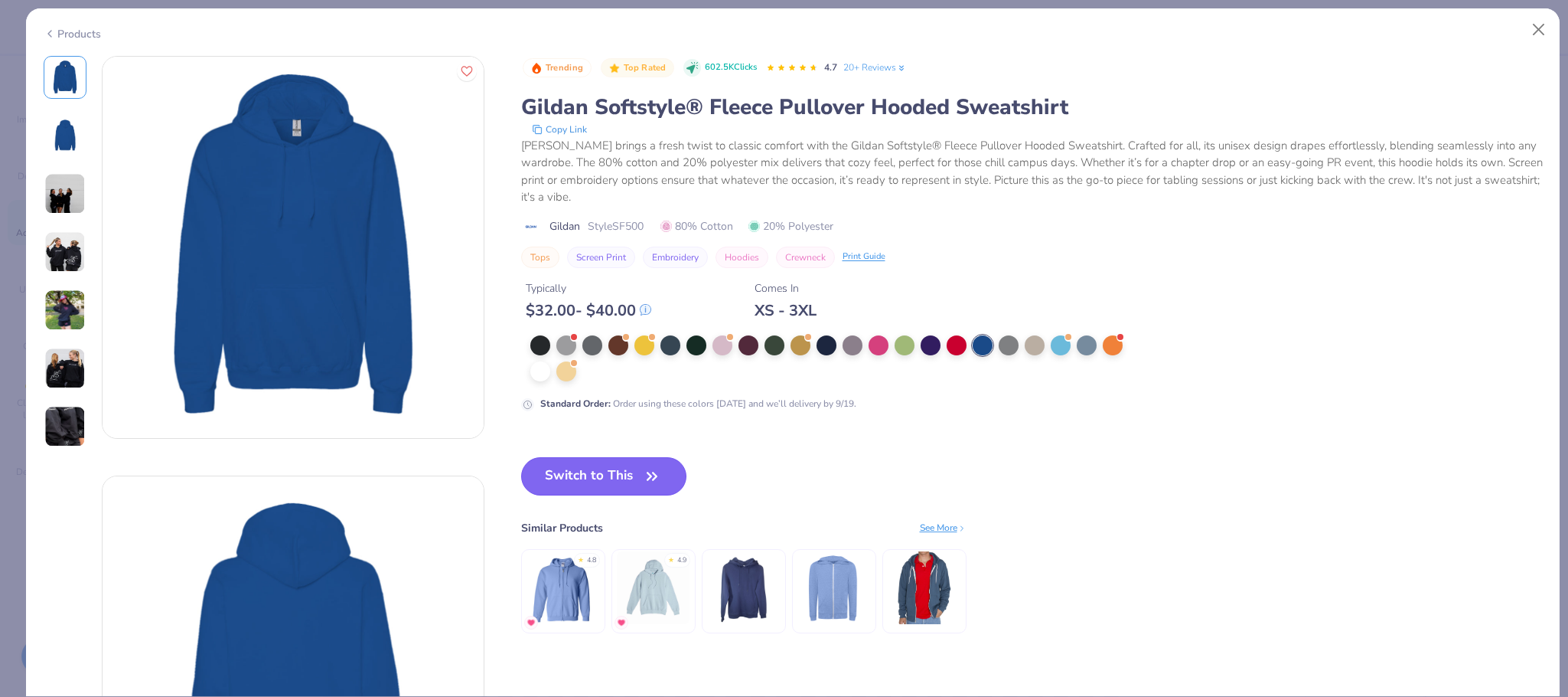
click at [581, 473] on button "Switch to This" at bounding box center [604, 477] width 166 height 38
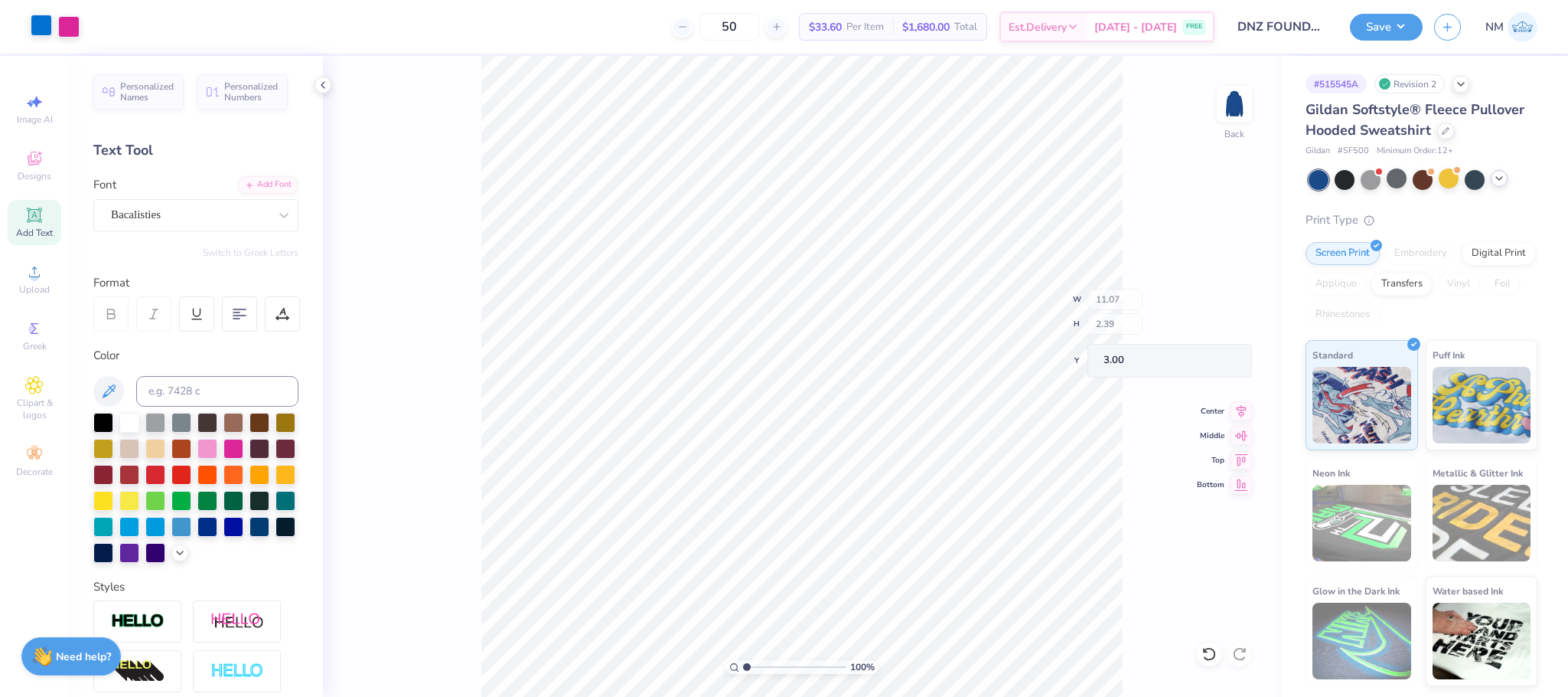
type input "3.00"
click at [46, 33] on div at bounding box center [41, 26] width 22 height 22
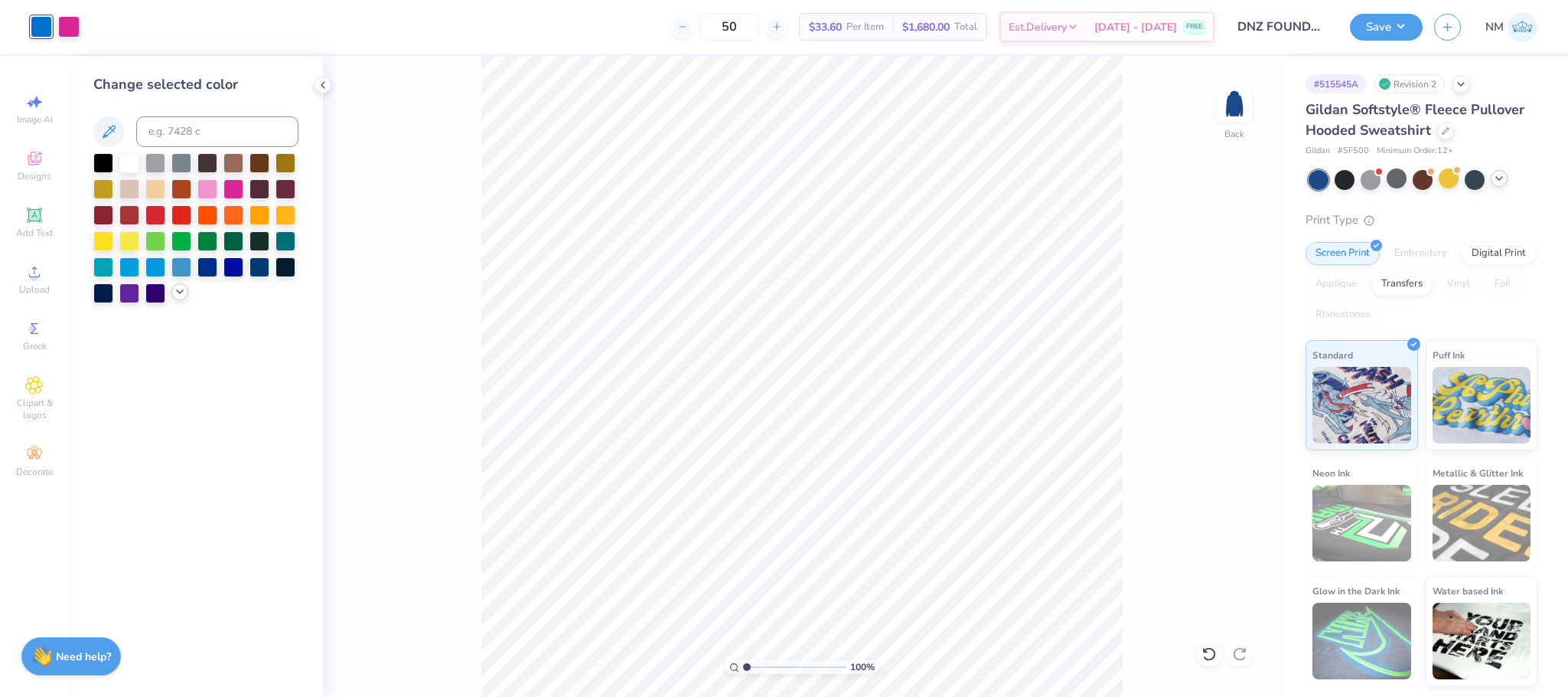
click at [177, 295] on icon at bounding box center [180, 292] width 12 height 12
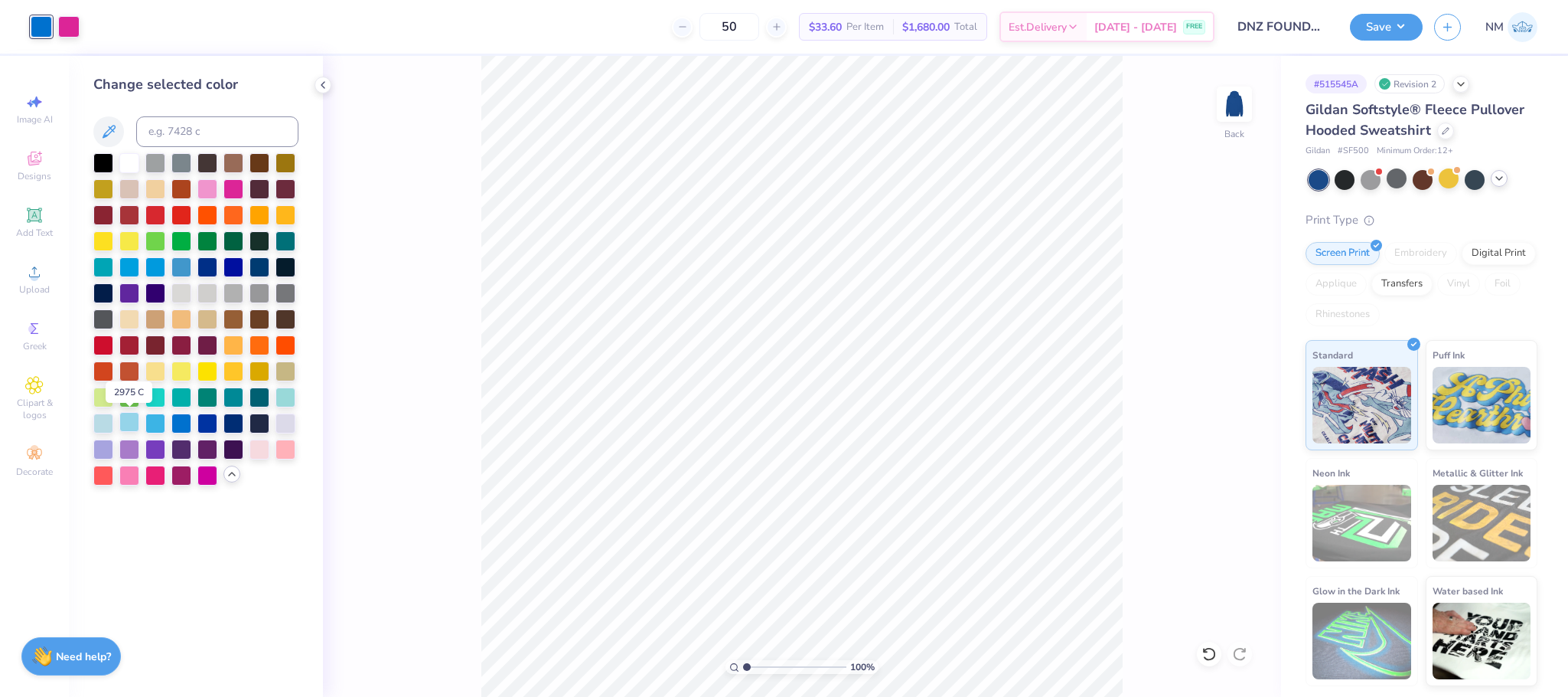
click at [120, 425] on div at bounding box center [129, 422] width 20 height 20
click at [70, 31] on div at bounding box center [69, 26] width 22 height 22
click at [285, 456] on div at bounding box center [286, 448] width 20 height 20
click at [206, 193] on div at bounding box center [207, 187] width 20 height 20
drag, startPoint x: 239, startPoint y: 184, endPoint x: 83, endPoint y: 31, distance: 218.5
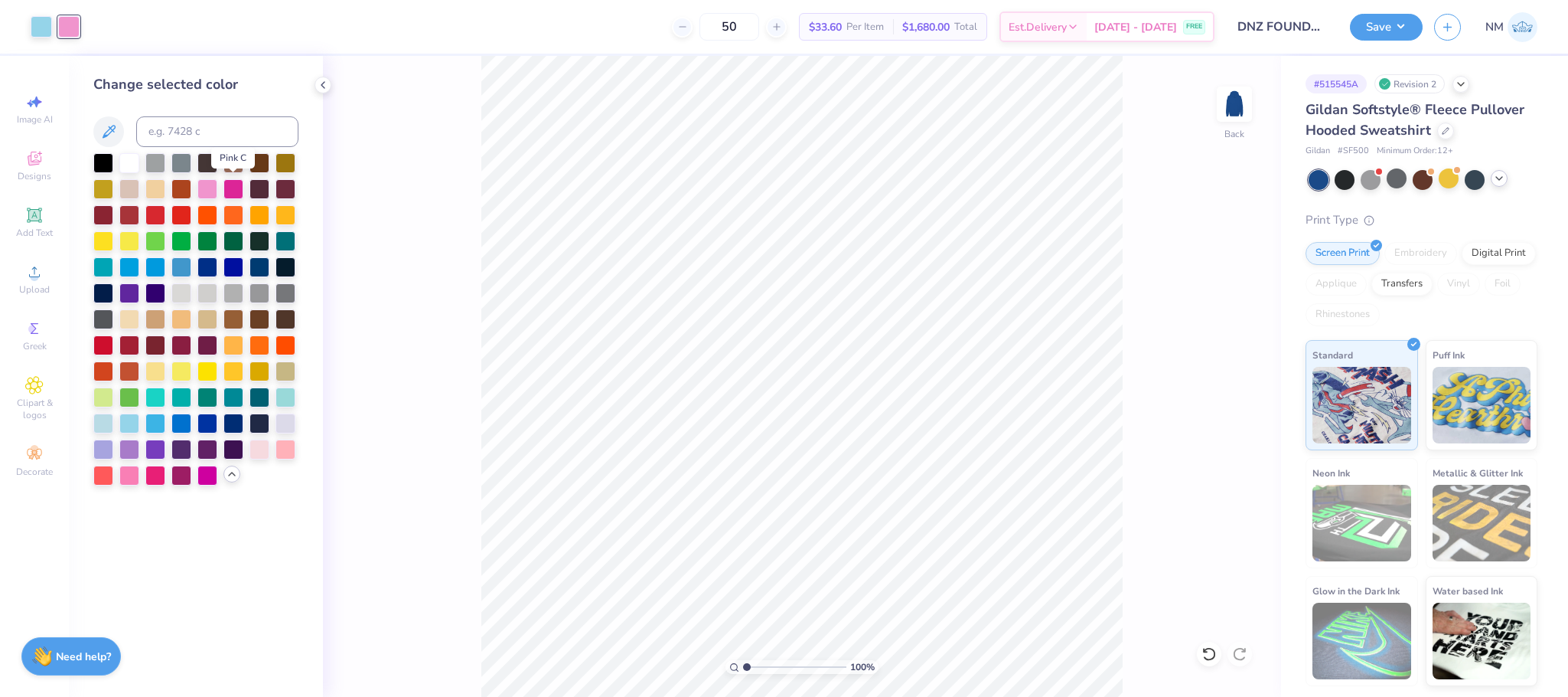
click at [239, 184] on div at bounding box center [234, 189] width 20 height 20
click at [122, 161] on div at bounding box center [129, 162] width 20 height 20
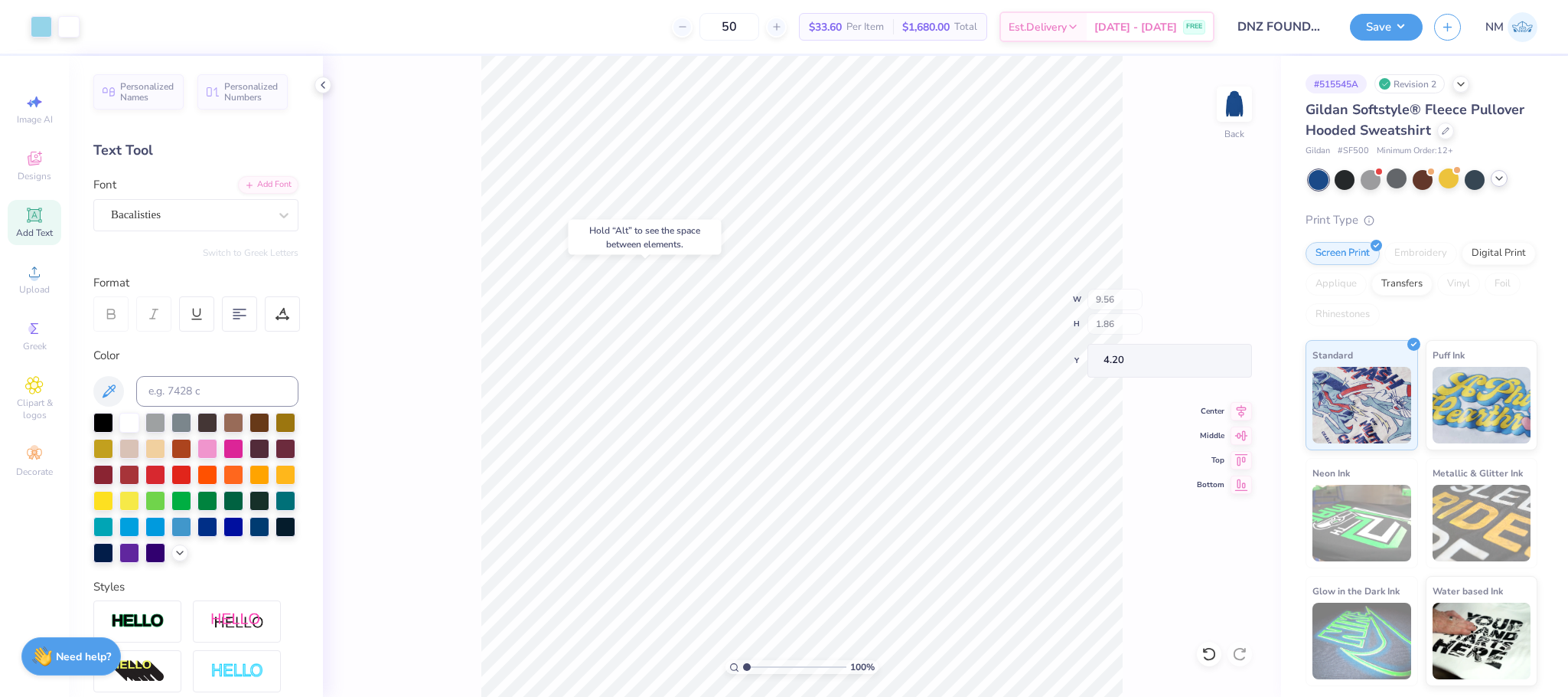
type input "4.20"
click at [1372, 19] on button "Save" at bounding box center [1387, 25] width 73 height 27
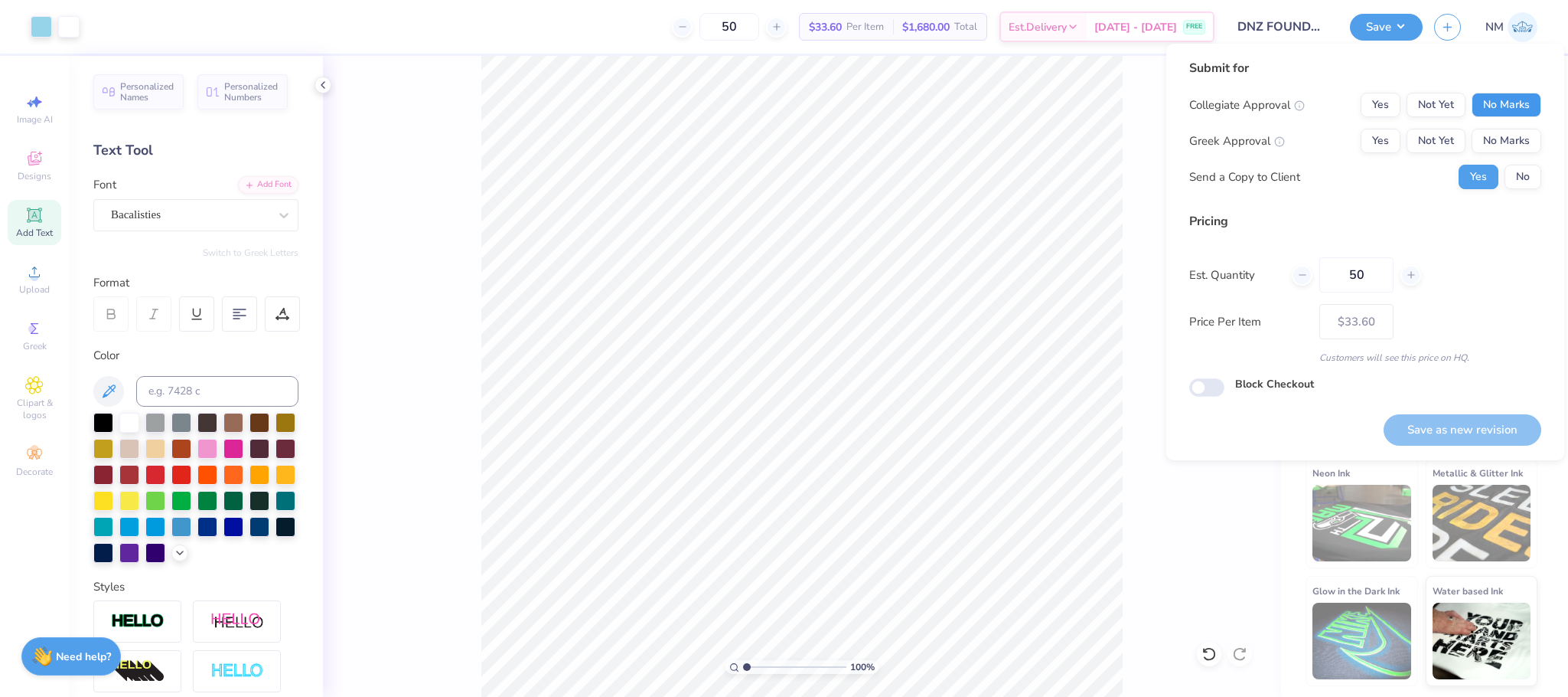
click at [1513, 101] on button "No Marks" at bounding box center [1507, 105] width 70 height 25
click at [1516, 140] on button "No Marks" at bounding box center [1507, 141] width 70 height 25
click at [1533, 172] on button "No" at bounding box center [1522, 177] width 36 height 25
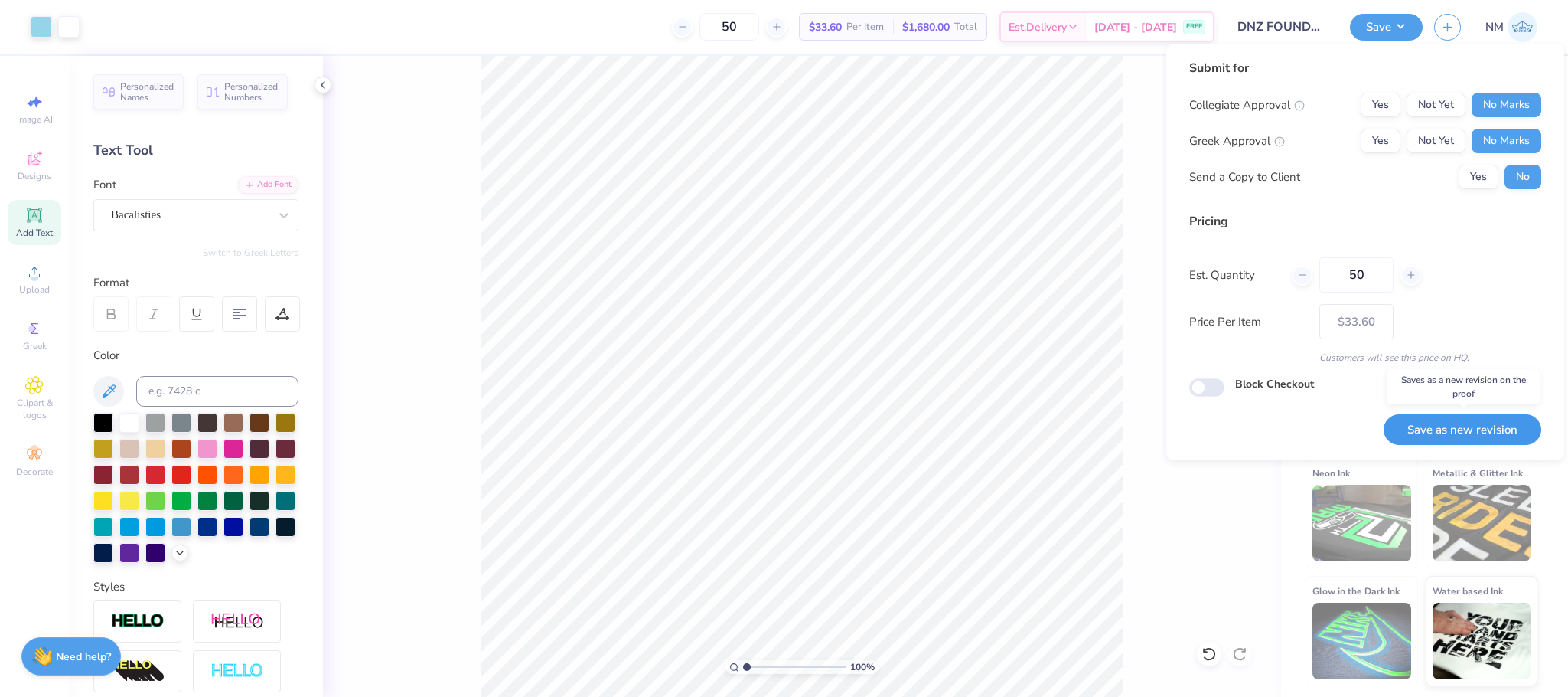
click at [1477, 429] on button "Save as new revision" at bounding box center [1462, 430] width 157 height 31
type input "$33.60"
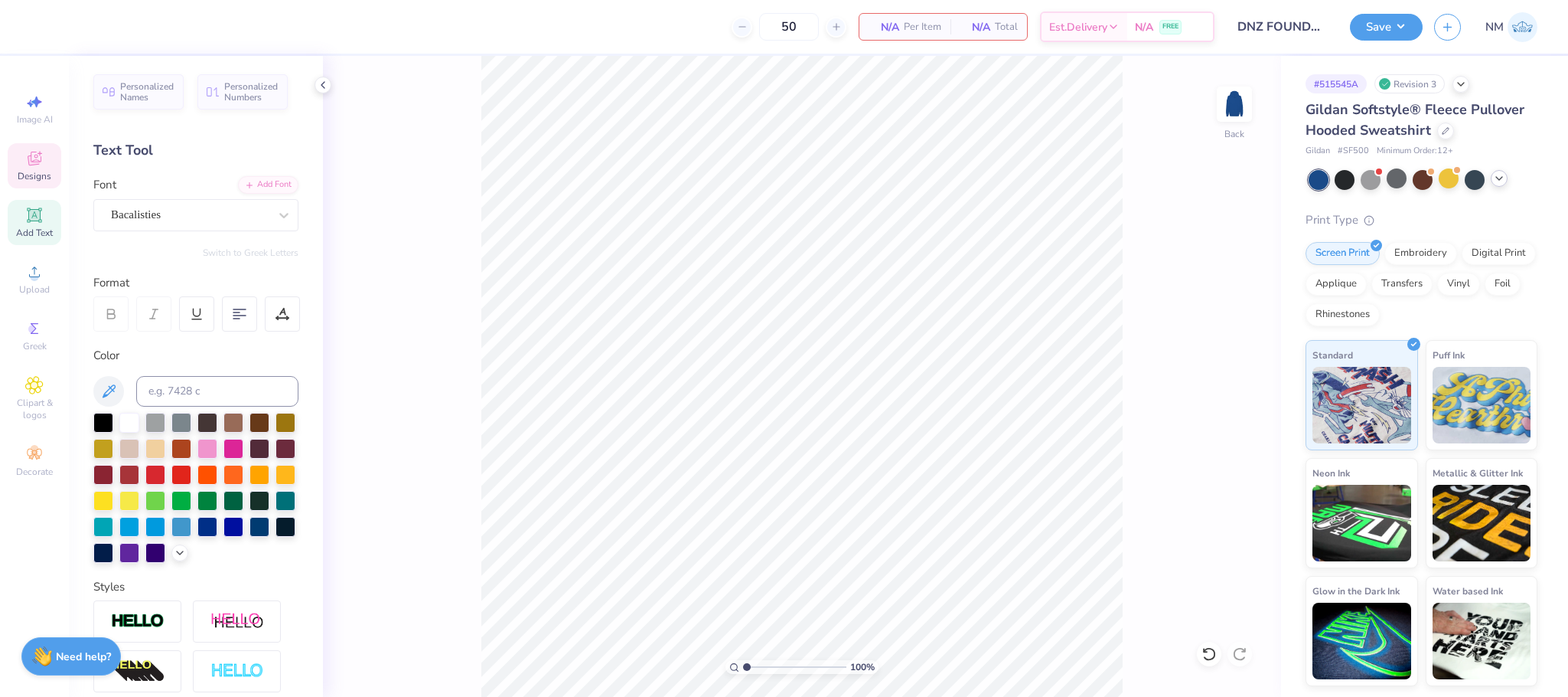
click at [37, 155] on icon at bounding box center [34, 158] width 18 height 18
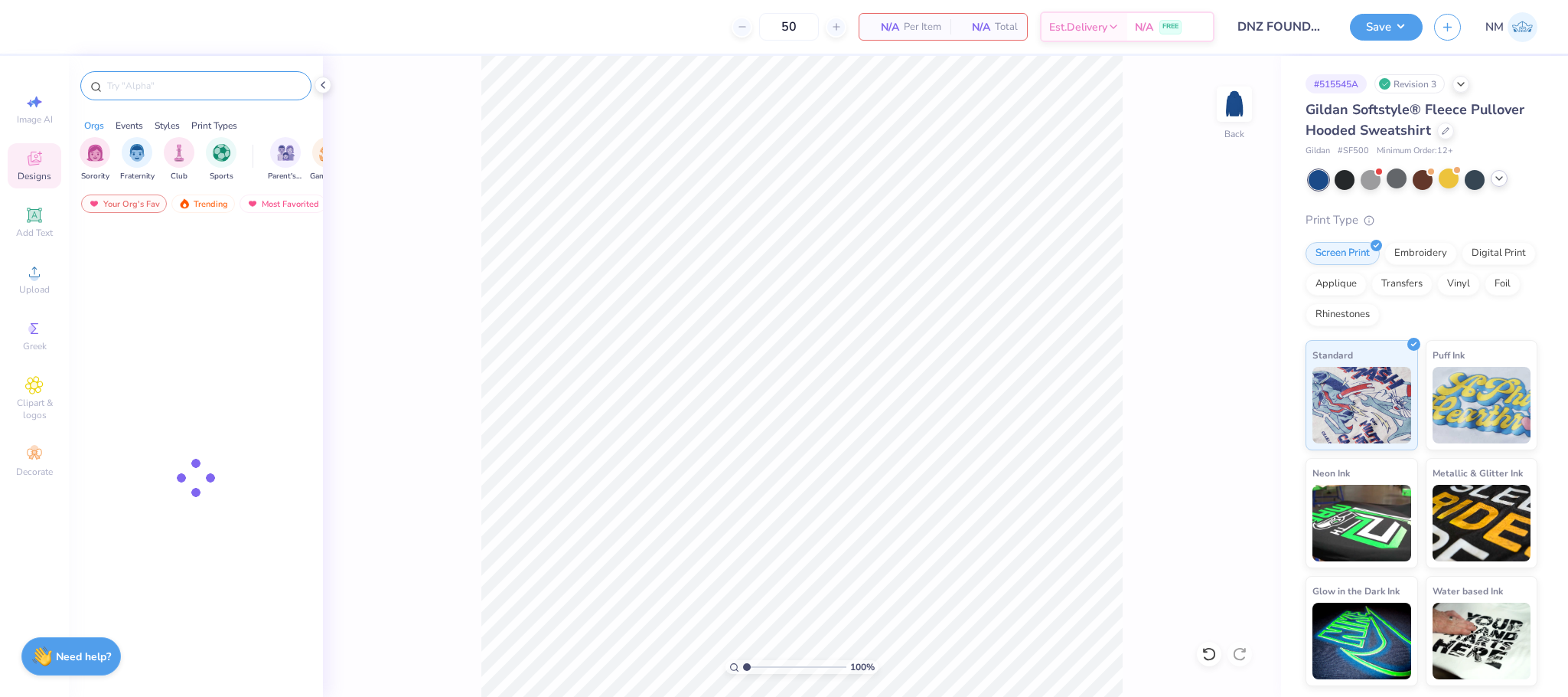
click at [142, 76] on div at bounding box center [195, 85] width 231 height 29
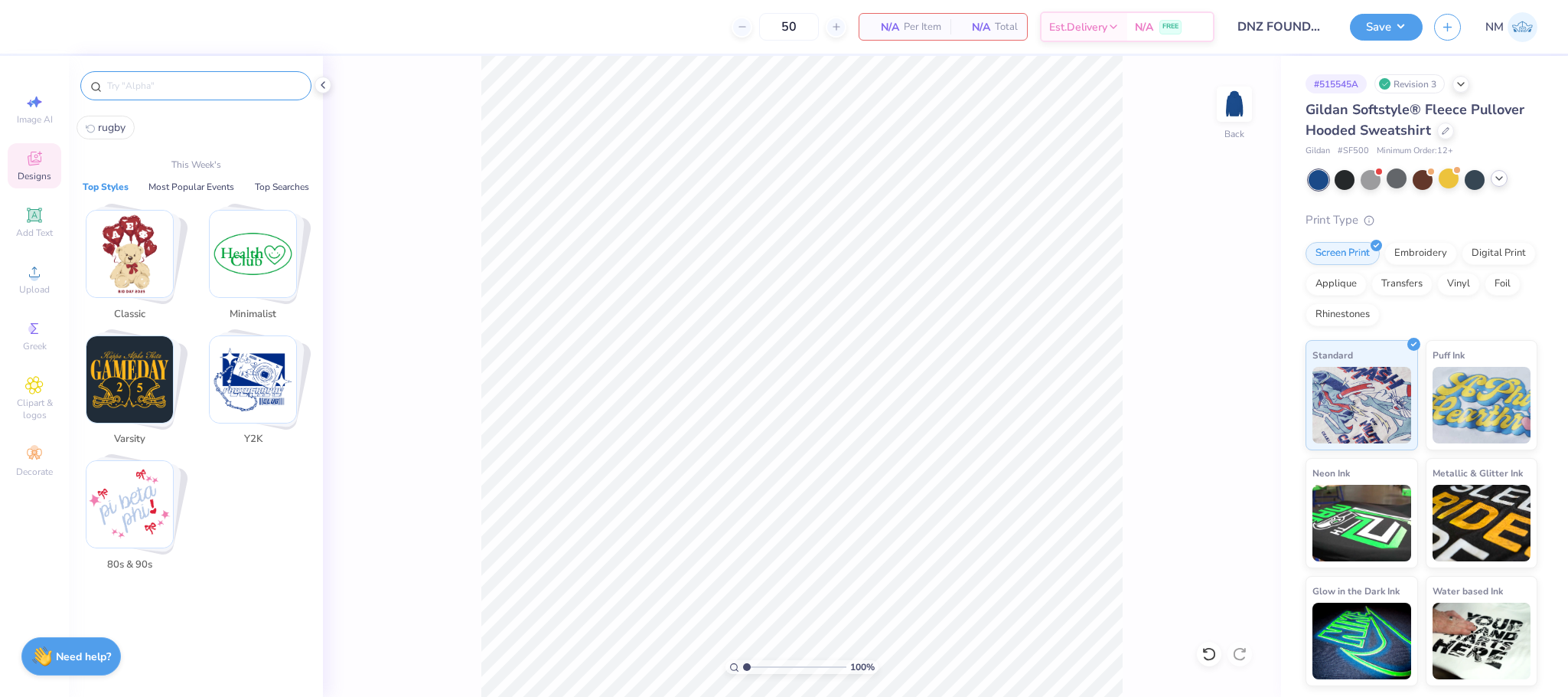
click at [138, 85] on input "text" at bounding box center [203, 85] width 196 height 15
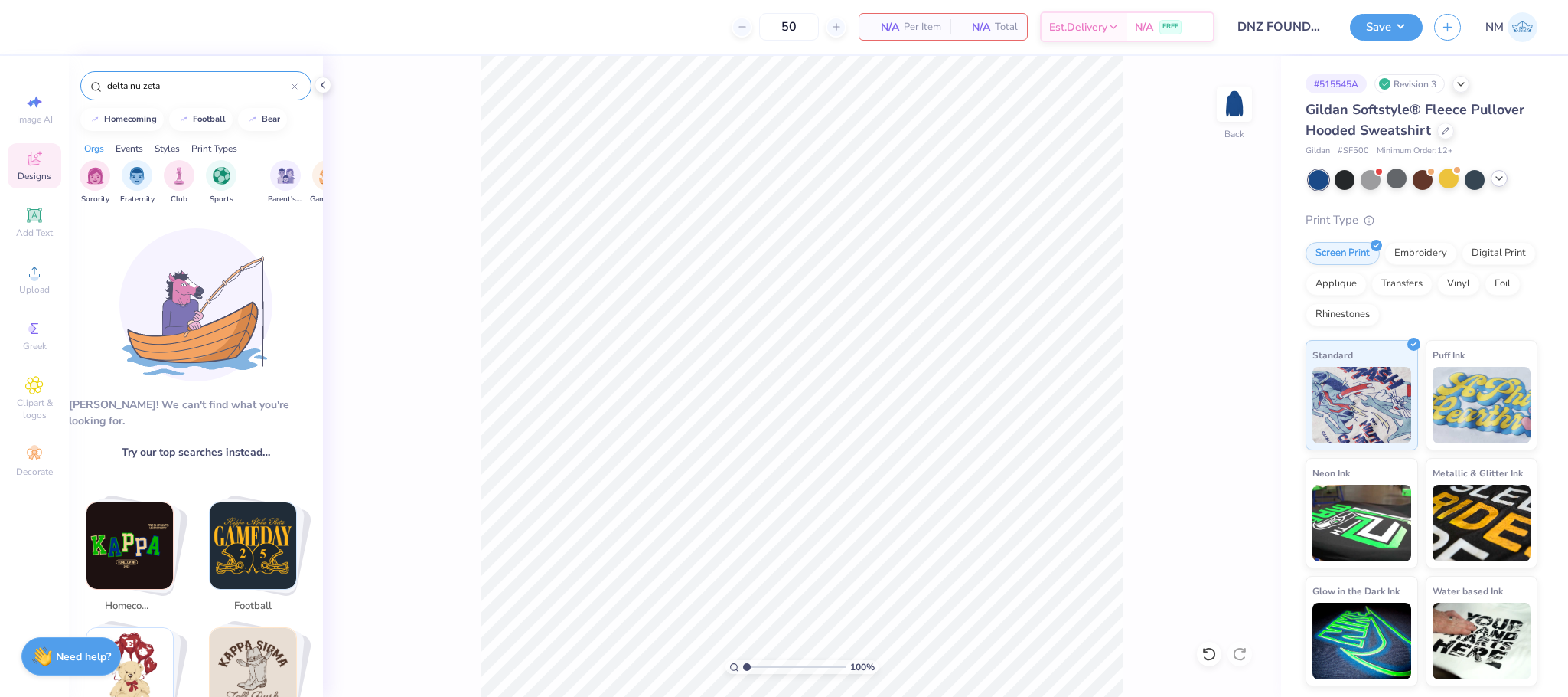
click at [200, 90] on input "delta nu zeta" at bounding box center [198, 85] width 186 height 15
click at [212, 80] on input "delta nu zeta" at bounding box center [198, 85] width 186 height 15
click at [226, 79] on input "delta nu zeta" at bounding box center [198, 85] width 186 height 15
click at [136, 83] on input "delta nu zeta" at bounding box center [198, 85] width 186 height 15
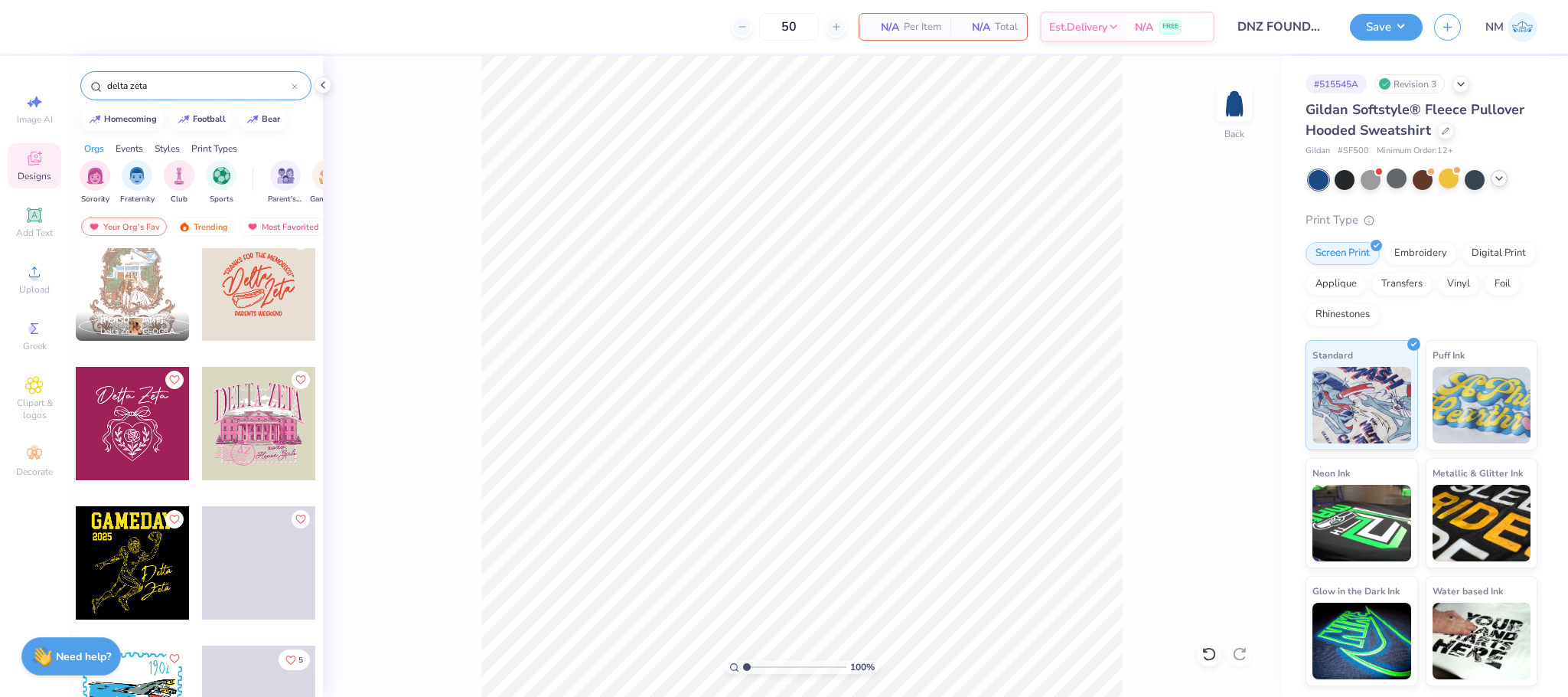
scroll to position [542, 0]
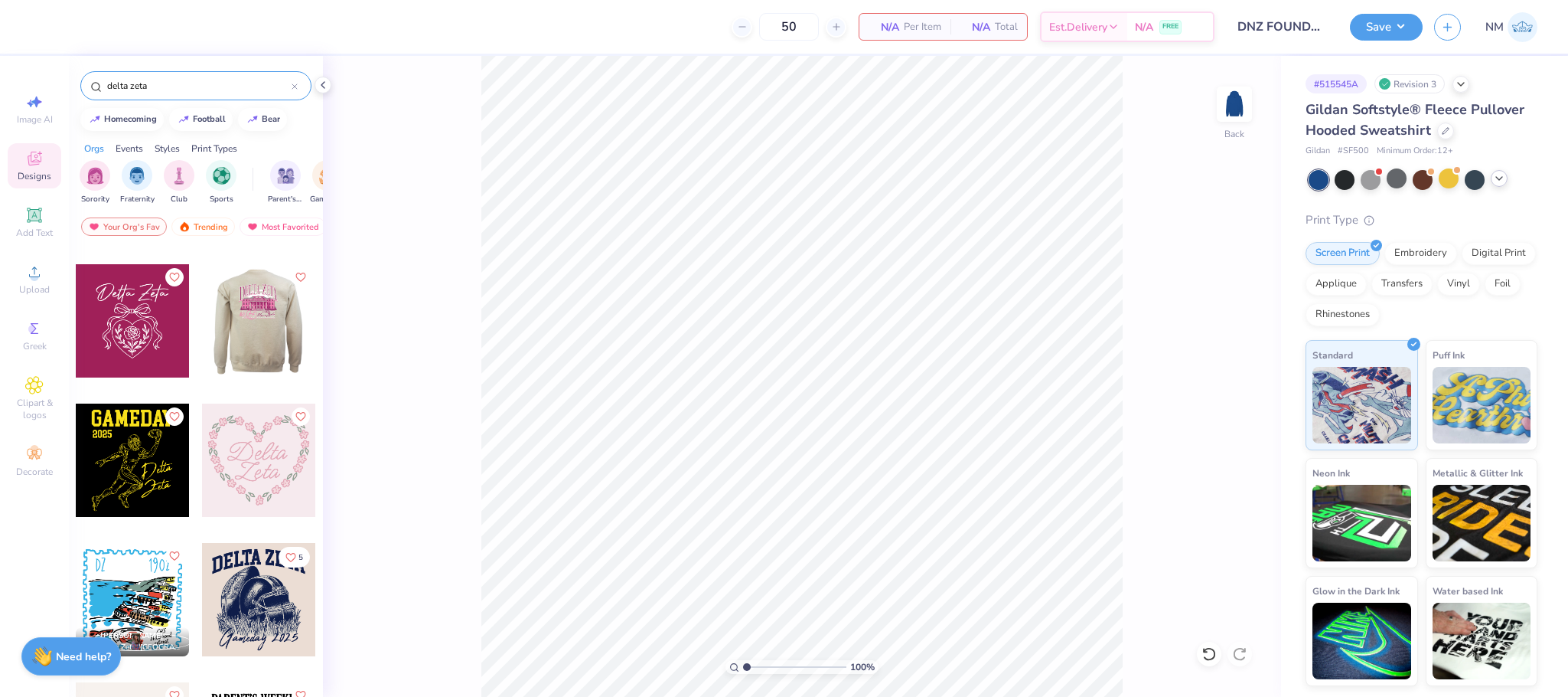
type input "delta zeta"
click at [202, 327] on div at bounding box center [145, 321] width 113 height 114
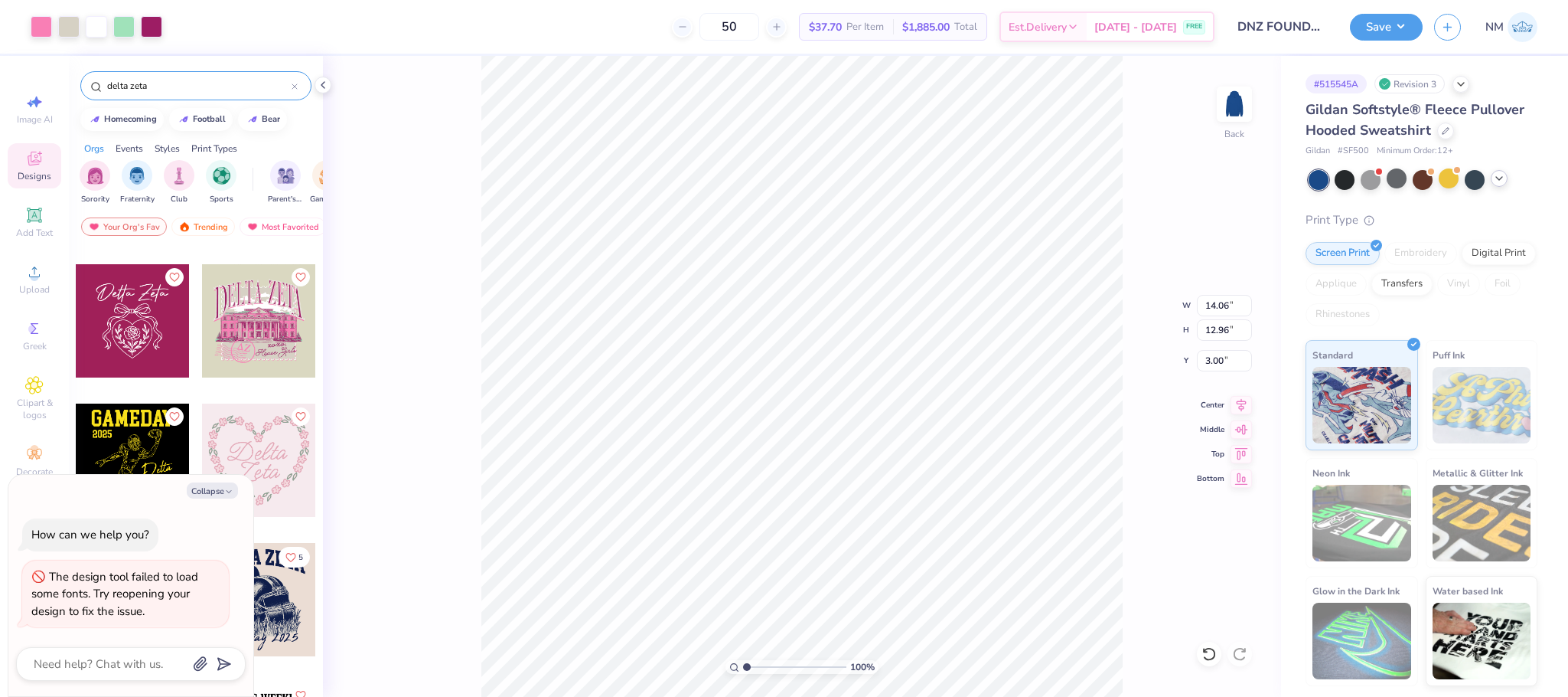
click at [1500, 175] on icon at bounding box center [1498, 178] width 12 height 12
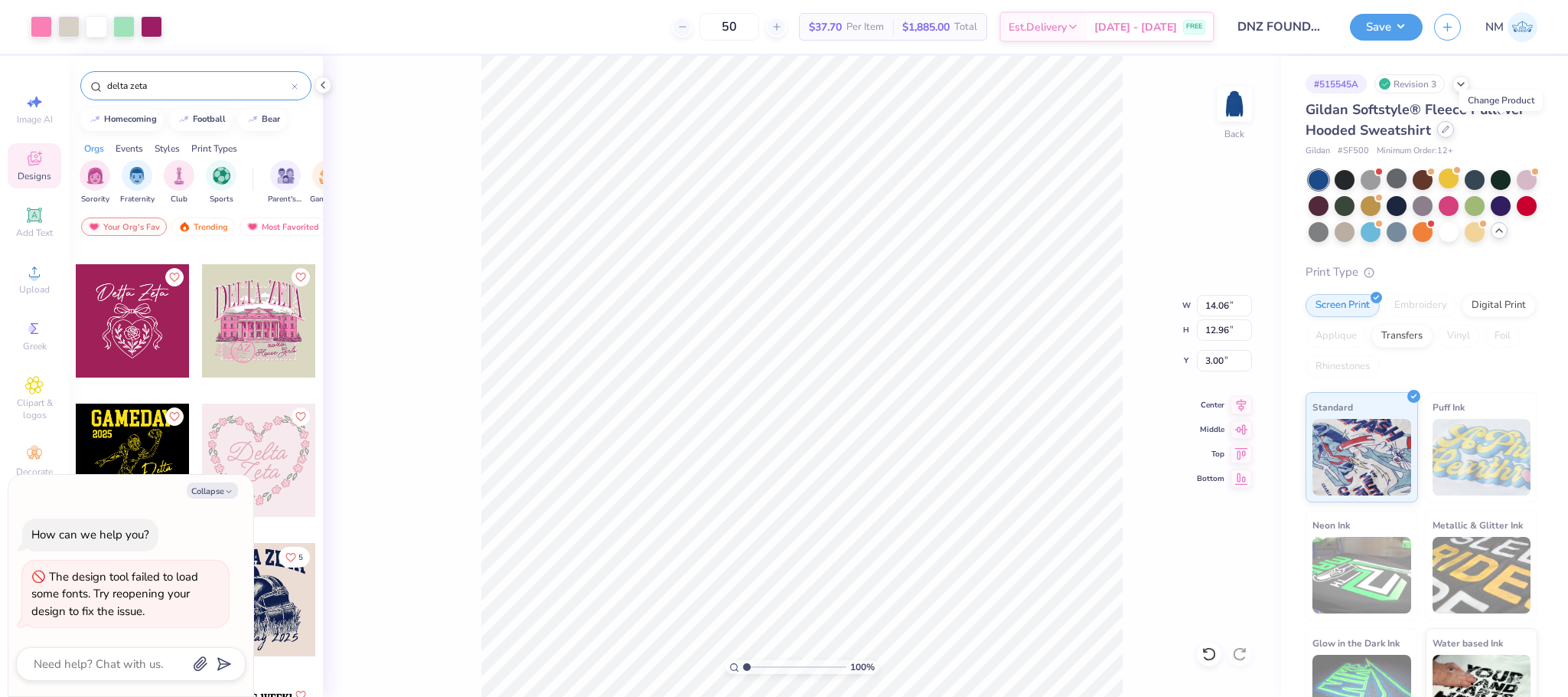
click at [1454, 134] on div at bounding box center [1445, 129] width 17 height 17
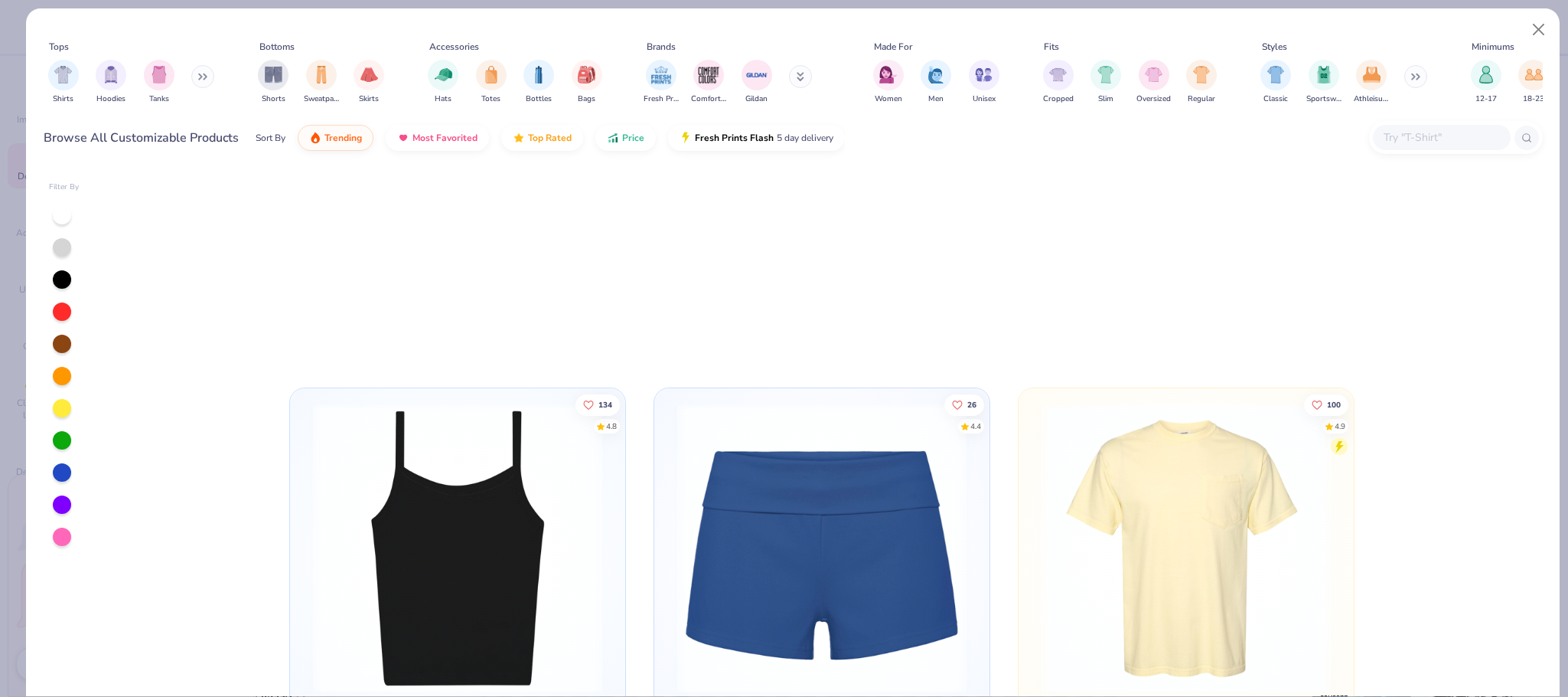
scroll to position [2768, 0]
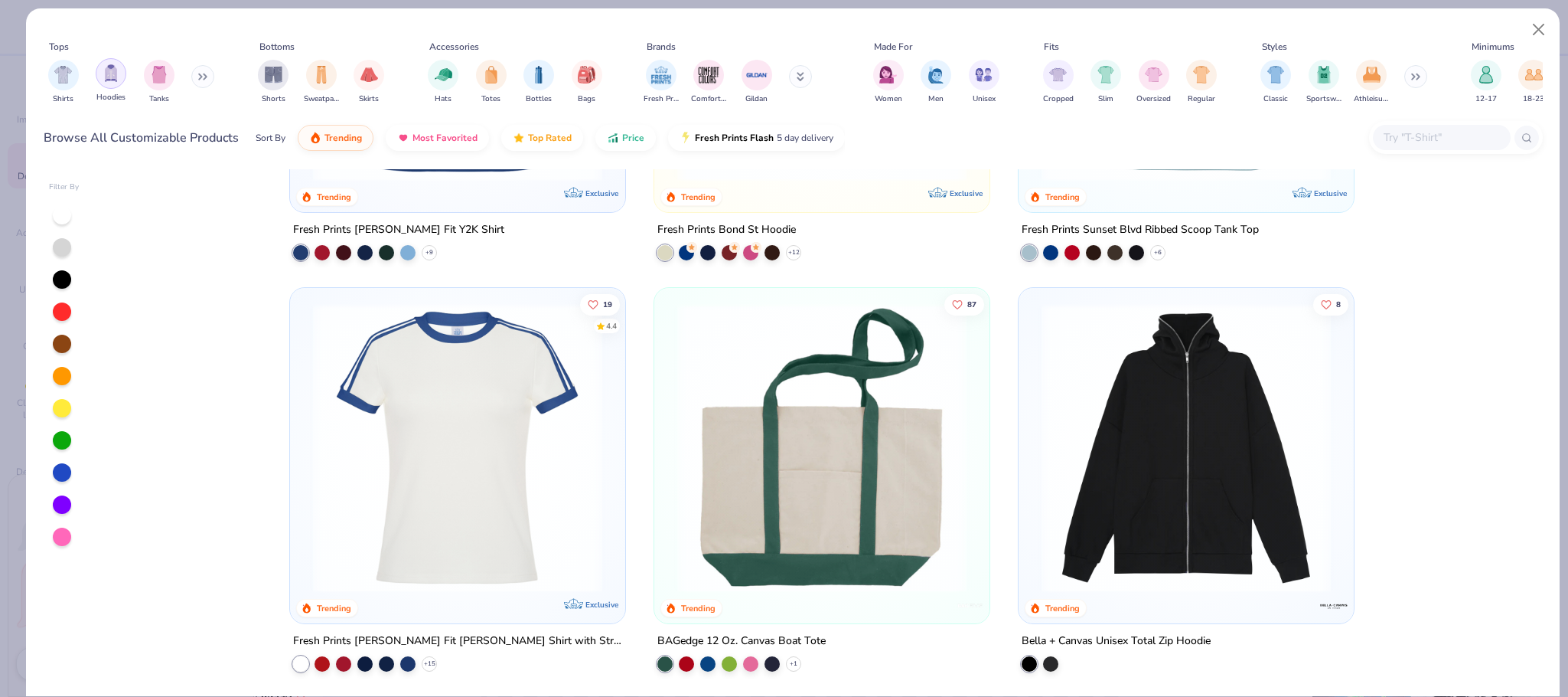
click at [116, 75] on img "filter for Hoodies" at bounding box center [111, 73] width 17 height 17
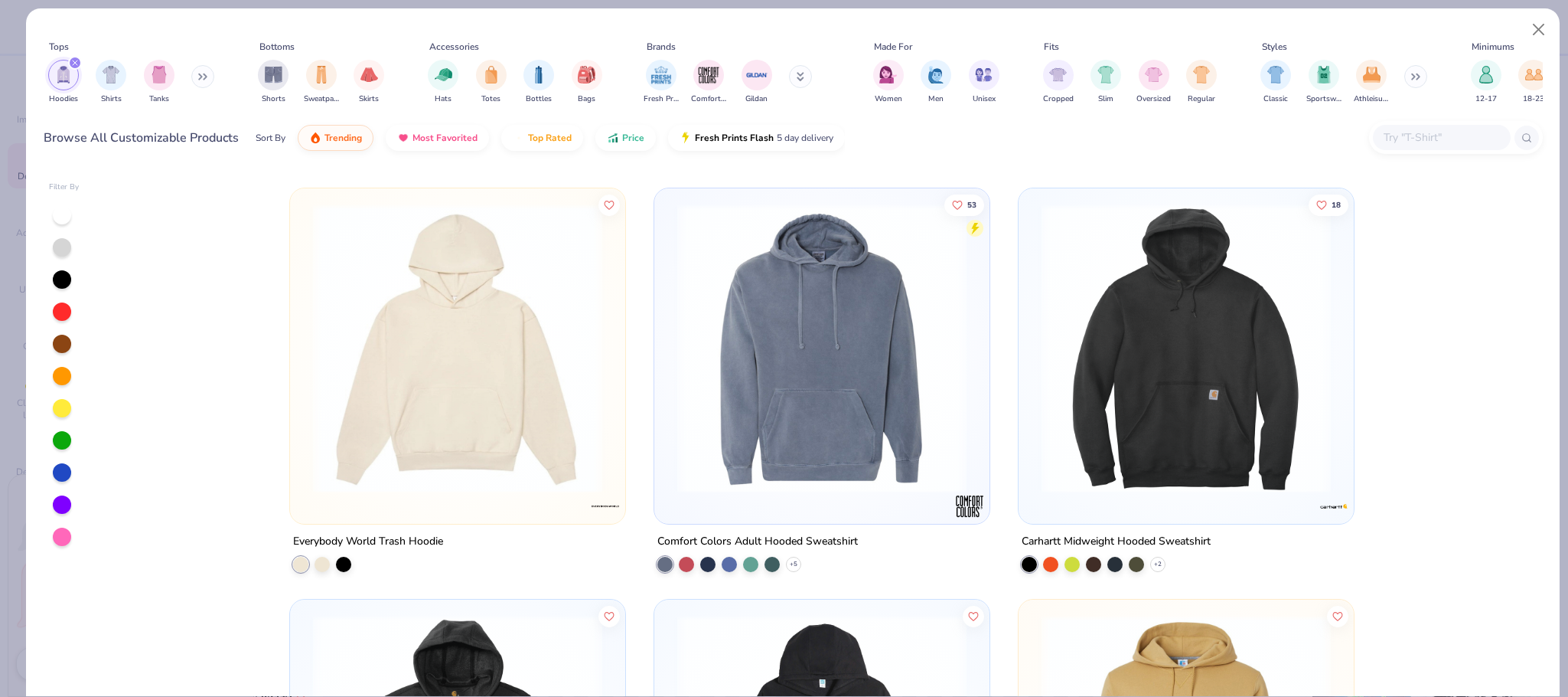
scroll to position [4151, 0]
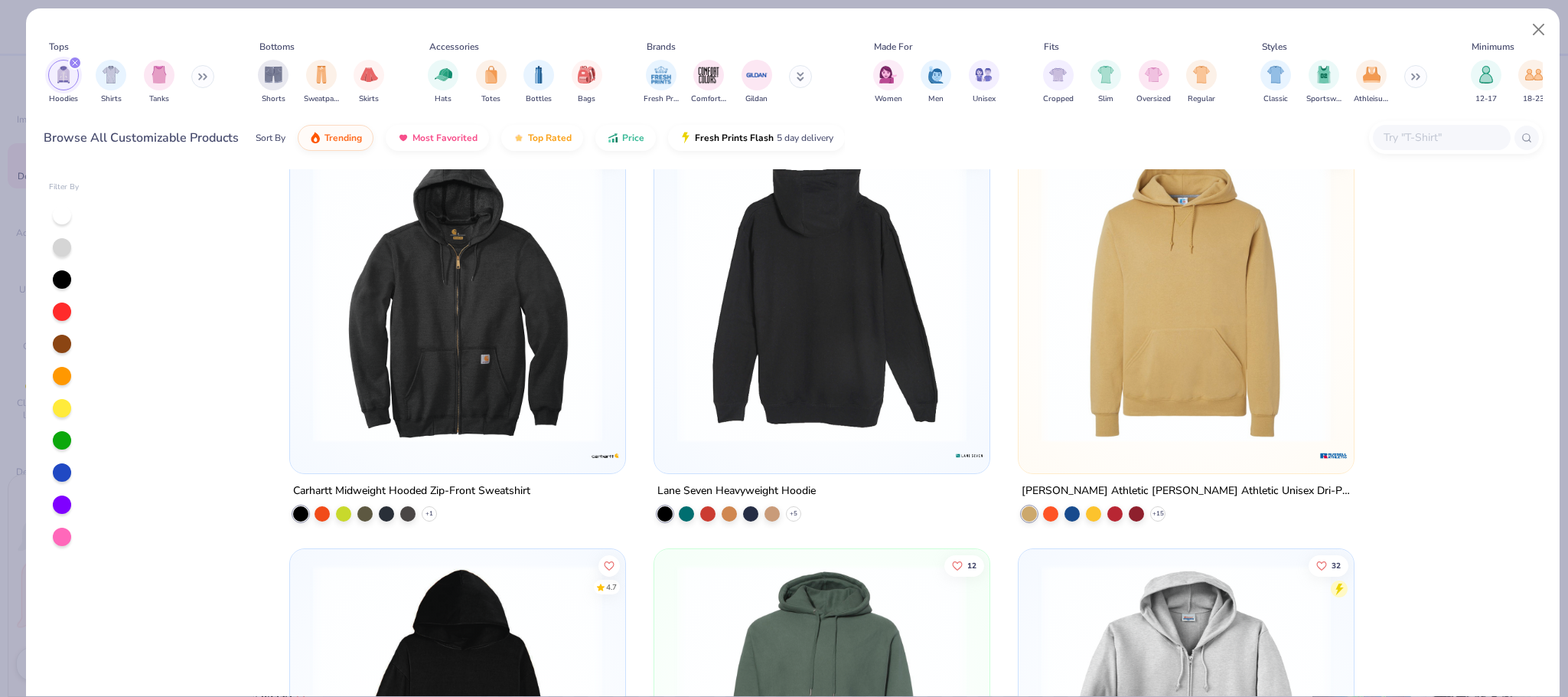
click at [669, 409] on img at bounding box center [518, 298] width 305 height 289
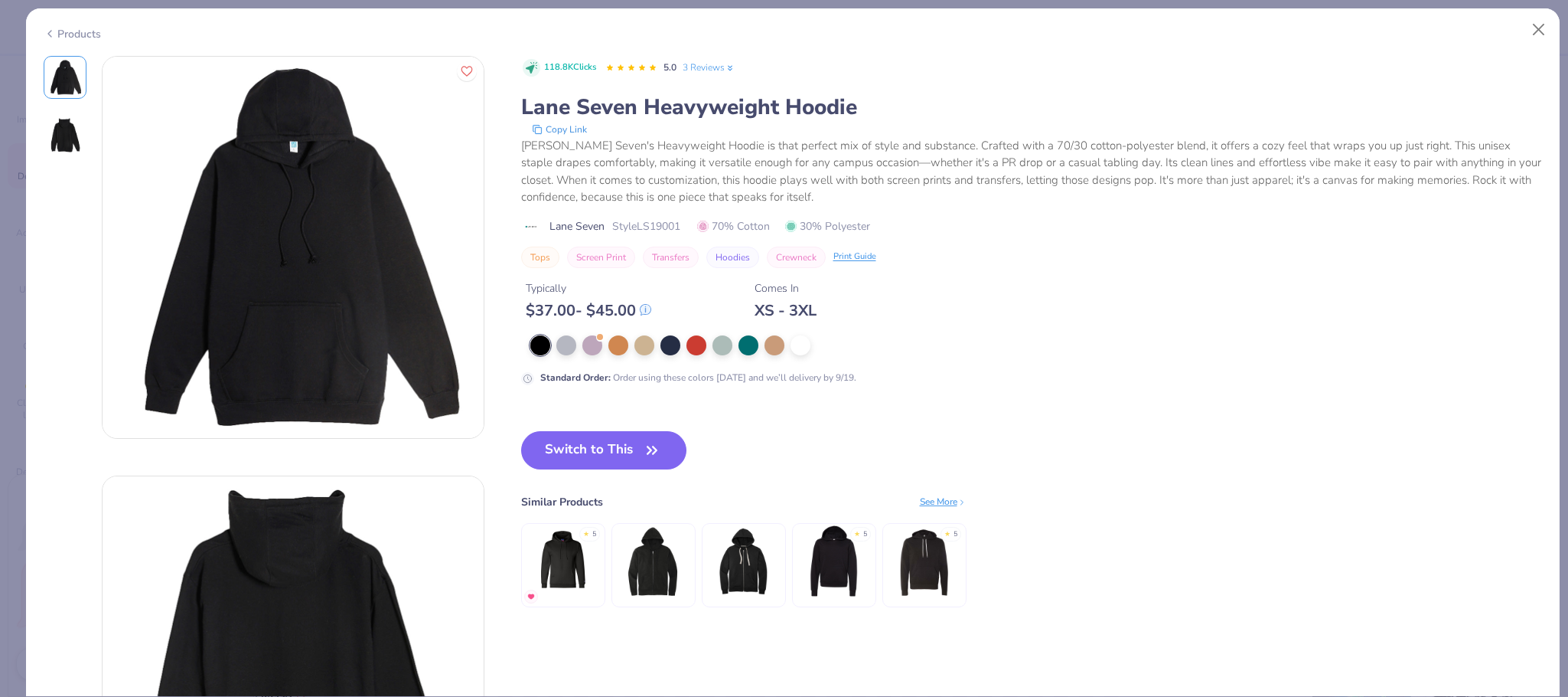
click at [84, 33] on div "Products" at bounding box center [72, 33] width 57 height 16
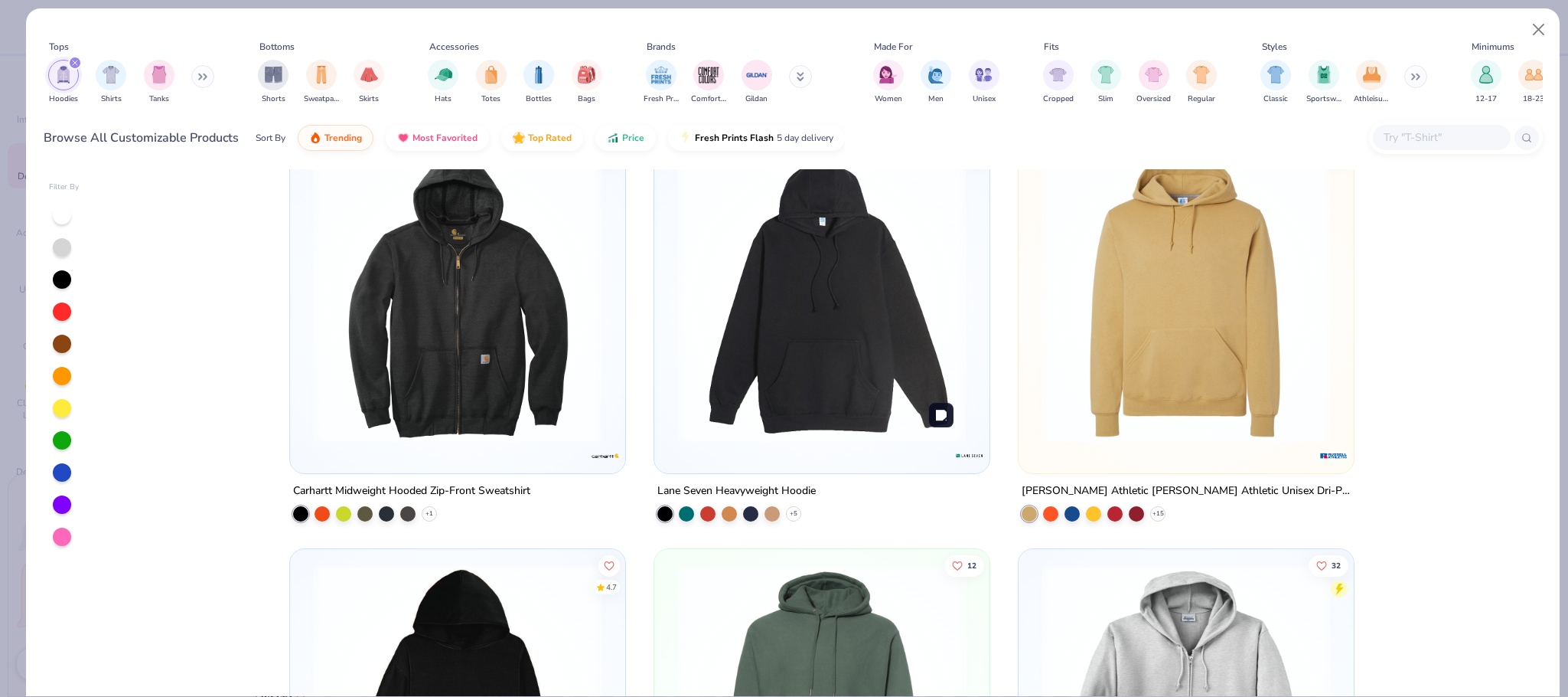
scroll to position [4612, 0]
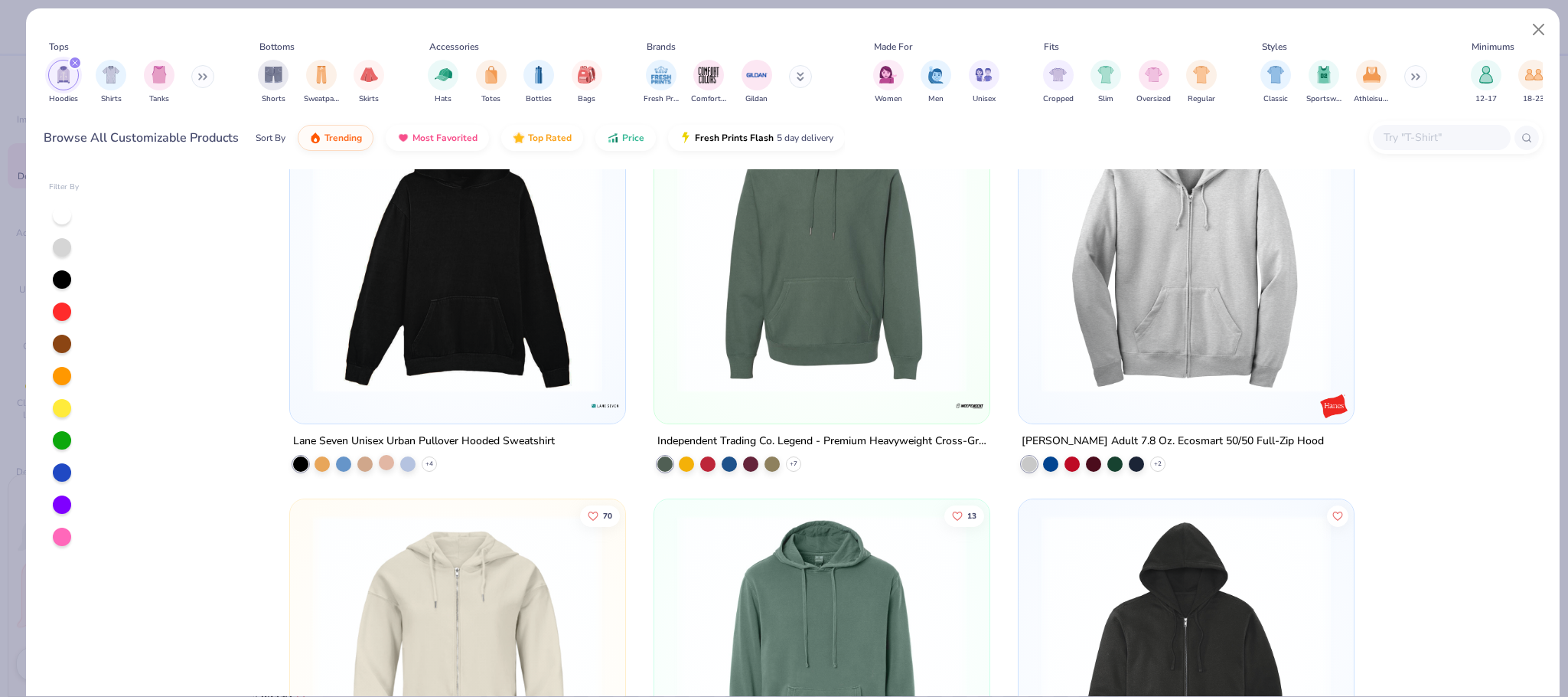
click at [379, 459] on div at bounding box center [386, 462] width 15 height 15
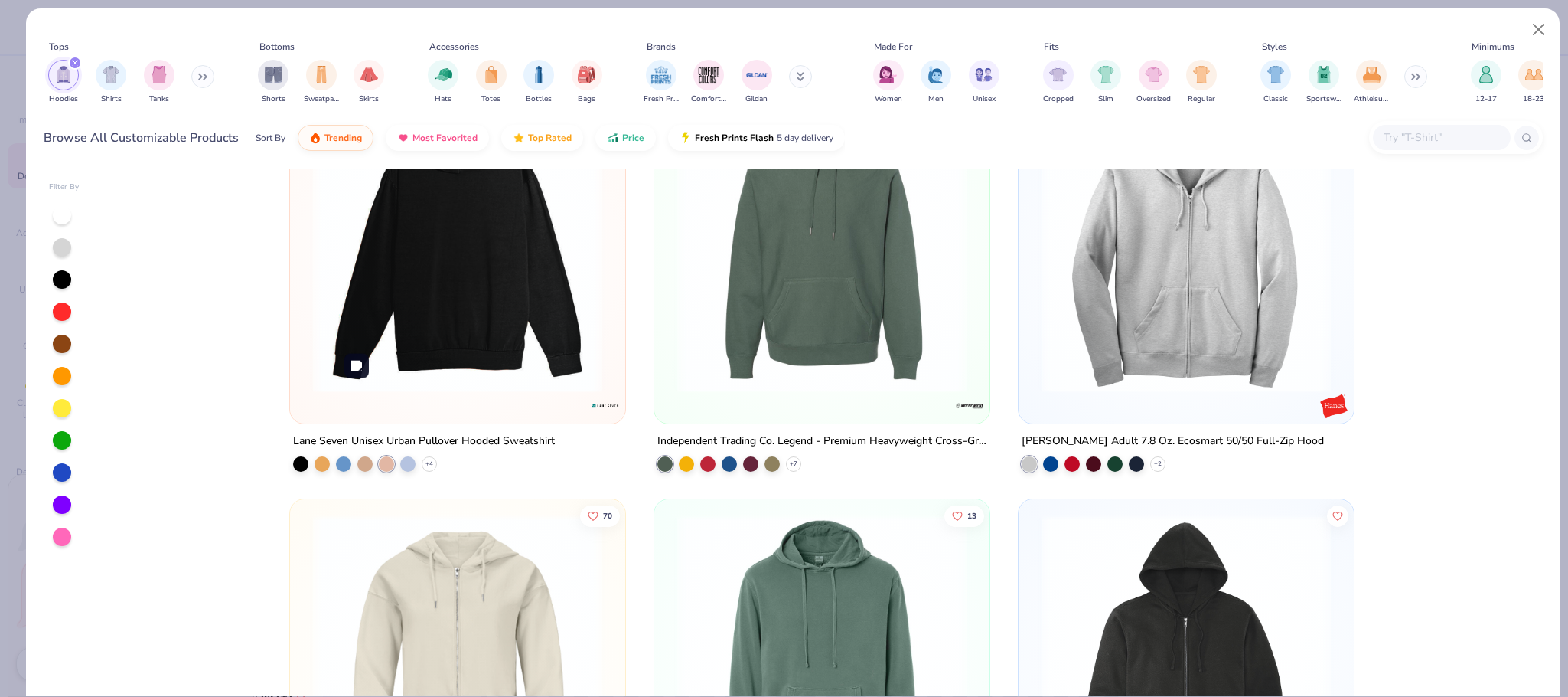
click at [474, 303] on img at bounding box center [458, 248] width 305 height 289
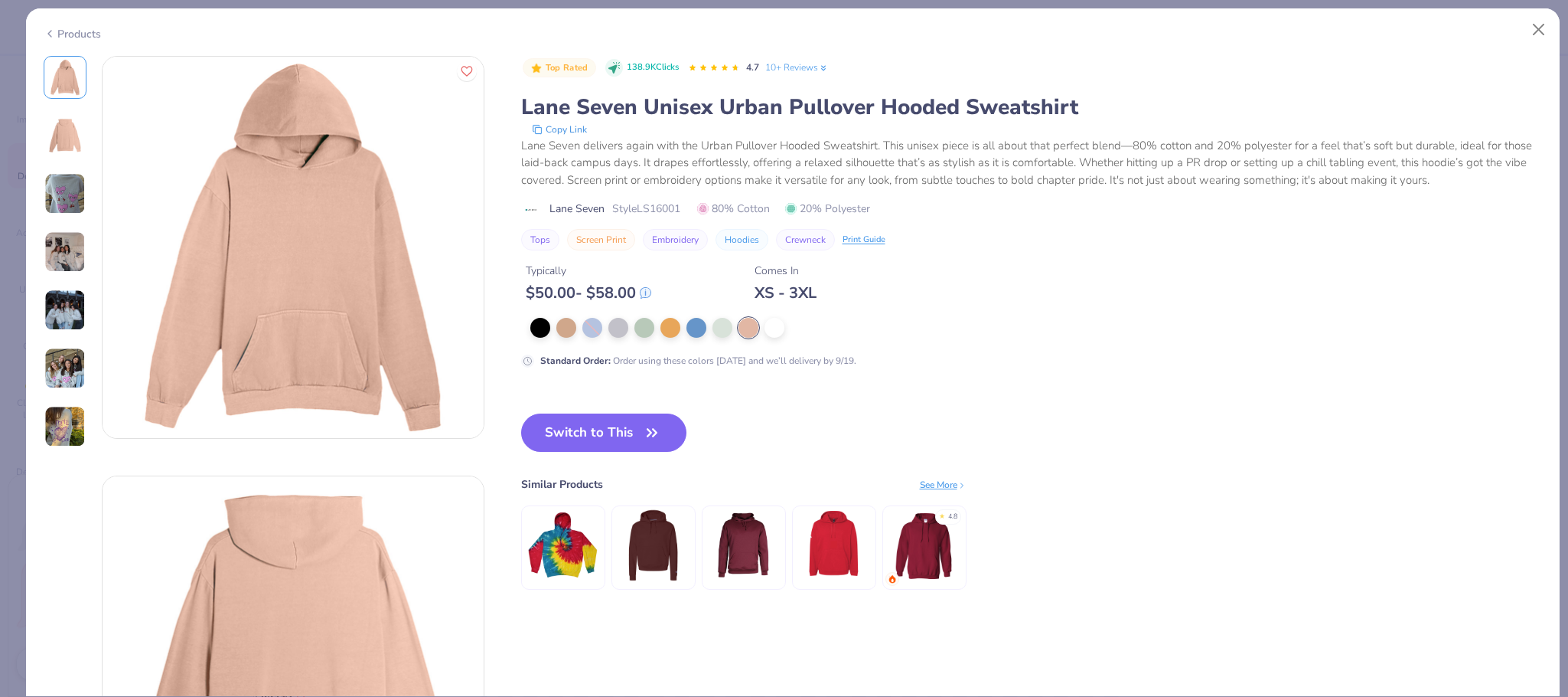
click at [80, 30] on div "Products" at bounding box center [72, 33] width 57 height 16
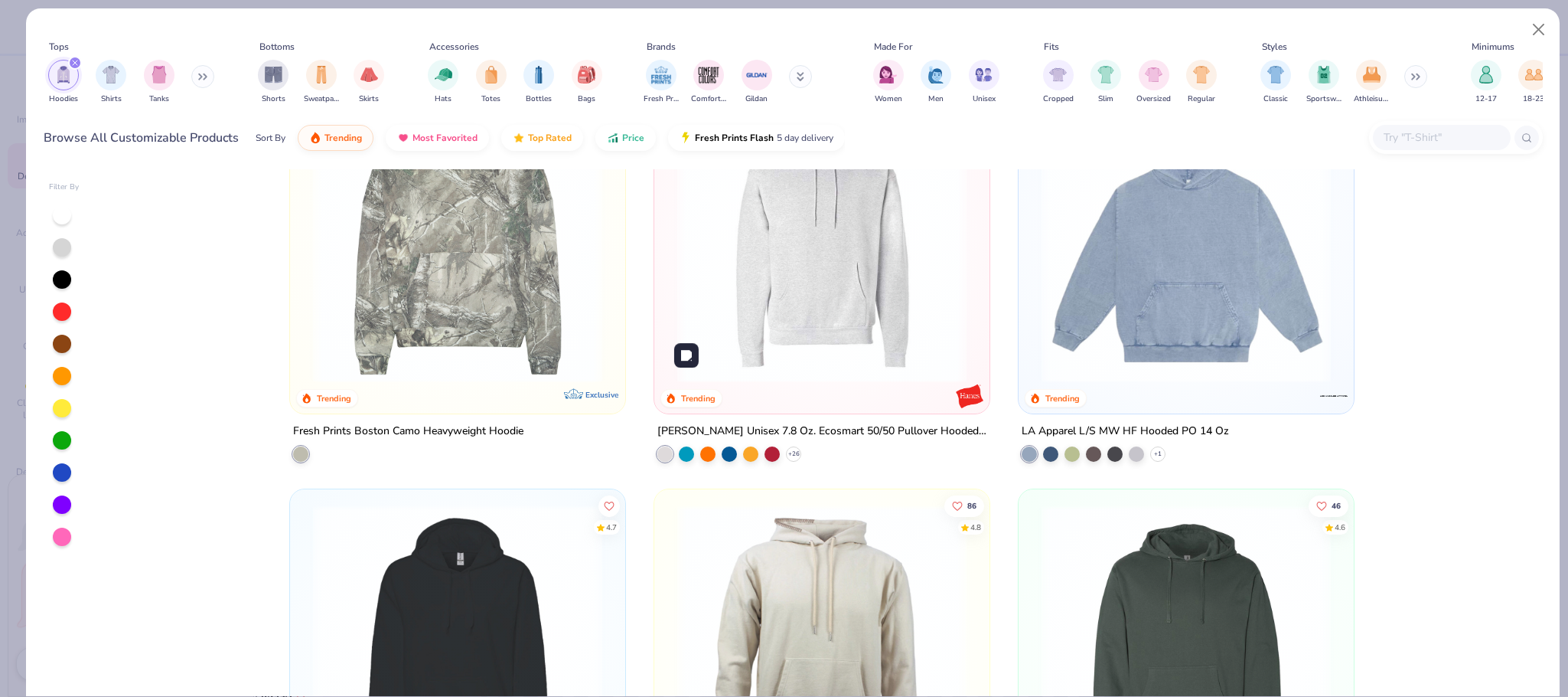
scroll to position [1383, 0]
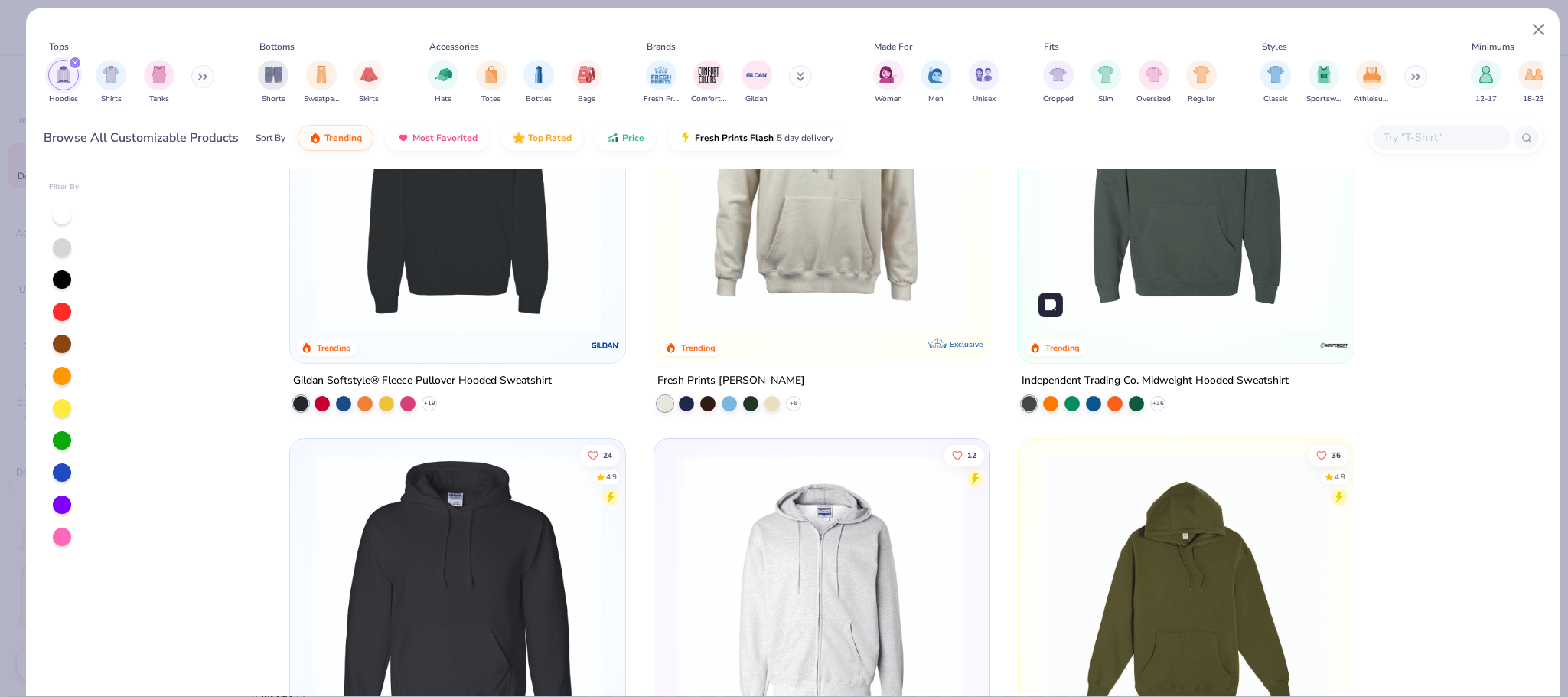
click at [1132, 307] on img at bounding box center [1186, 187] width 305 height 289
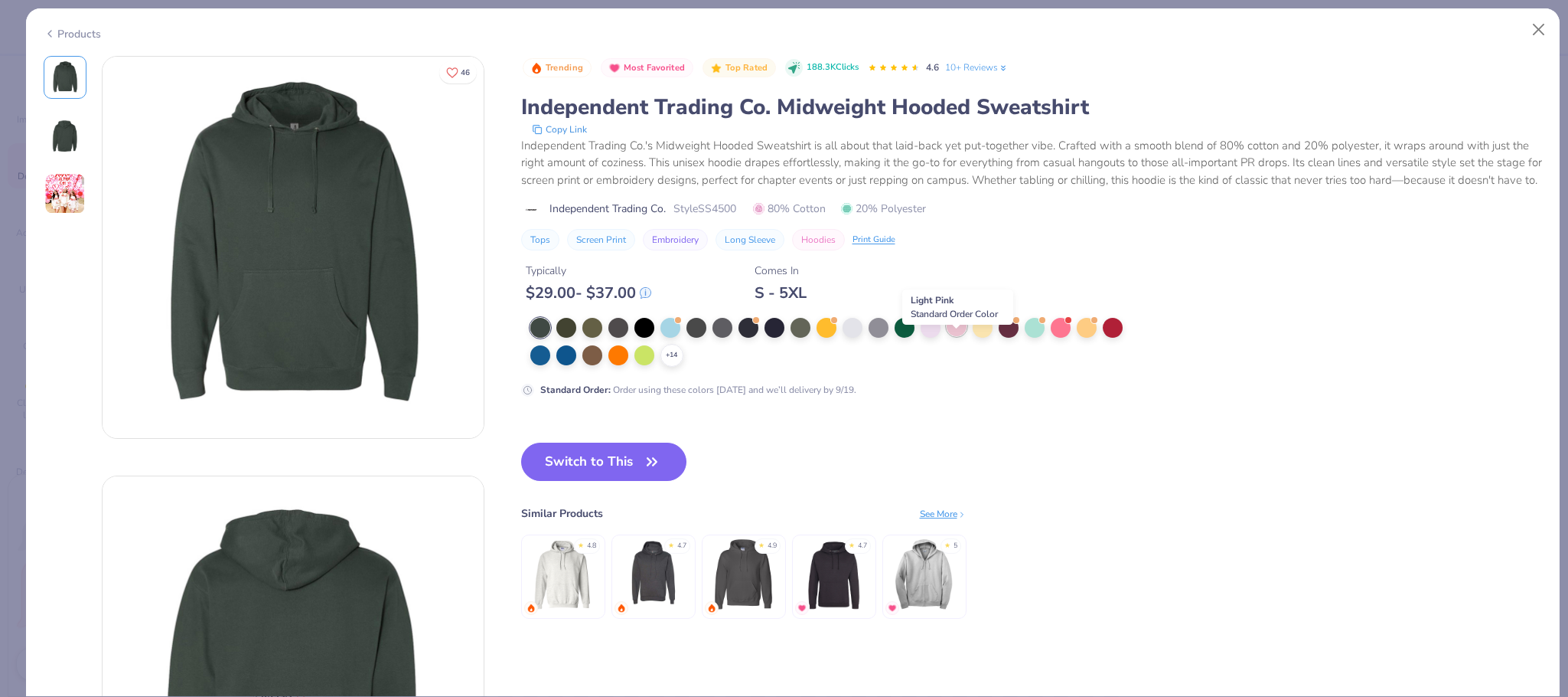
click at [958, 336] on div at bounding box center [957, 327] width 20 height 20
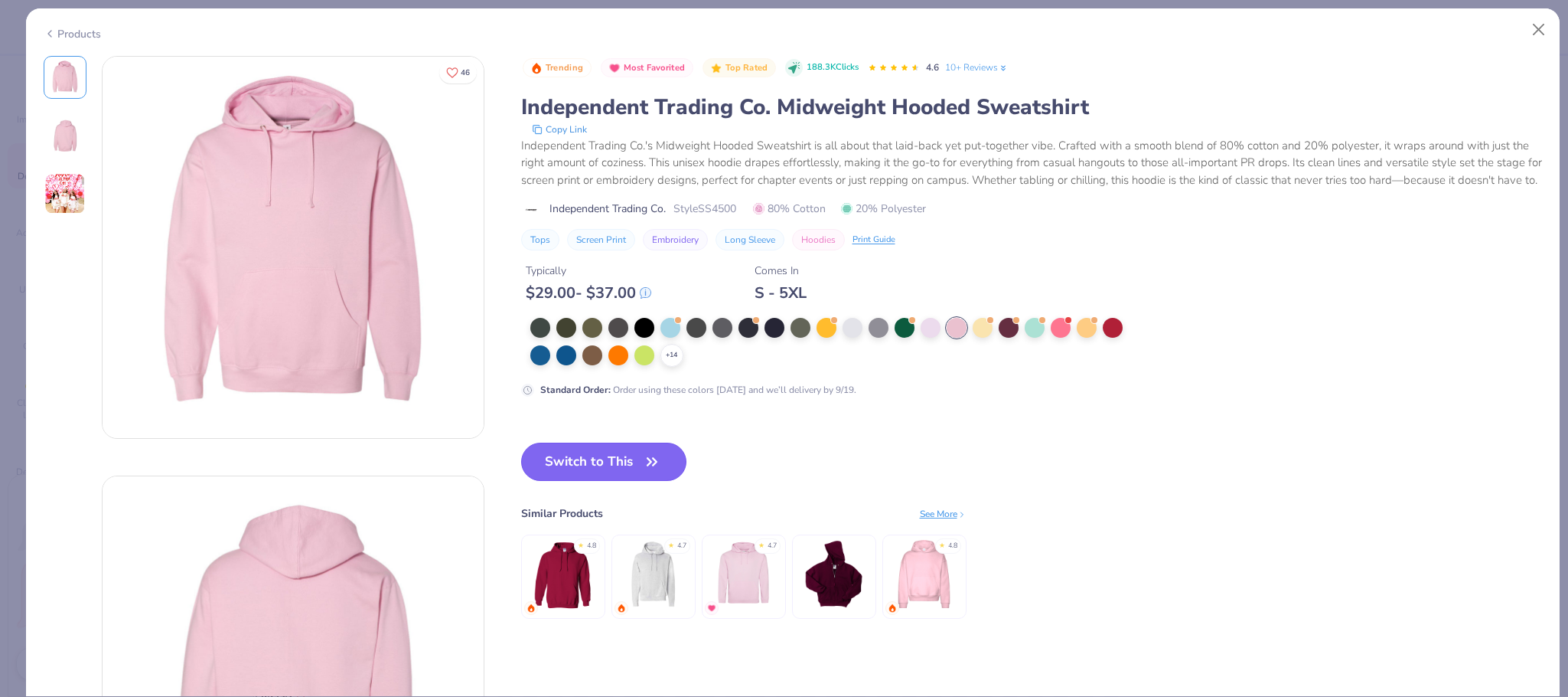
click at [640, 481] on button "Switch to This" at bounding box center [604, 462] width 166 height 38
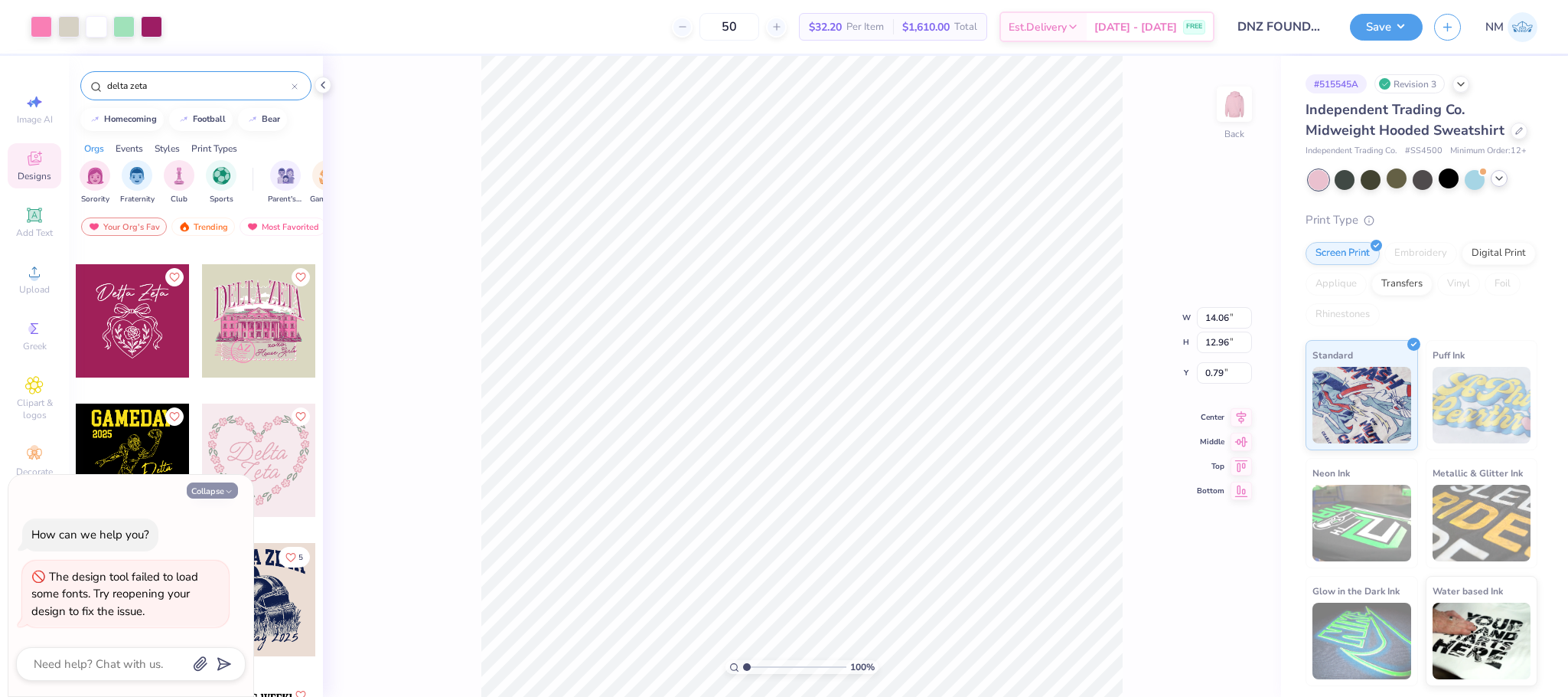
click at [214, 494] on button "Collapse" at bounding box center [212, 490] width 51 height 16
click at [214, 489] on button "Collapse" at bounding box center [212, 490] width 51 height 16
type textarea "x"
type input "9.32"
type input "8.59"
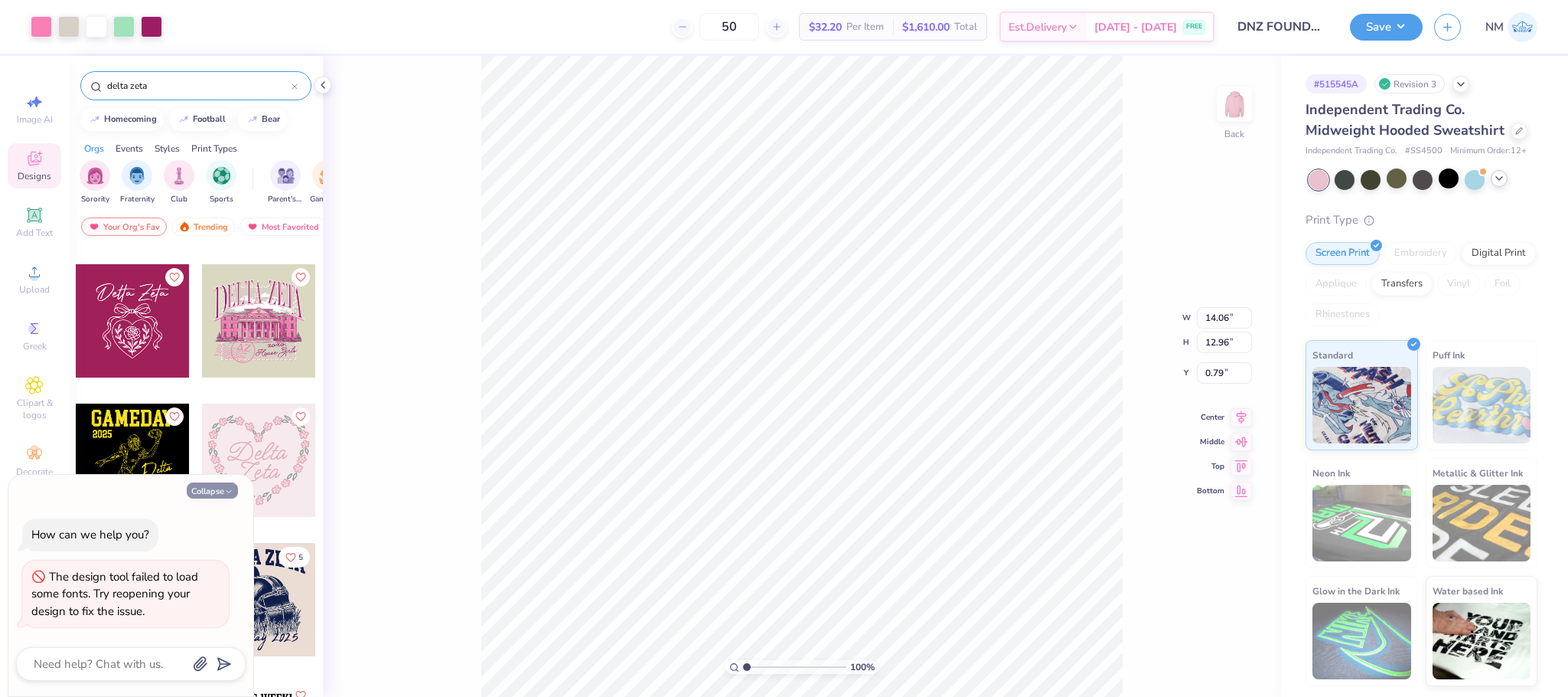
type input "0.75"
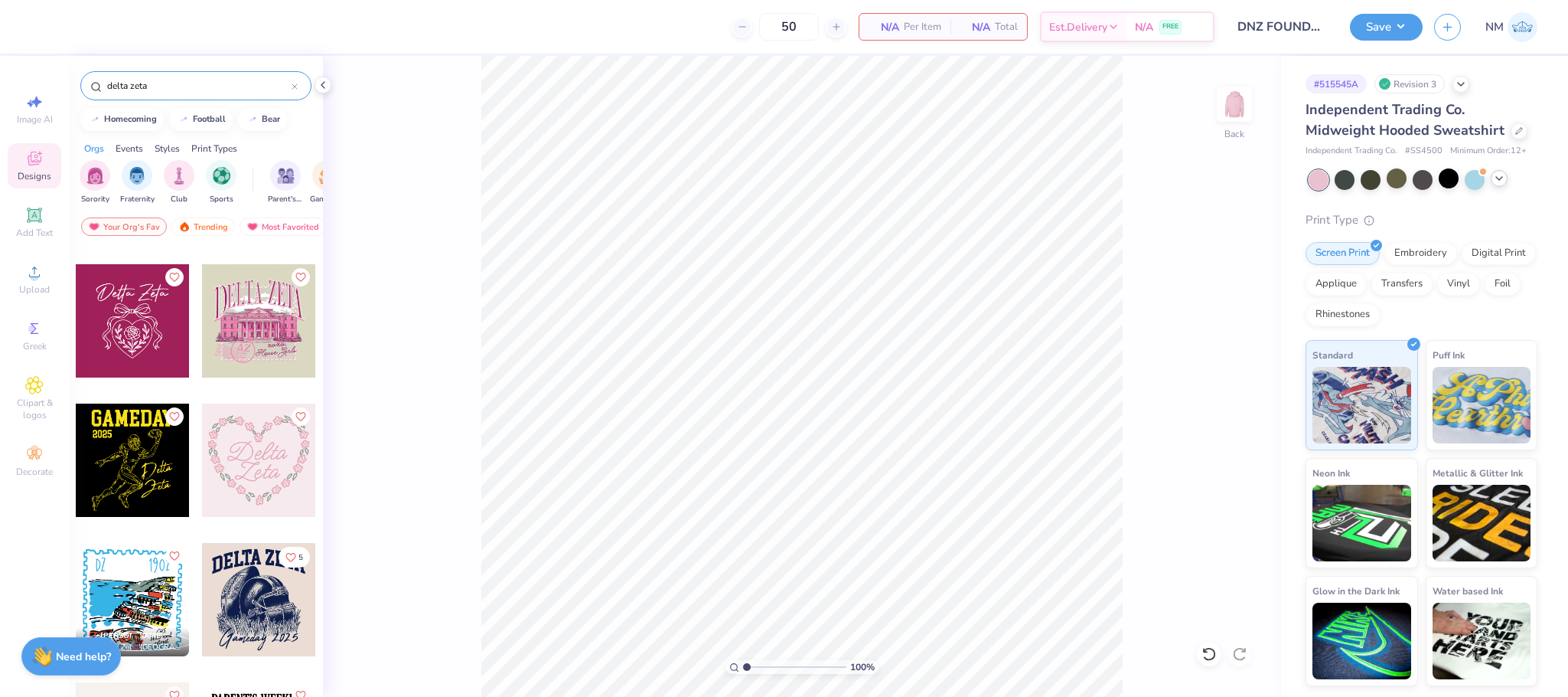
click at [141, 312] on div at bounding box center [132, 321] width 113 height 114
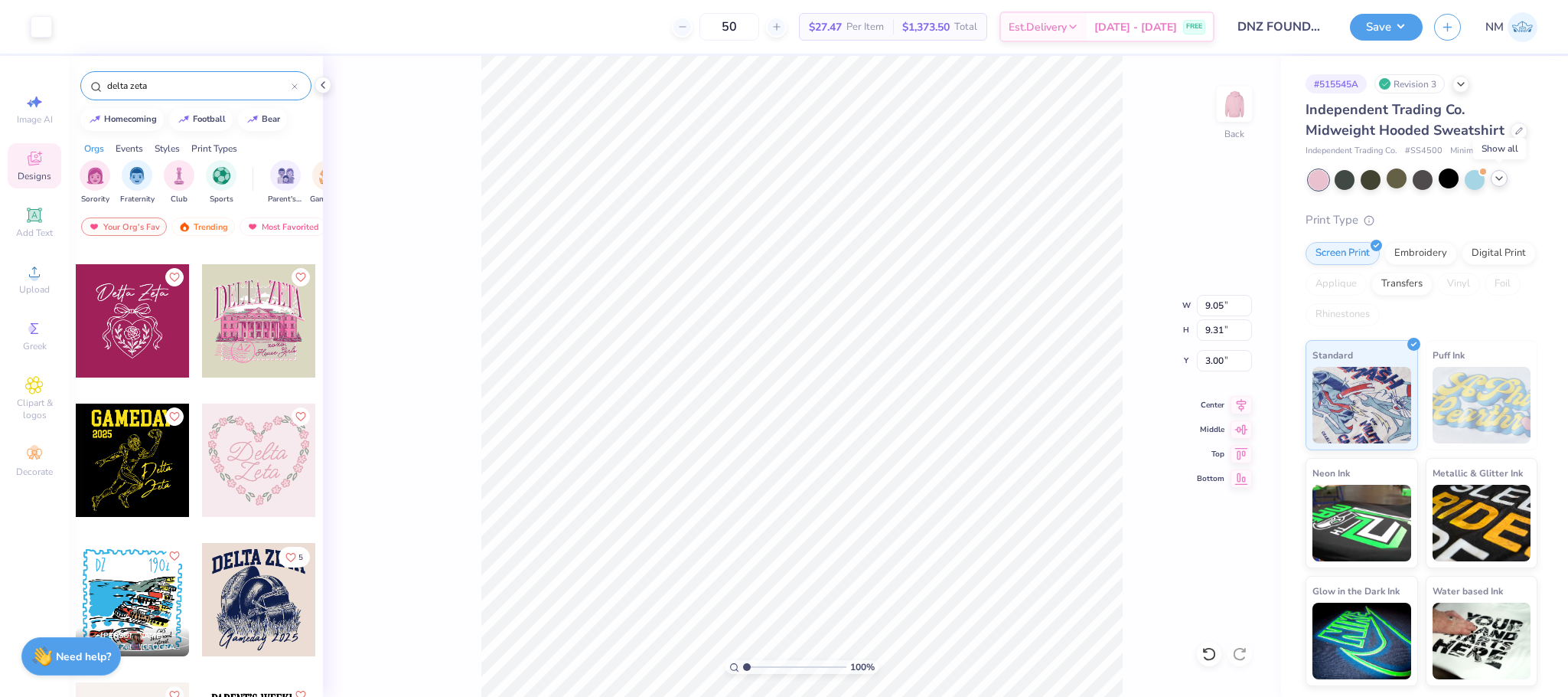
click at [1506, 180] on div at bounding box center [1499, 178] width 17 height 17
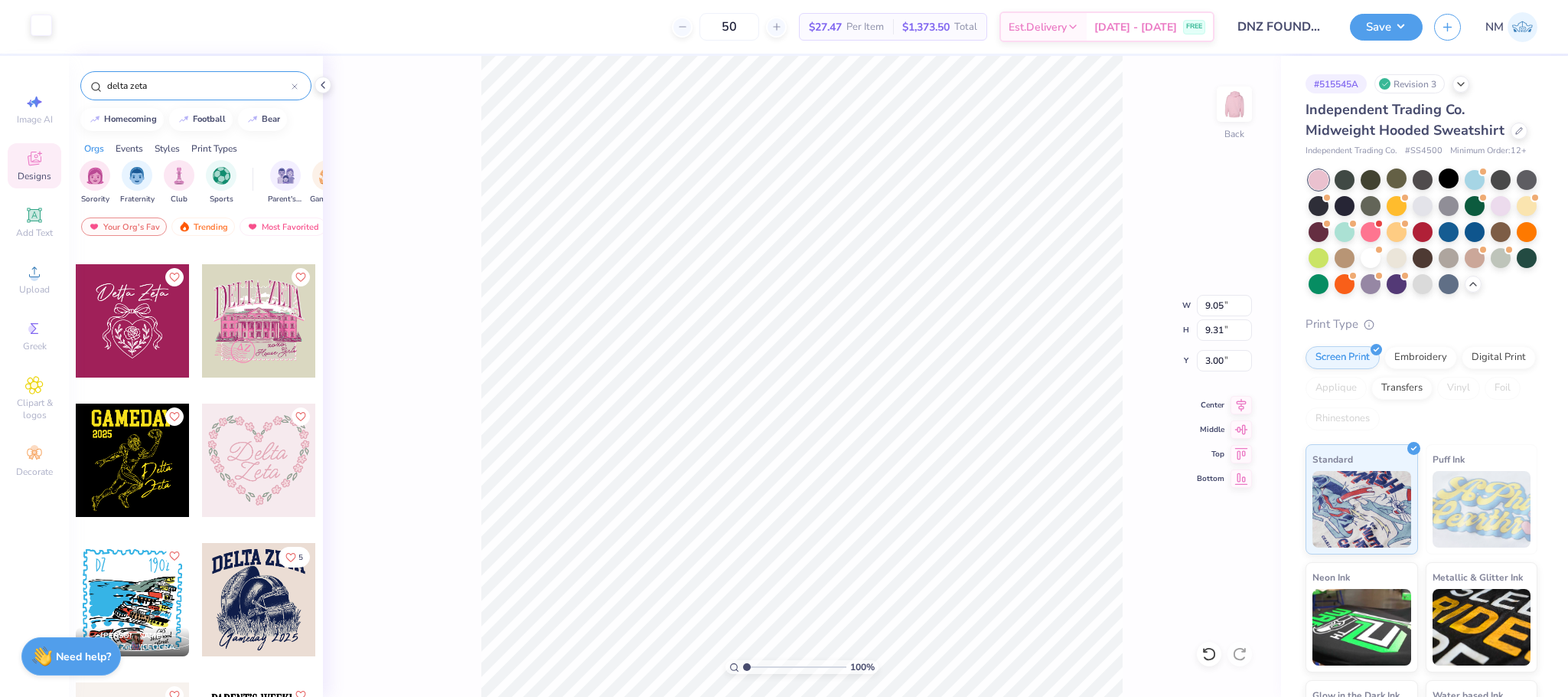
click at [41, 28] on div at bounding box center [41, 26] width 22 height 22
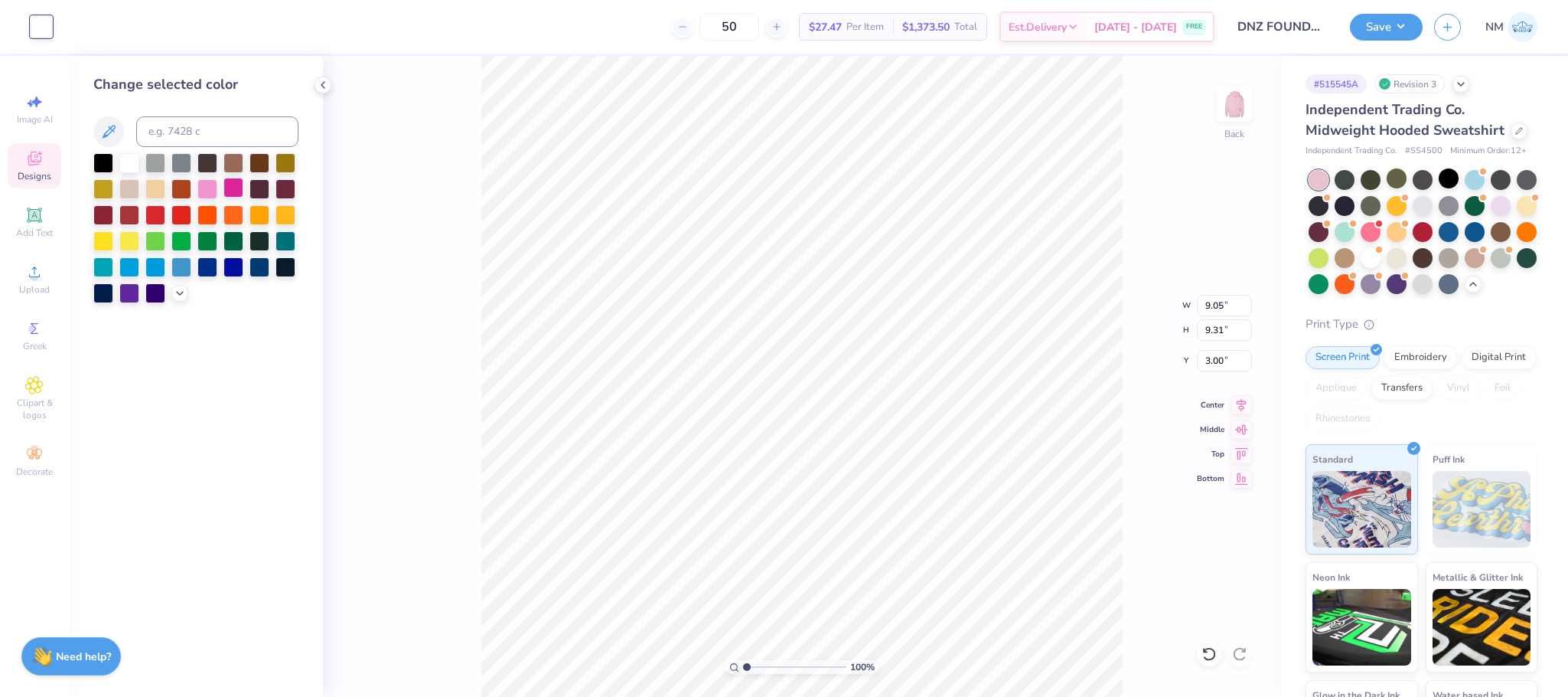
click at [227, 193] on div at bounding box center [234, 187] width 20 height 20
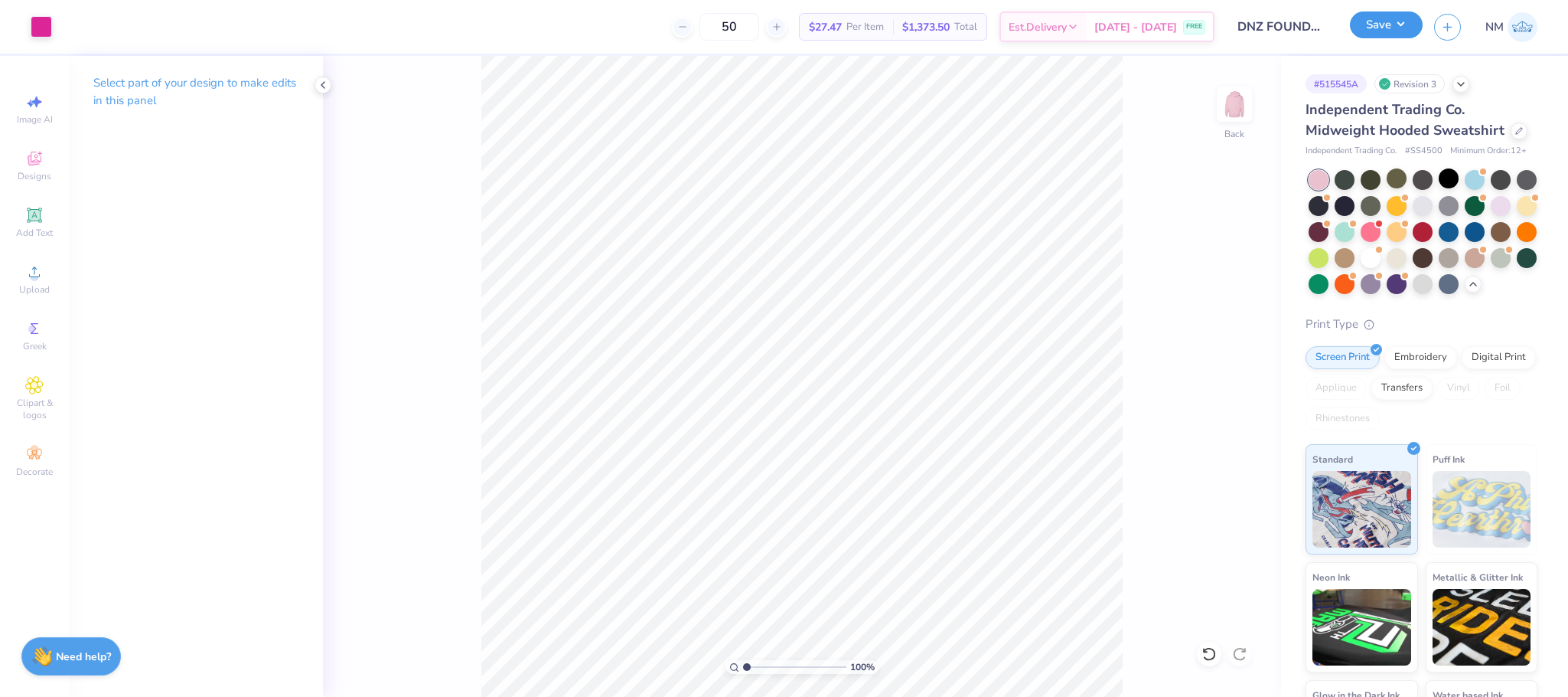
click at [1376, 24] on button "Save" at bounding box center [1387, 25] width 73 height 27
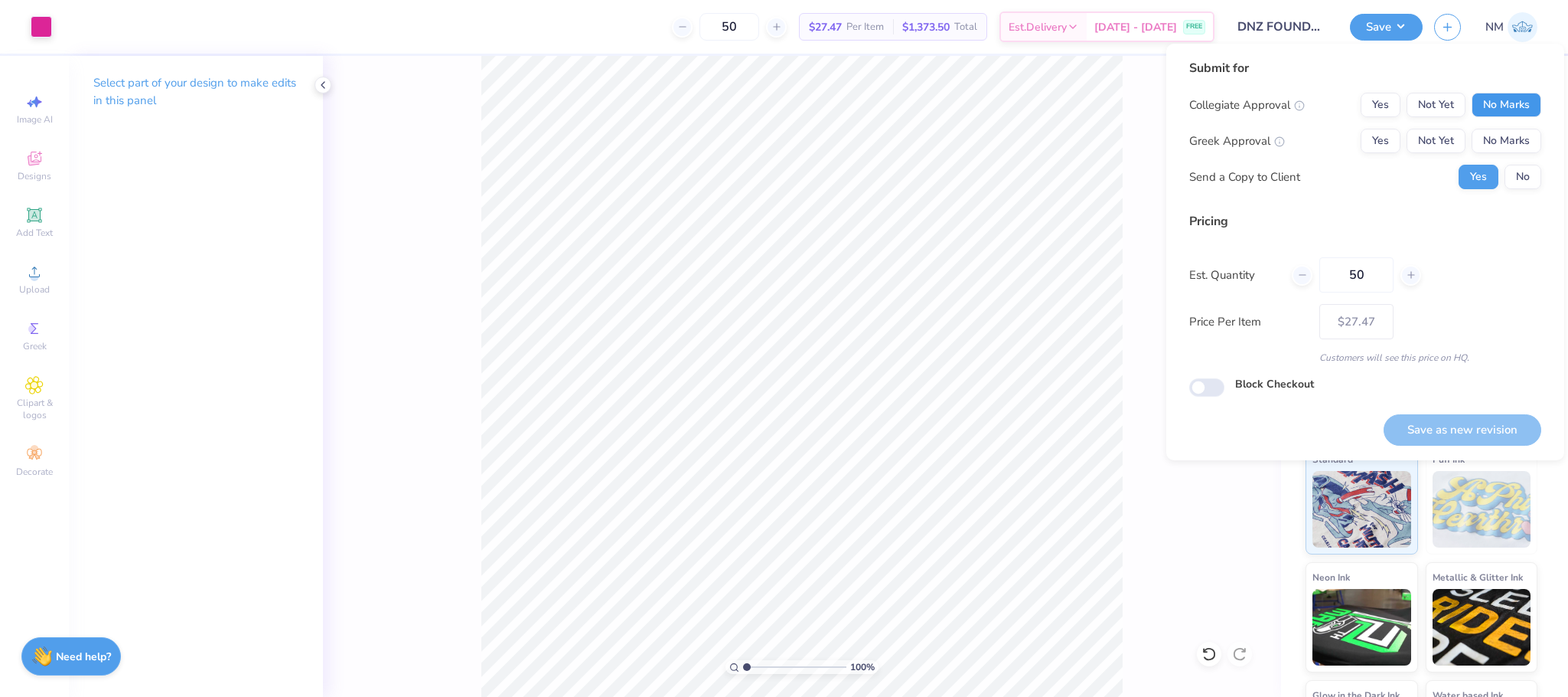
click at [1506, 101] on button "No Marks" at bounding box center [1507, 105] width 70 height 25
click at [1512, 133] on button "No Marks" at bounding box center [1507, 141] width 70 height 25
click at [1522, 165] on button "No" at bounding box center [1522, 177] width 36 height 25
click at [1447, 412] on div "Save as new revision" at bounding box center [1462, 421] width 157 height 48
click at [1447, 423] on button "Save as new revision" at bounding box center [1462, 430] width 157 height 31
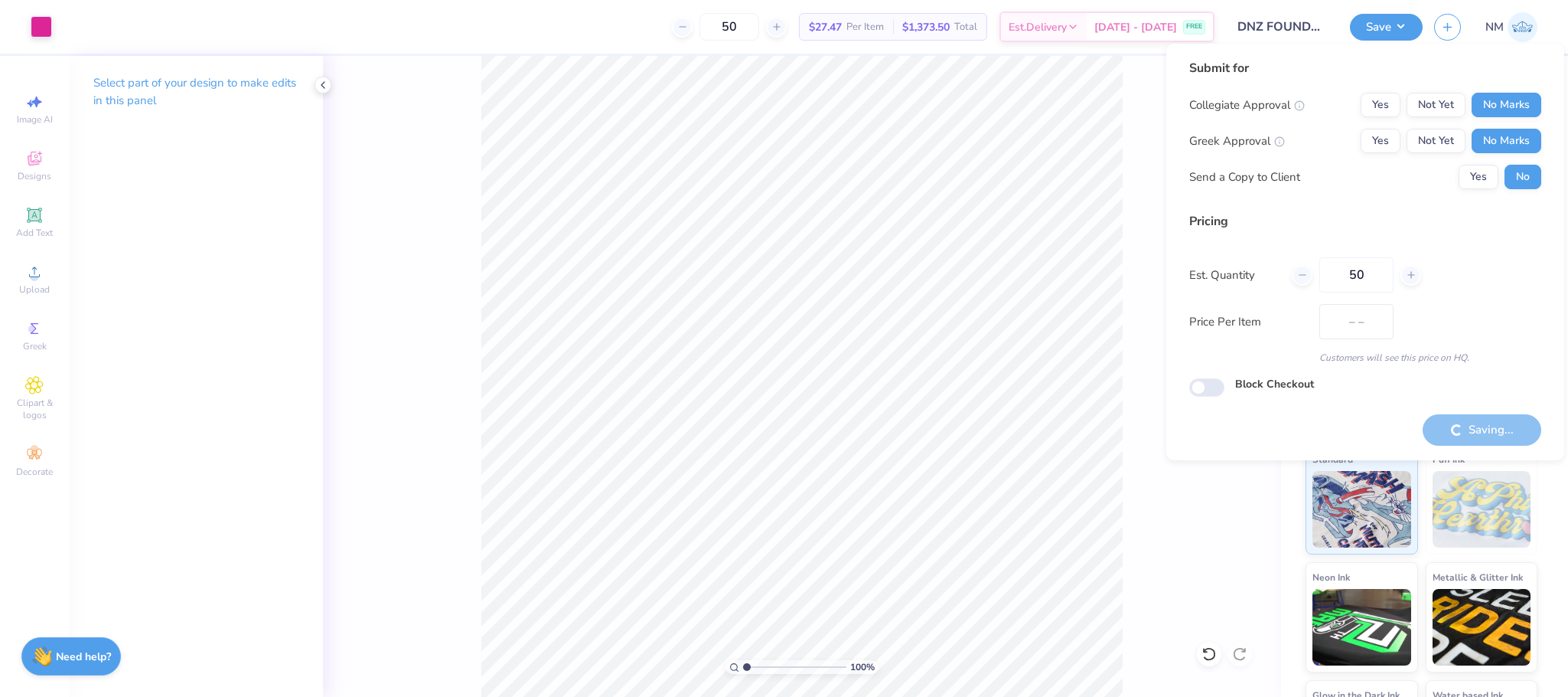
type input "$27.47"
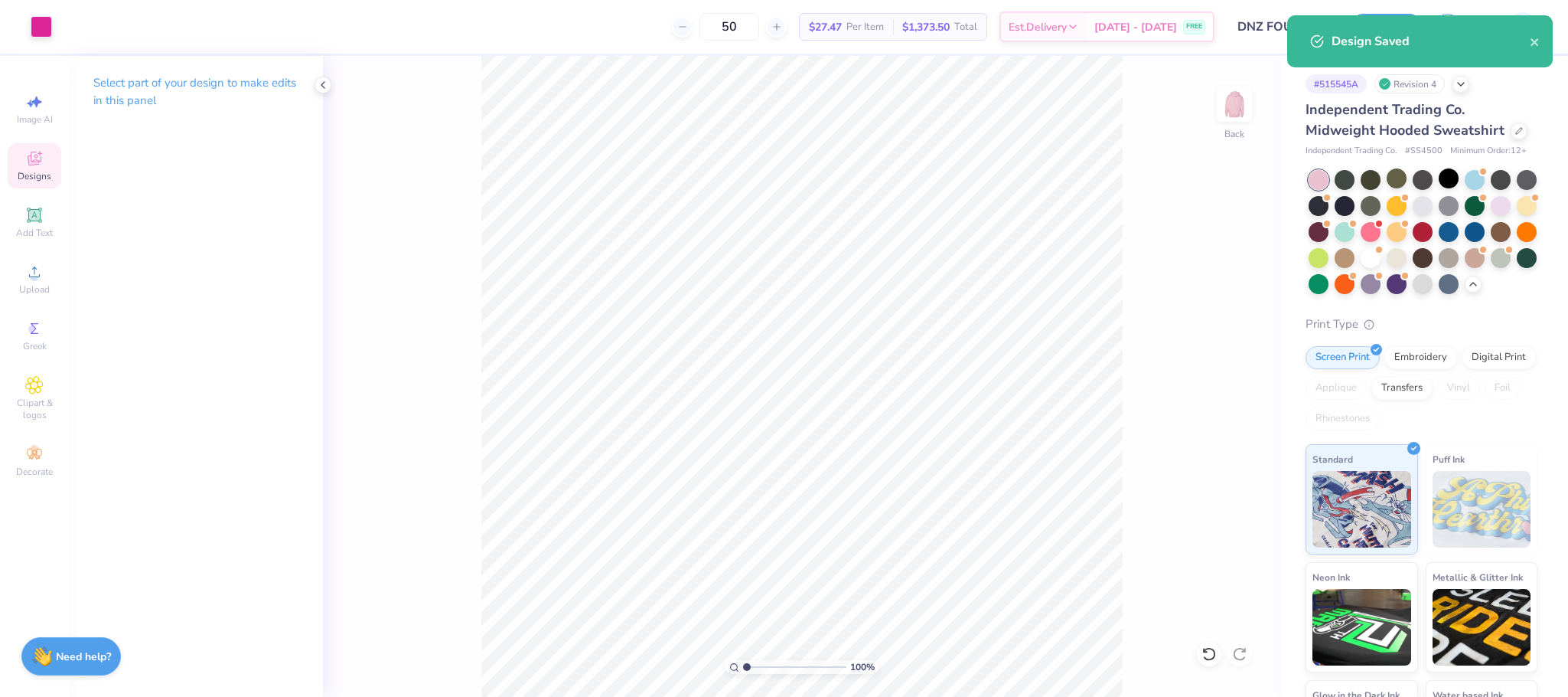
click at [25, 158] on icon at bounding box center [34, 158] width 18 height 18
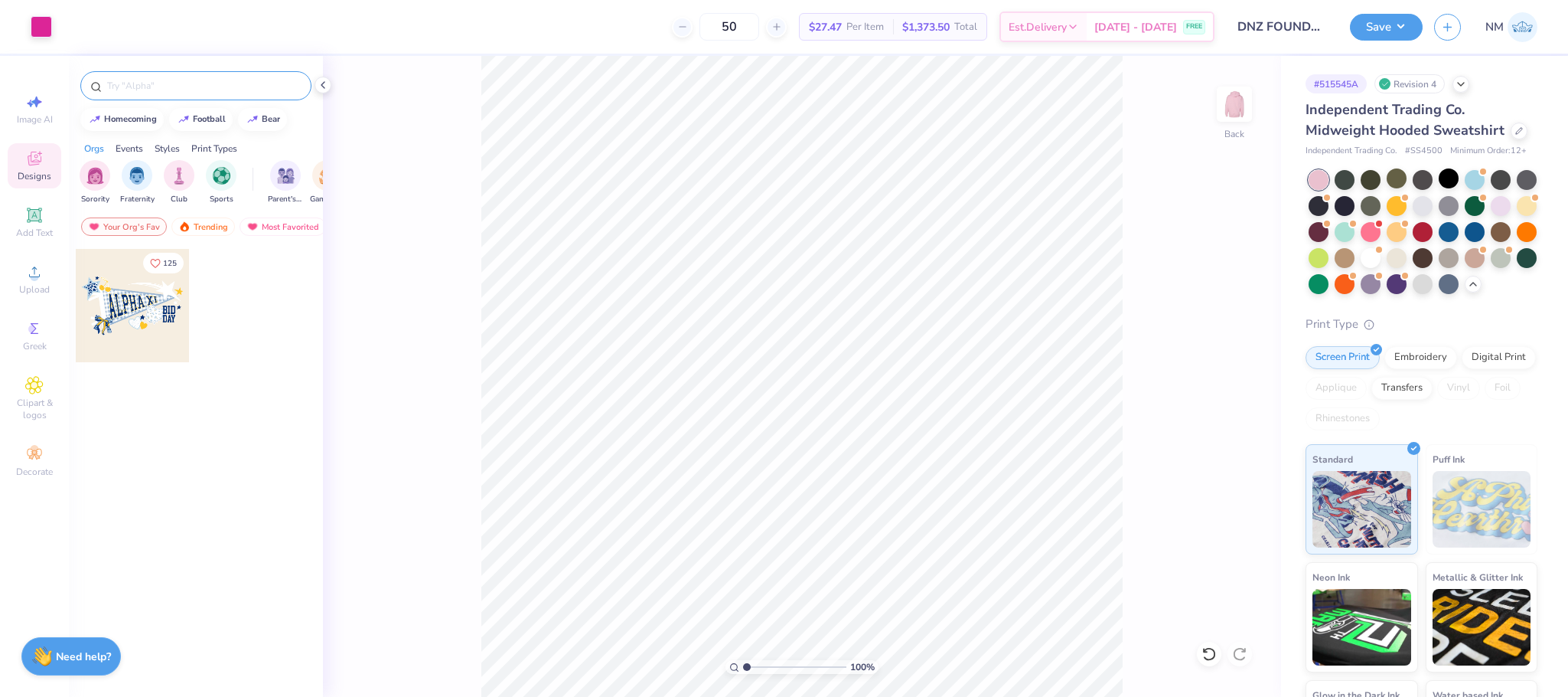
click at [147, 81] on input "text" at bounding box center [203, 85] width 196 height 15
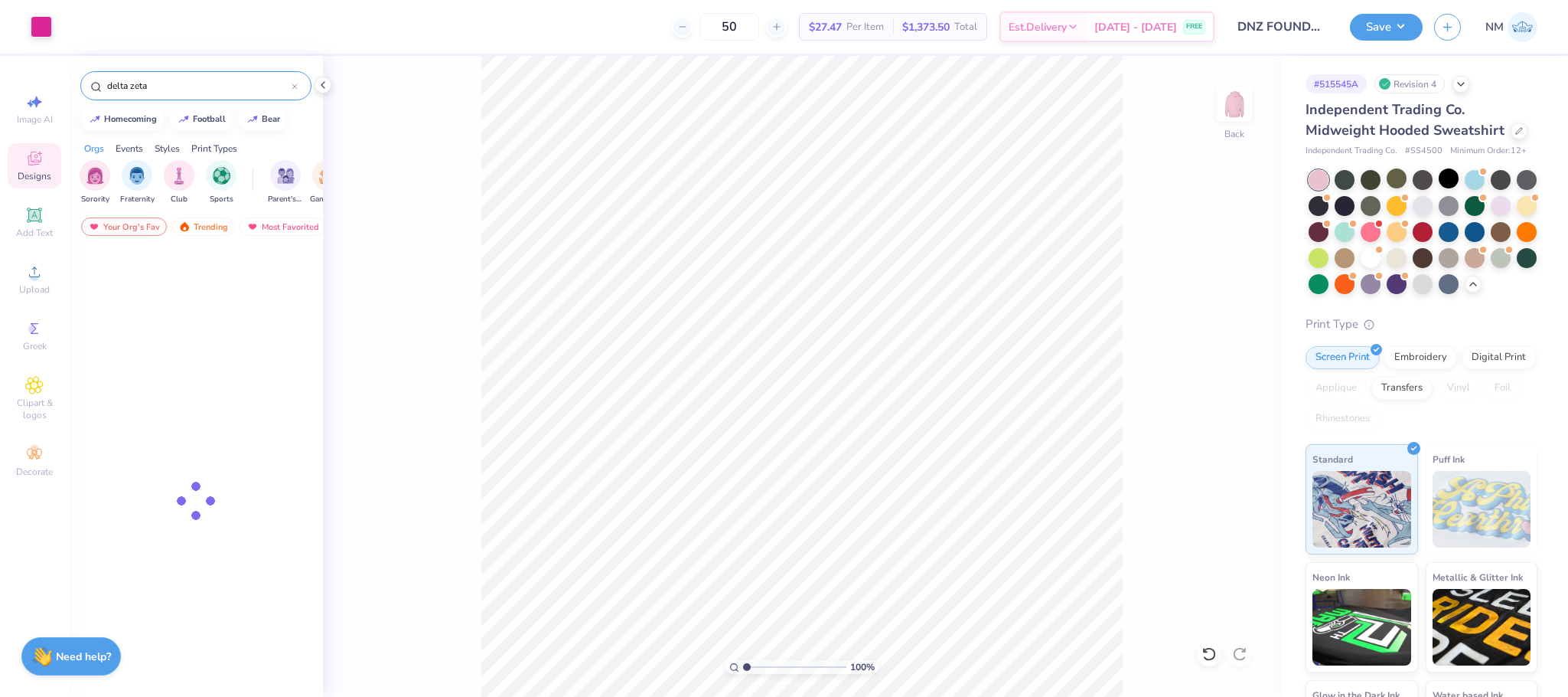
type input "delta zeta"
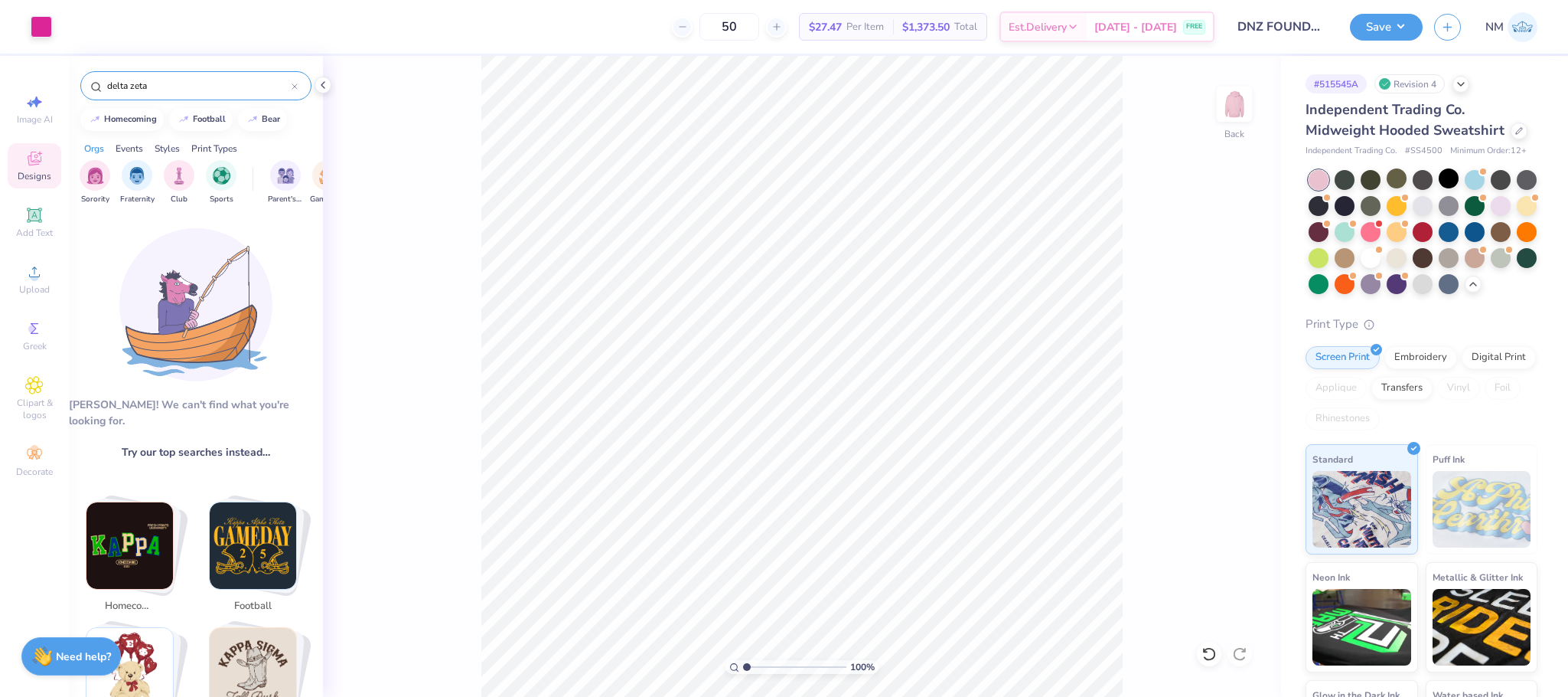
click at [205, 88] on input "delta zeta" at bounding box center [198, 85] width 186 height 15
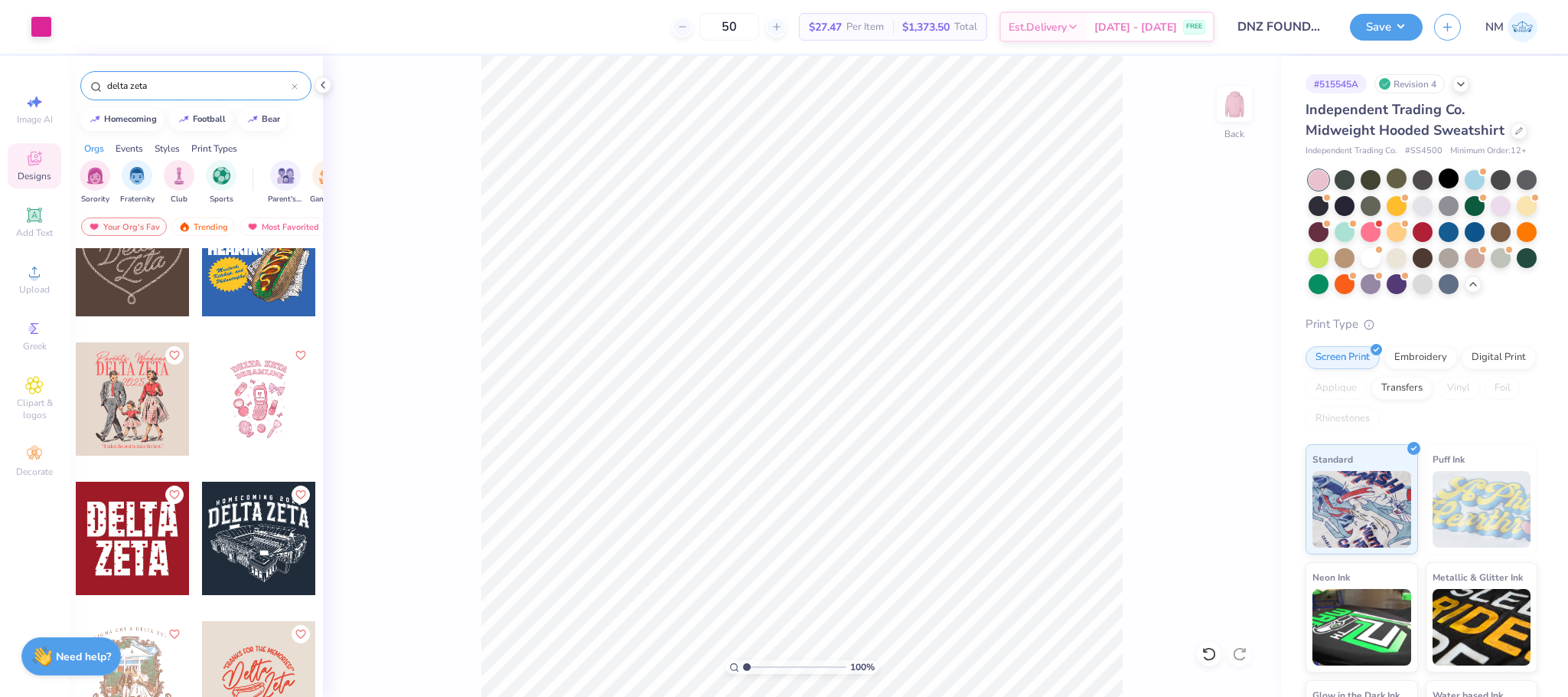
scroll to position [51, 0]
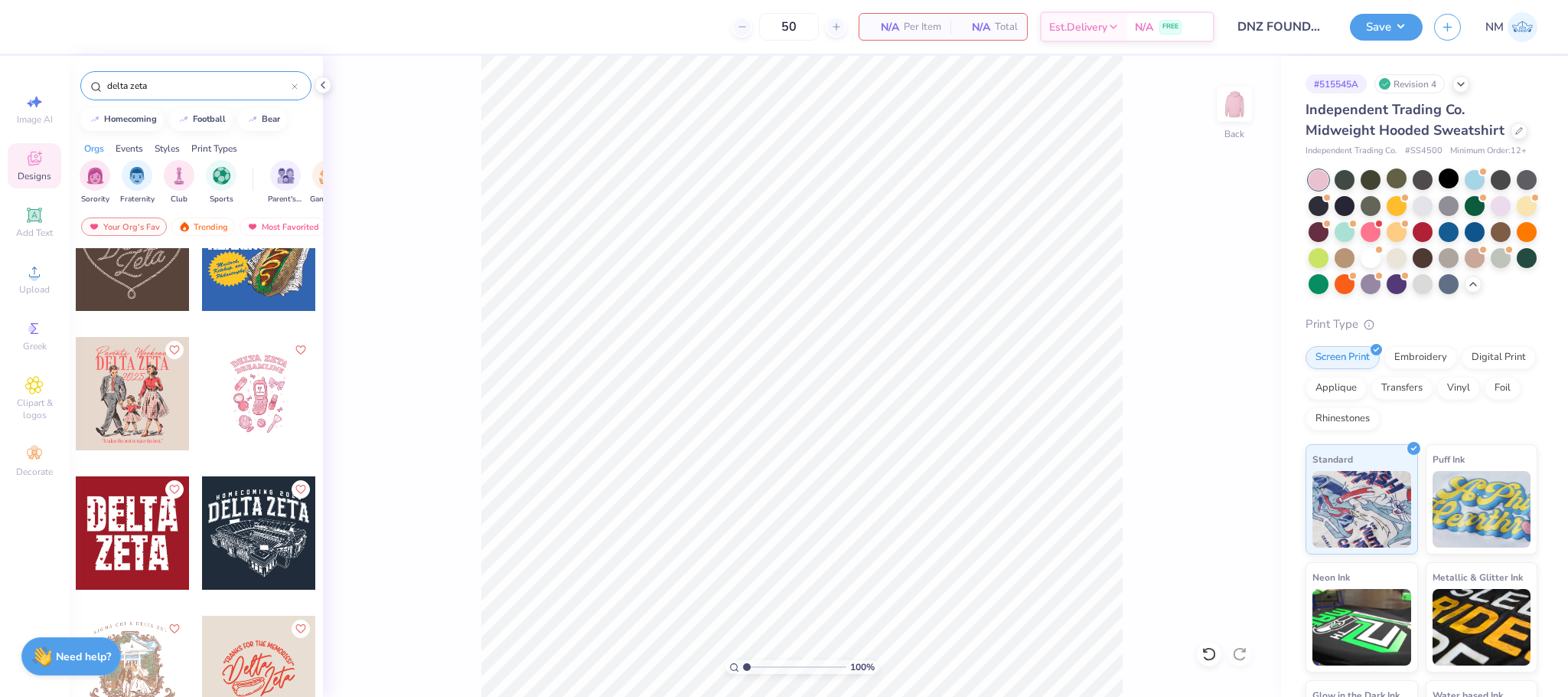
click at [263, 400] on div at bounding box center [258, 393] width 113 height 114
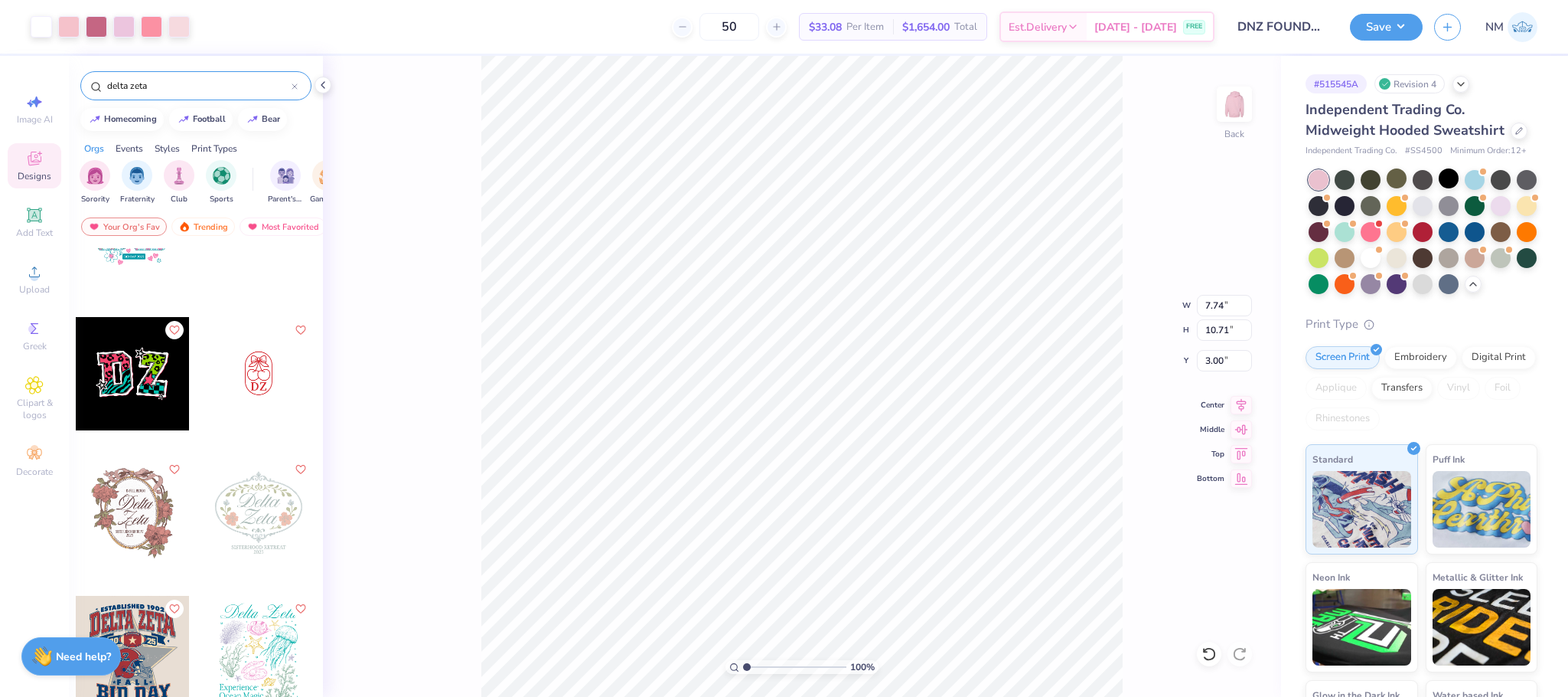
scroll to position [1865, 0]
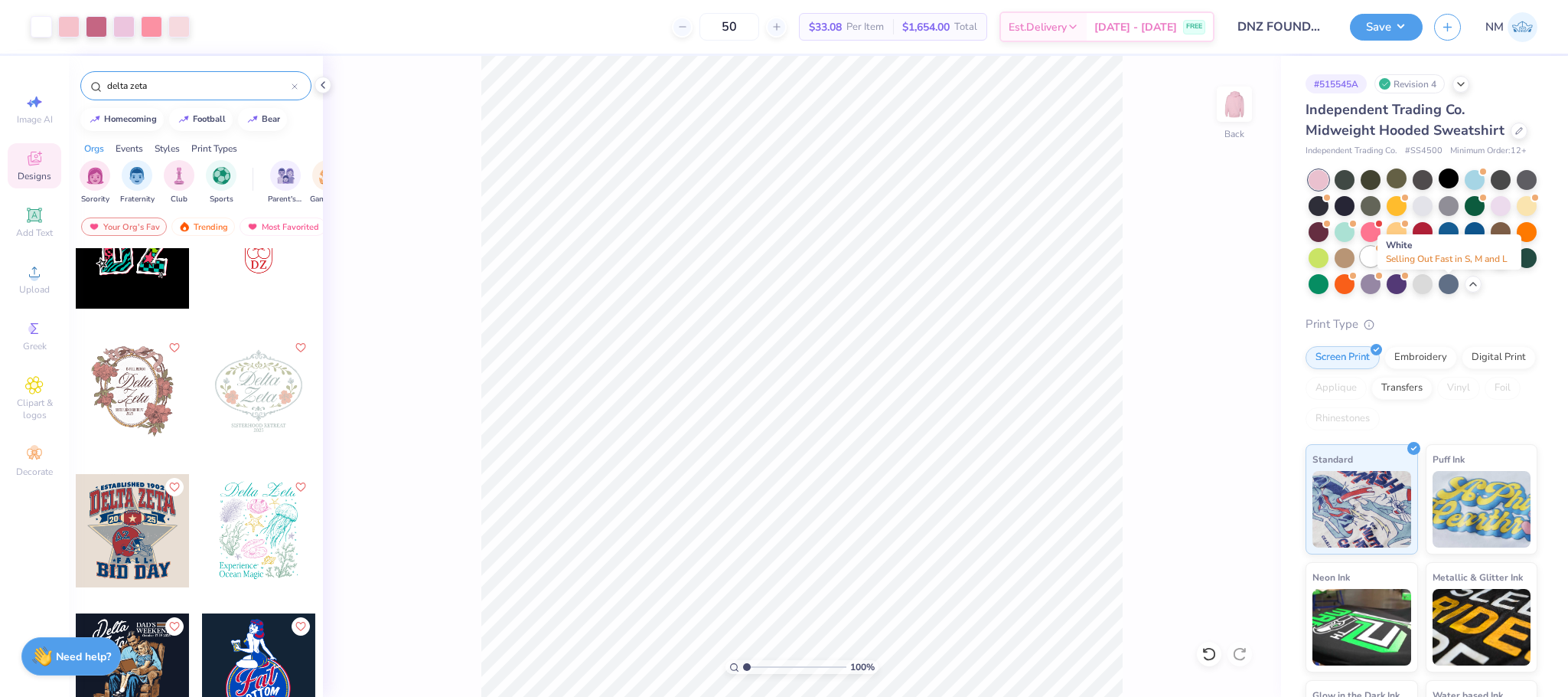
click at [1381, 266] on div at bounding box center [1371, 256] width 20 height 20
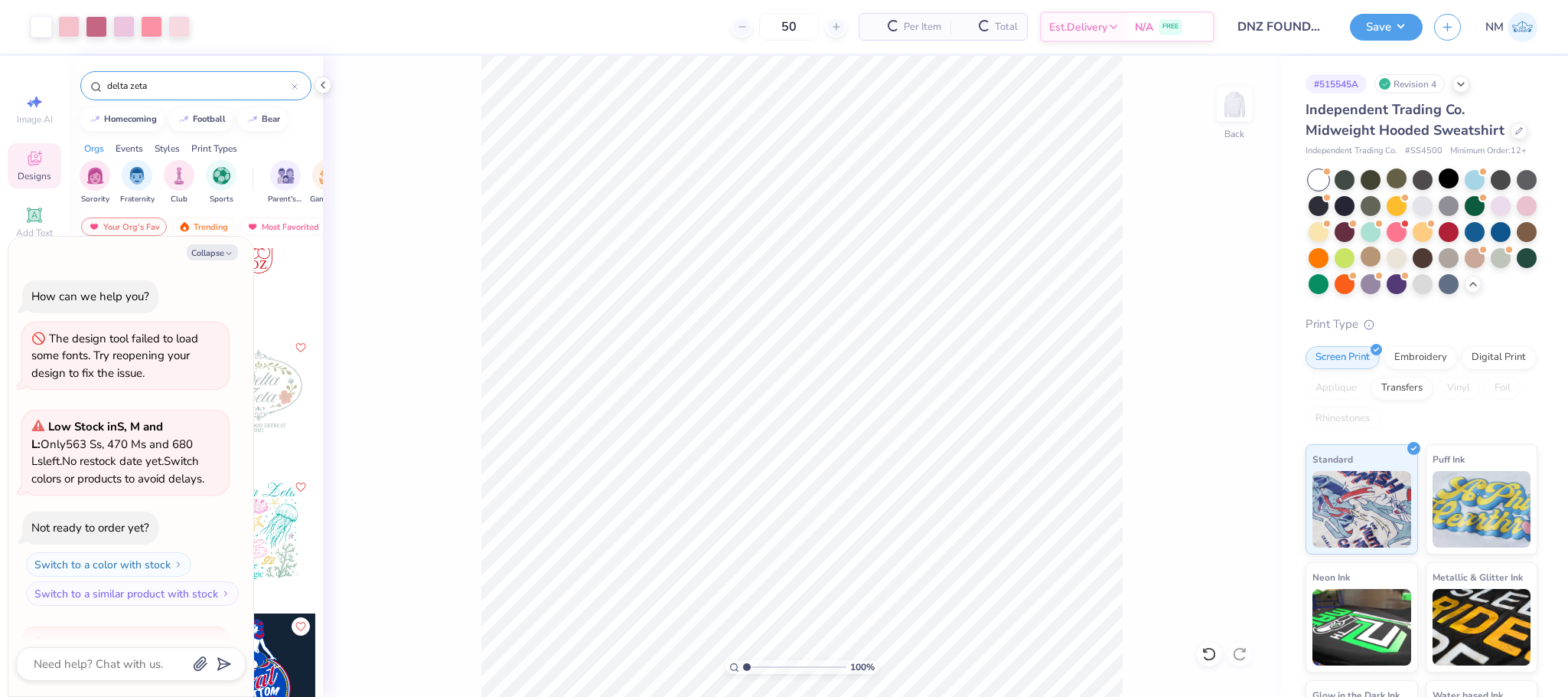
scroll to position [194, 0]
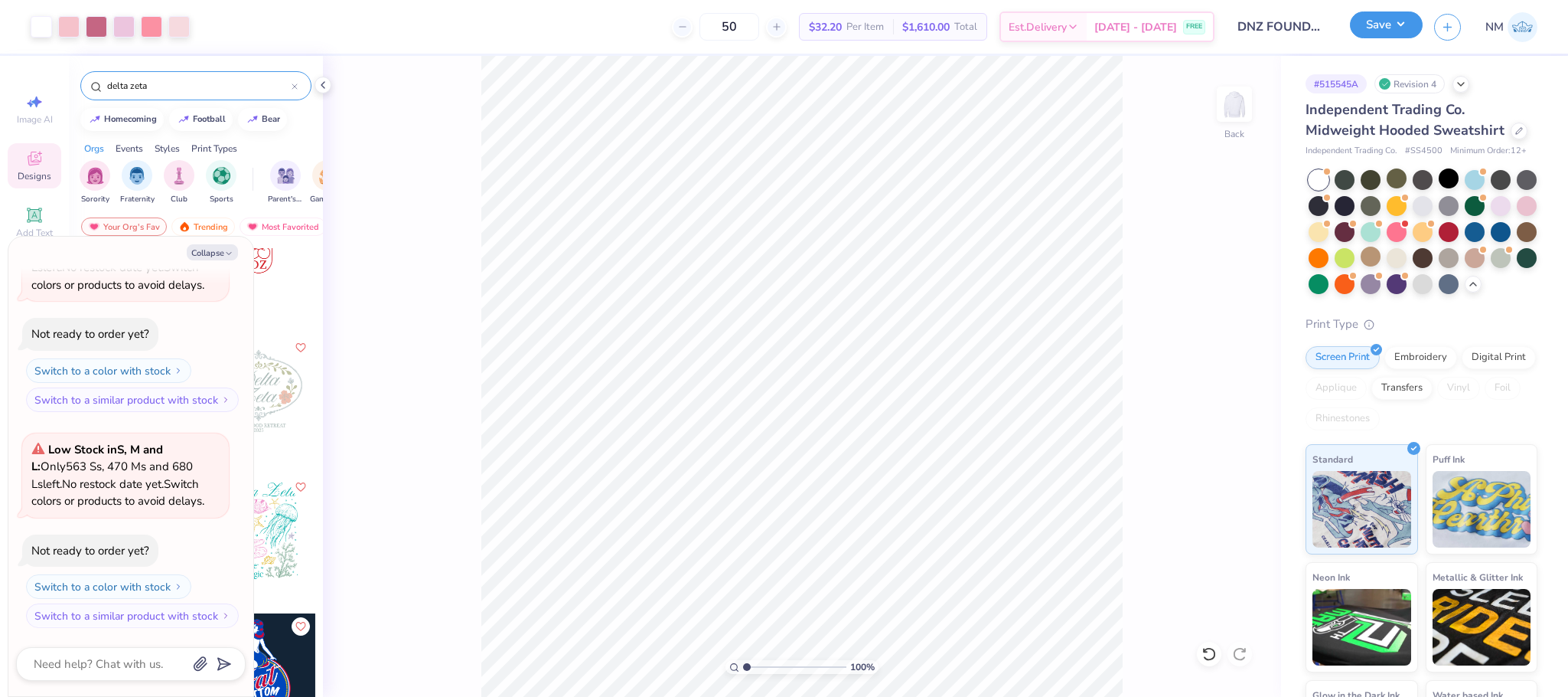
click at [1375, 22] on button "Save" at bounding box center [1387, 25] width 73 height 27
type textarea "x"
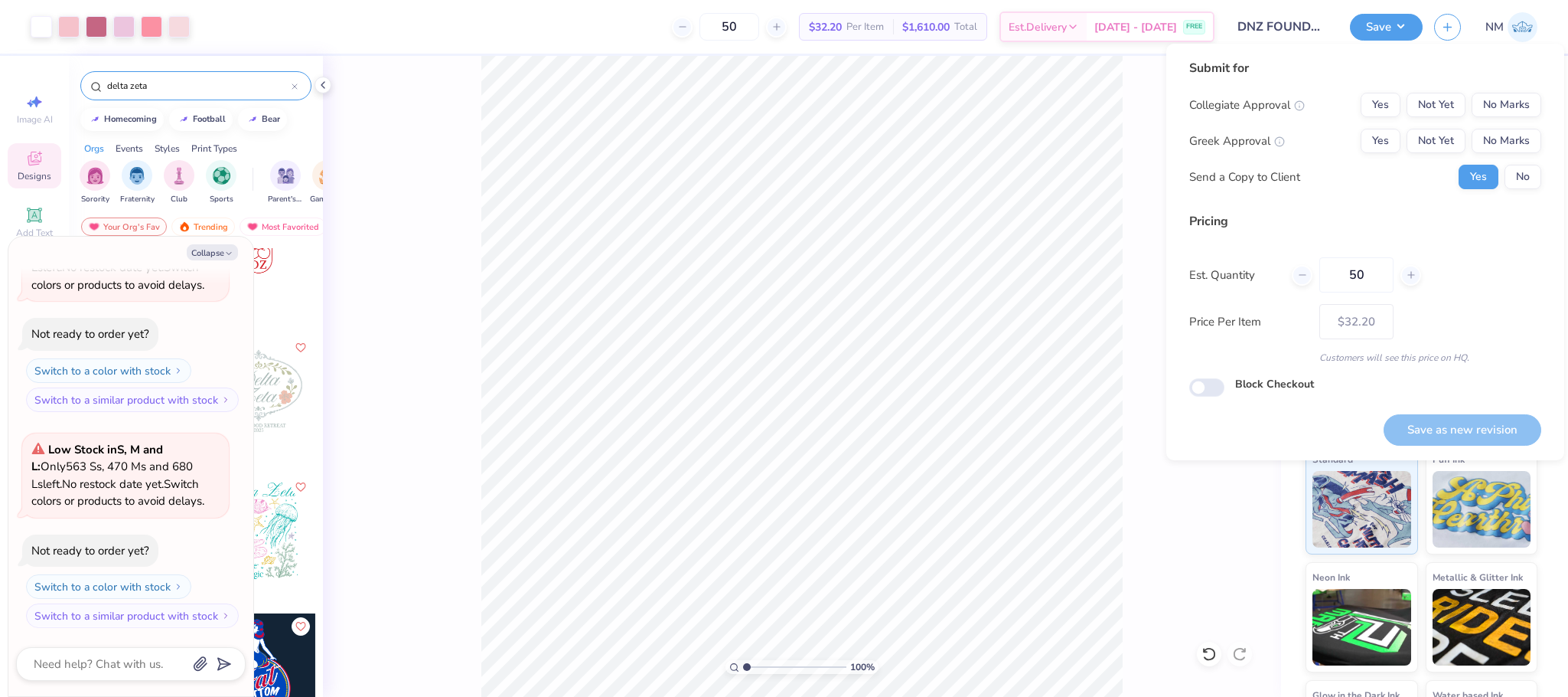
click at [1516, 90] on div "Submit for Collegiate Approval Yes Not Yet No Marks Greek Approval Yes Not Yet …" at bounding box center [1365, 129] width 352 height 142
click at [1517, 97] on button "No Marks" at bounding box center [1507, 105] width 70 height 25
click at [1527, 134] on button "No Marks" at bounding box center [1507, 141] width 70 height 25
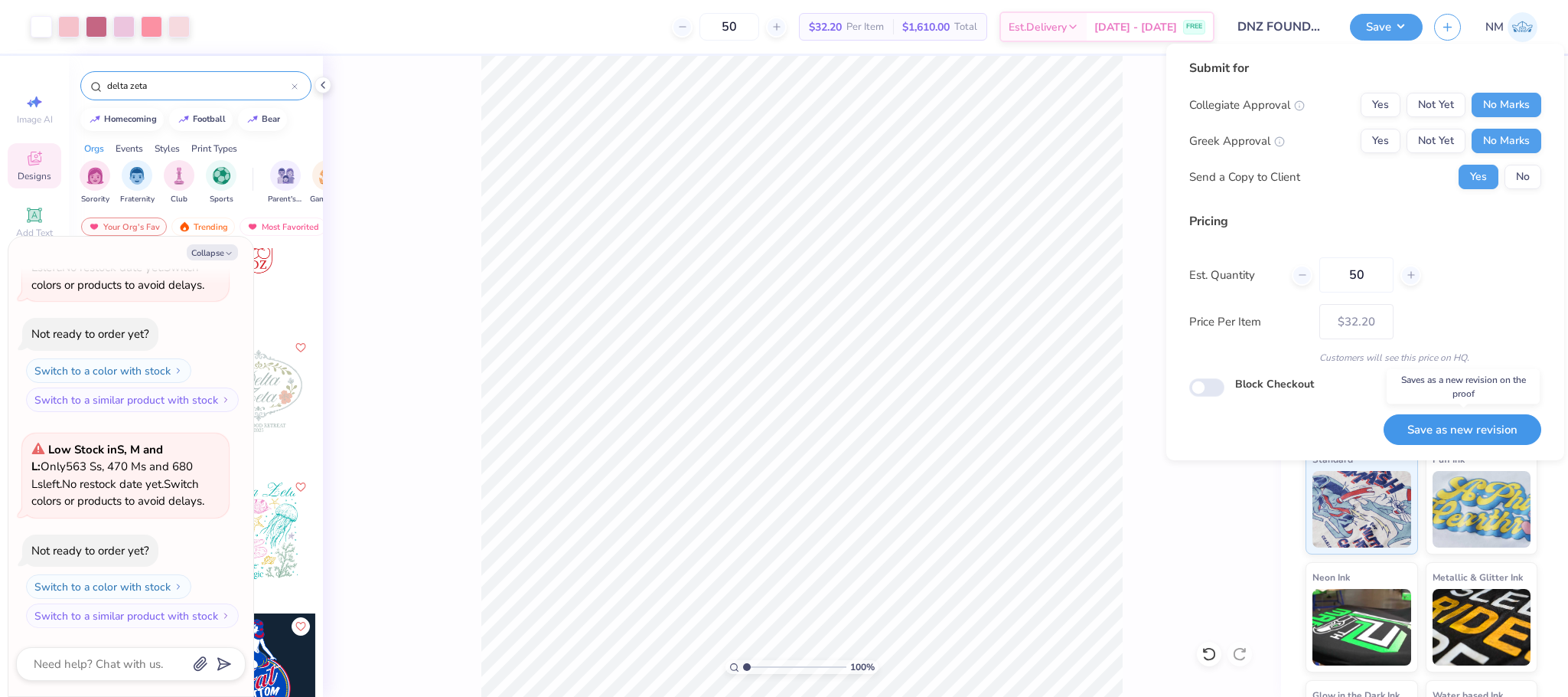
click at [1494, 432] on button "Save as new revision" at bounding box center [1462, 430] width 157 height 31
type input "$32.20"
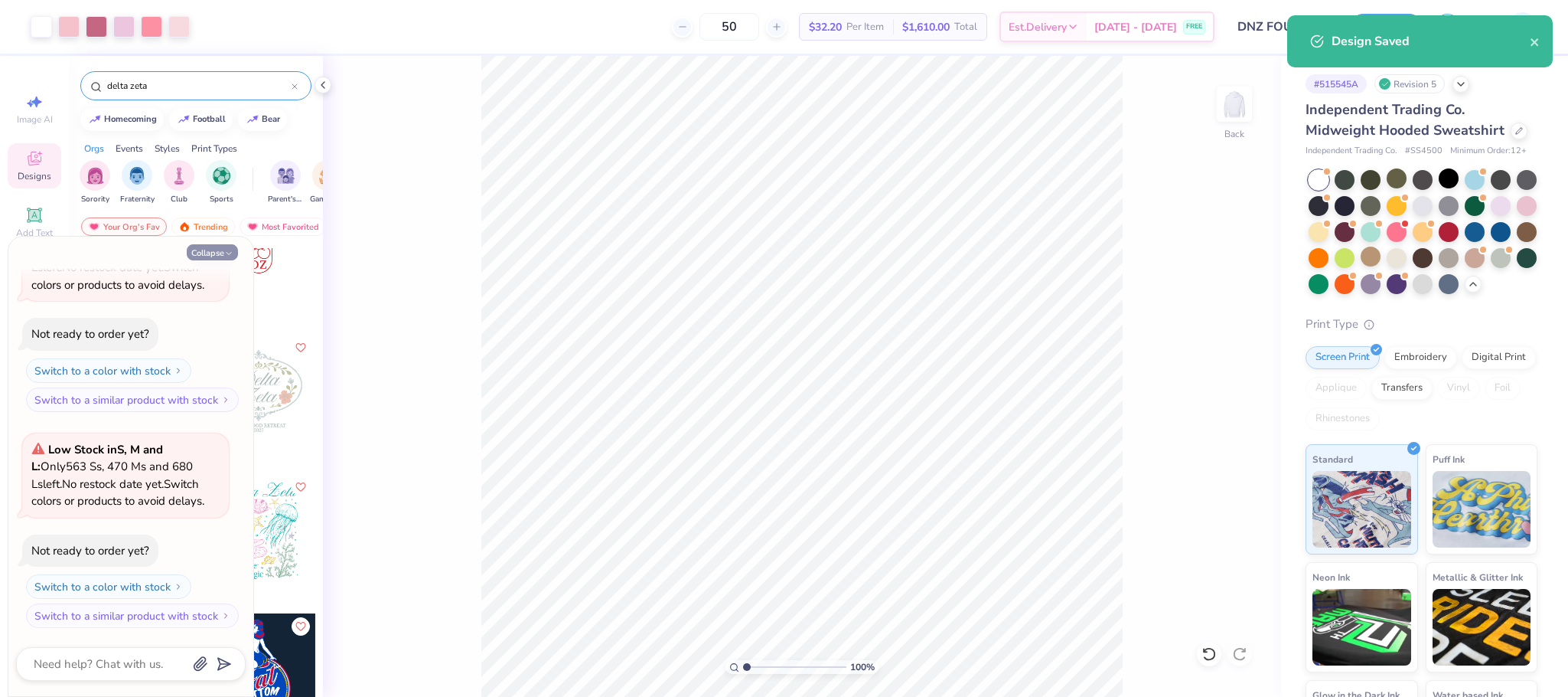
click at [214, 256] on button "Collapse" at bounding box center [212, 252] width 51 height 16
type textarea "x"
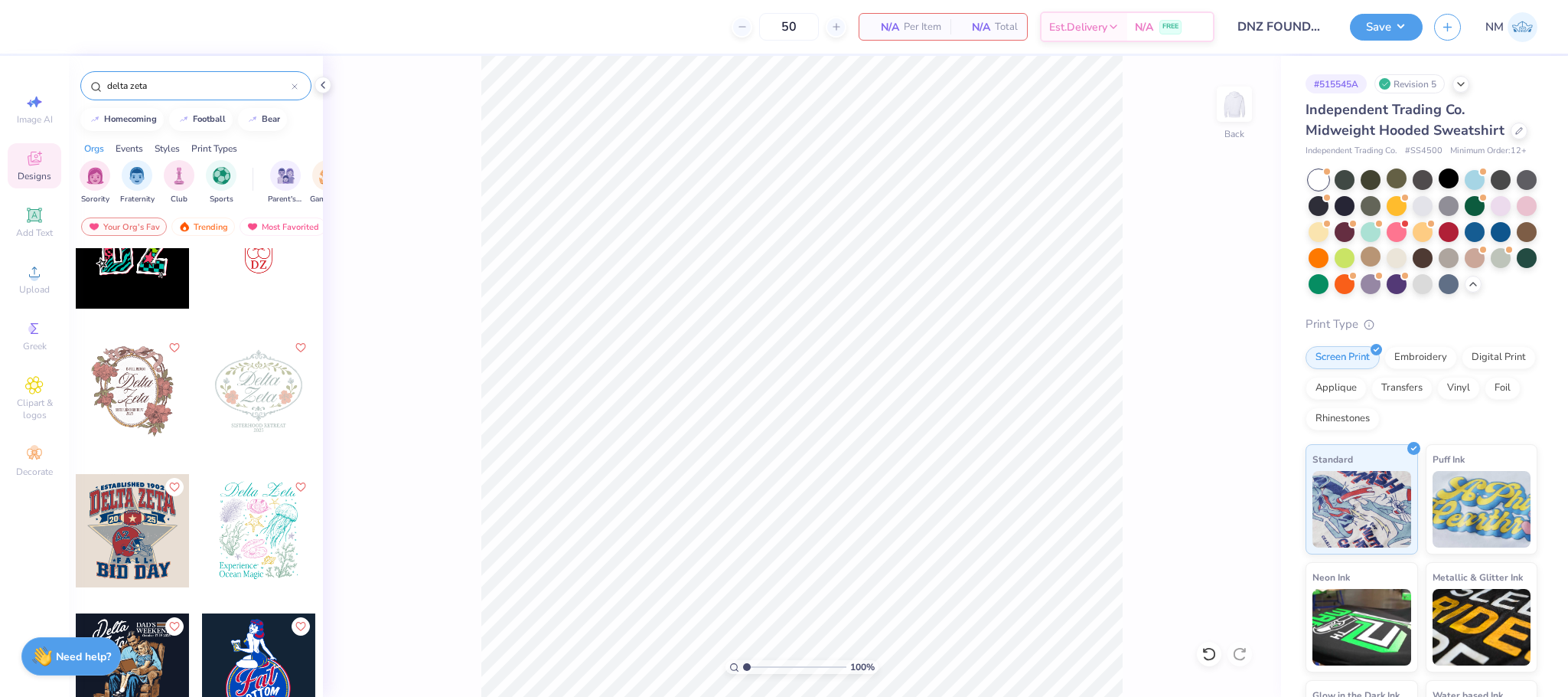
click at [255, 407] on div at bounding box center [258, 391] width 113 height 114
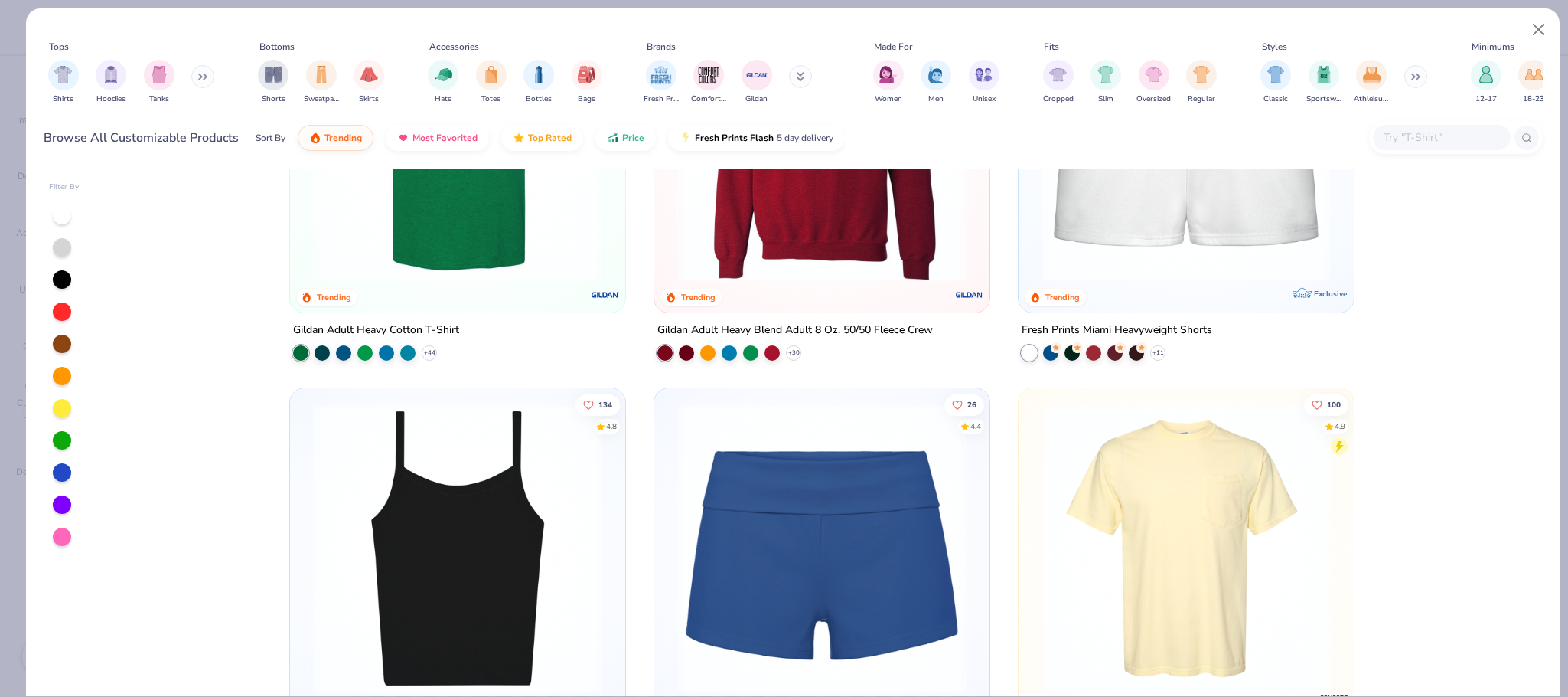
scroll to position [1383, 0]
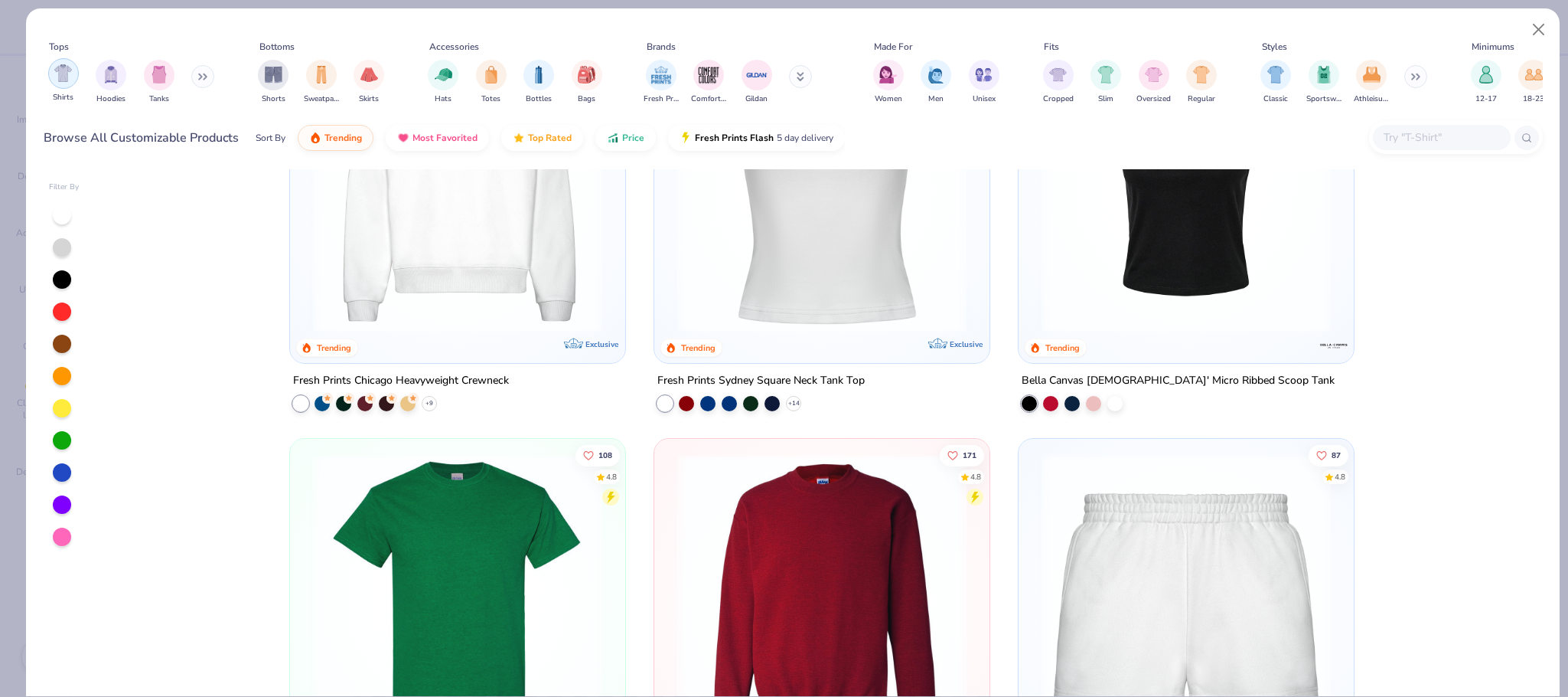
click at [65, 79] on img "filter for Shirts" at bounding box center [63, 73] width 17 height 17
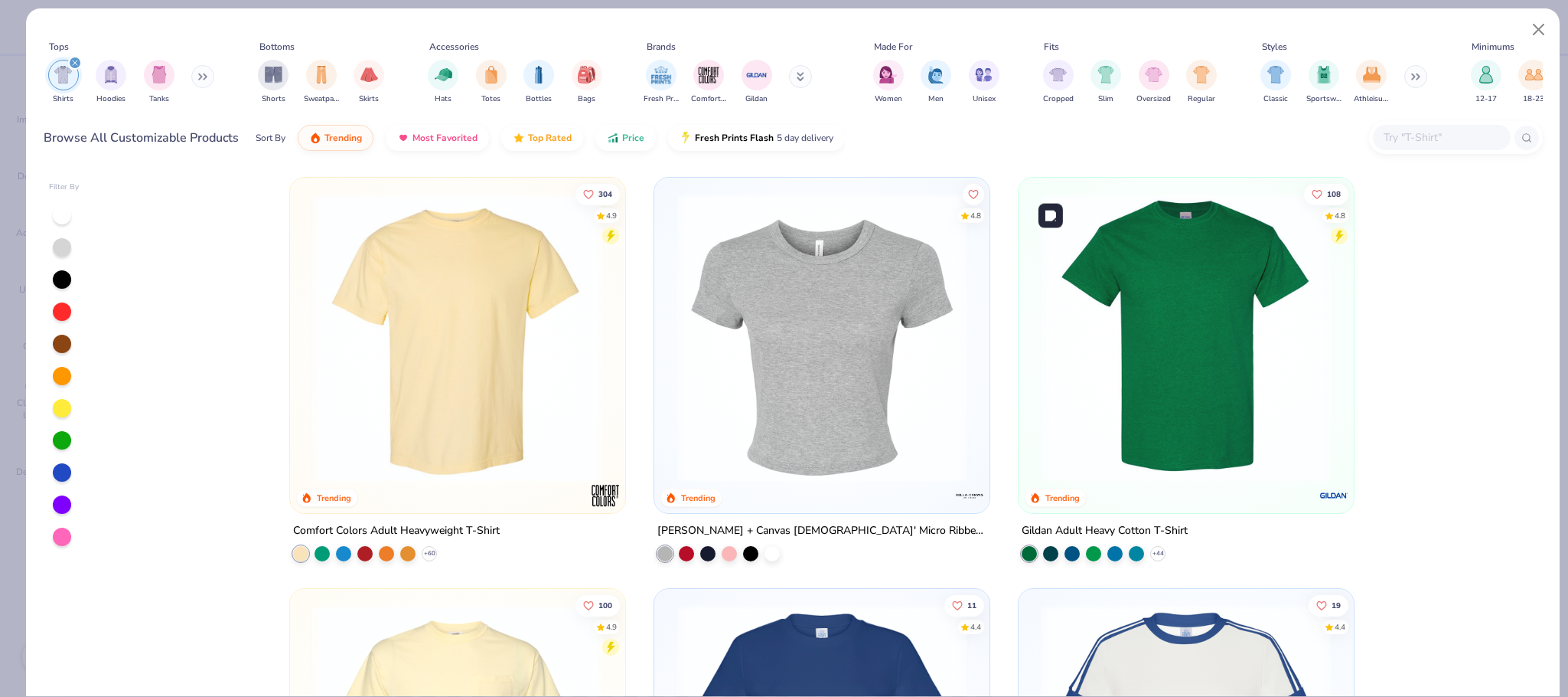
click at [1116, 375] on img at bounding box center [1186, 337] width 305 height 289
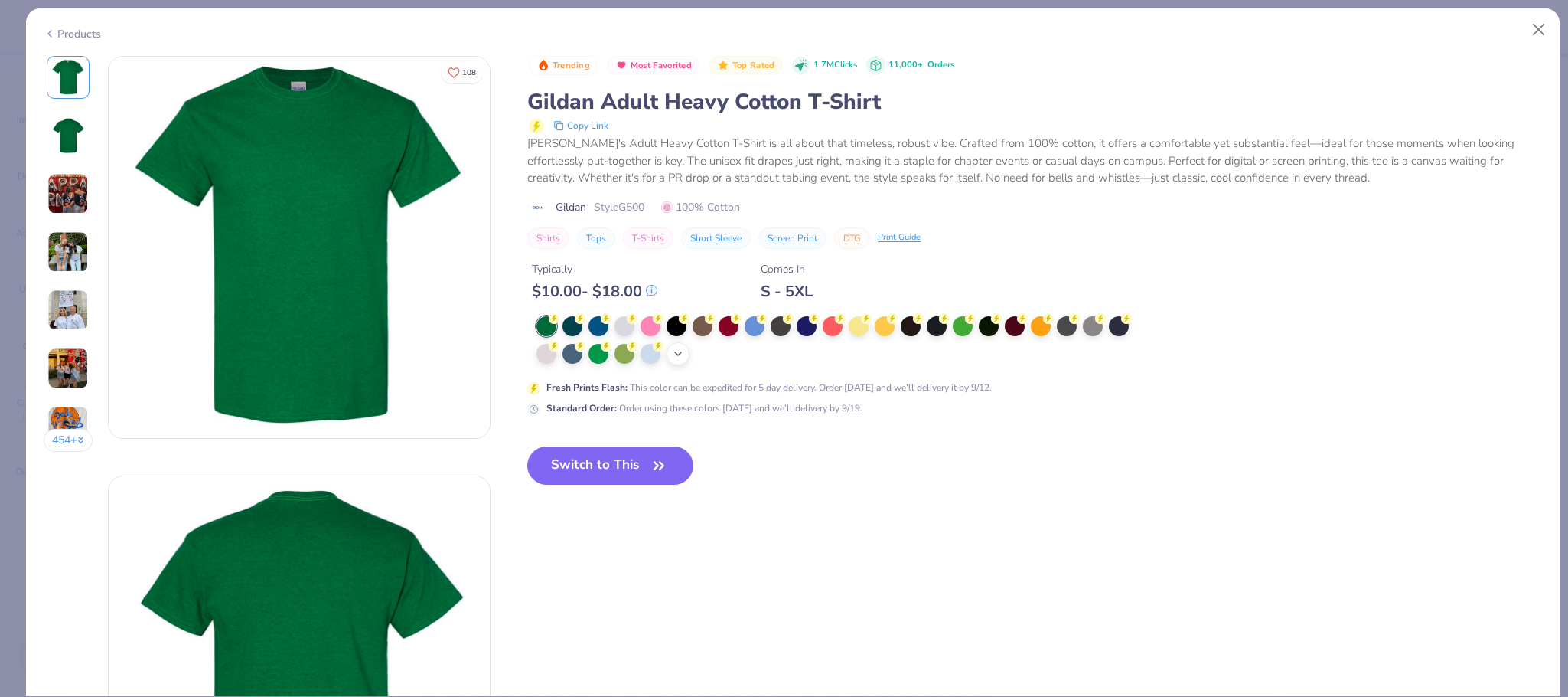
click at [684, 351] on icon at bounding box center [678, 353] width 12 height 12
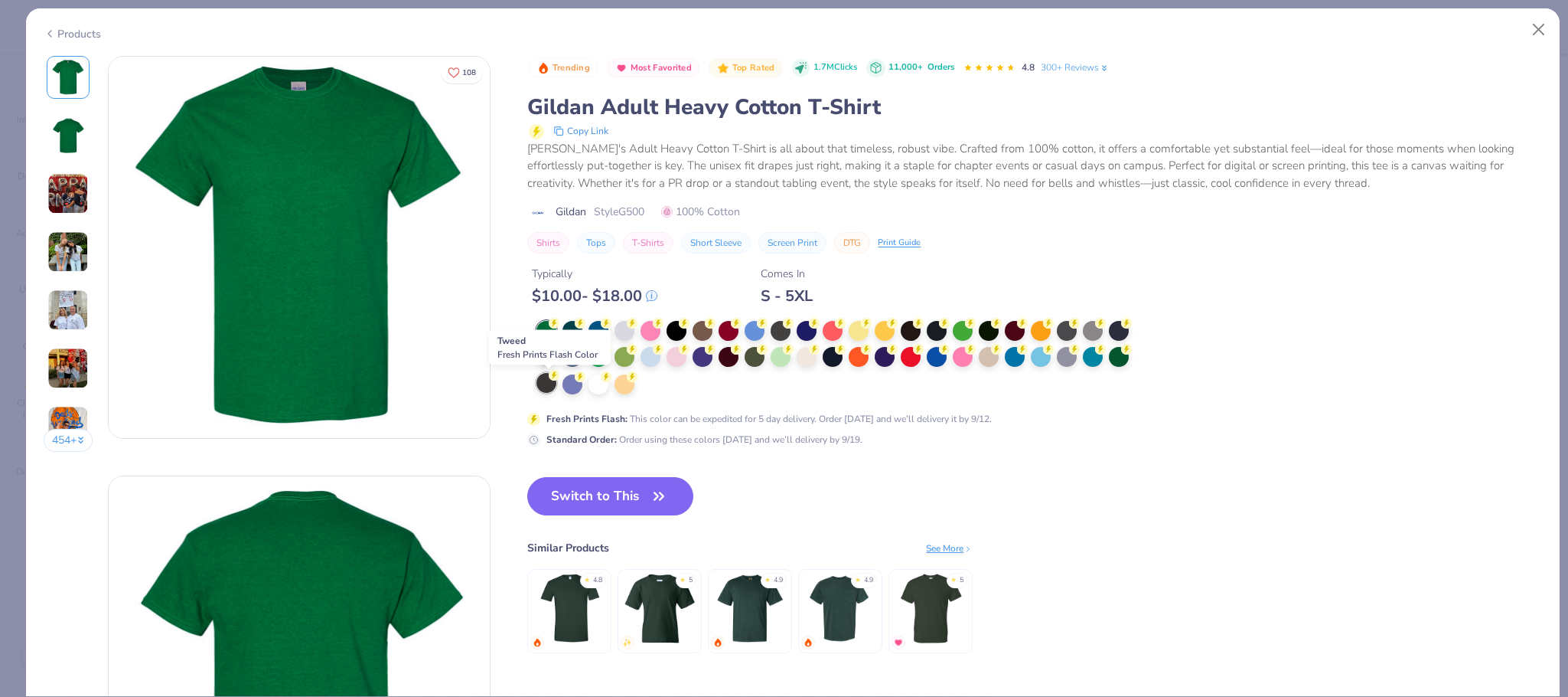
click at [548, 382] on div at bounding box center [547, 383] width 20 height 20
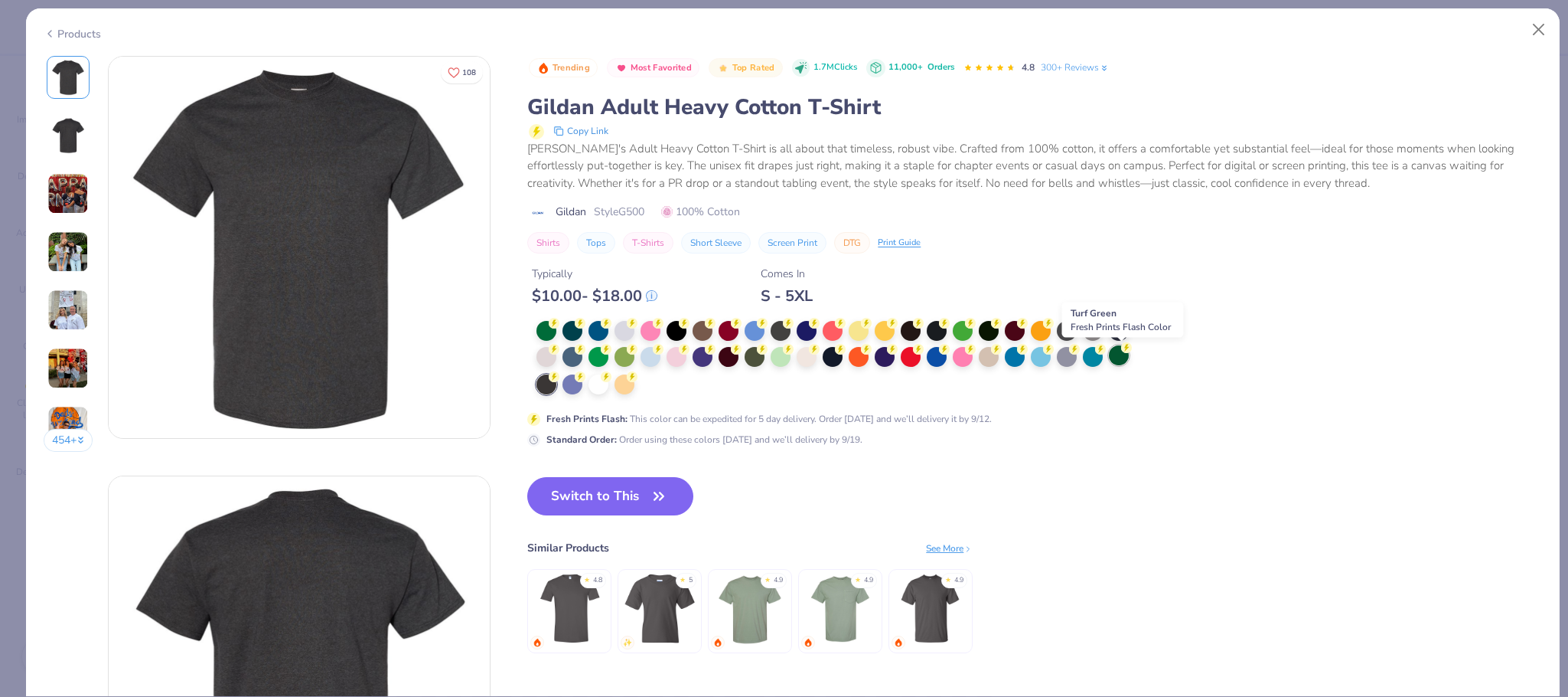
click at [1121, 352] on div at bounding box center [1119, 356] width 20 height 20
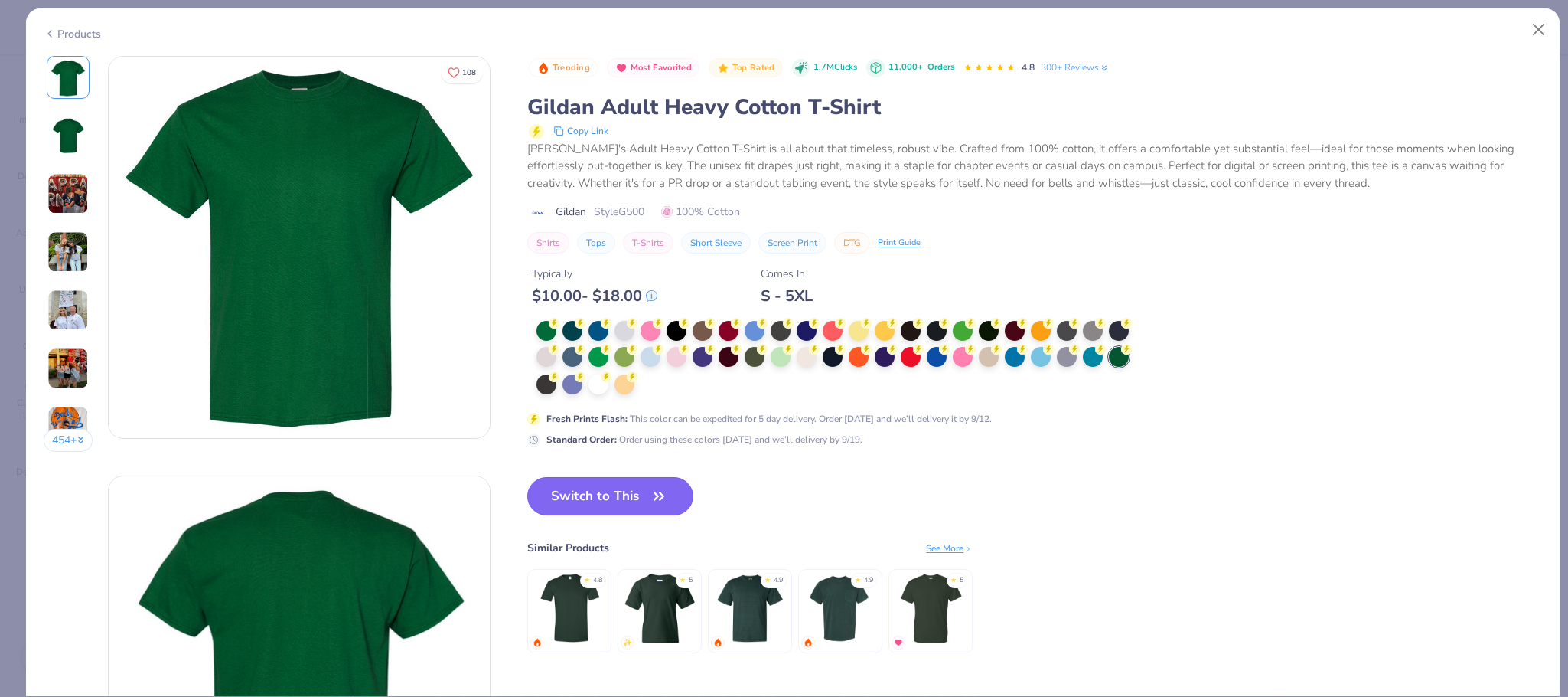
click at [610, 499] on button "Switch to This" at bounding box center [610, 496] width 166 height 38
